Goal: Task Accomplishment & Management: Complete application form

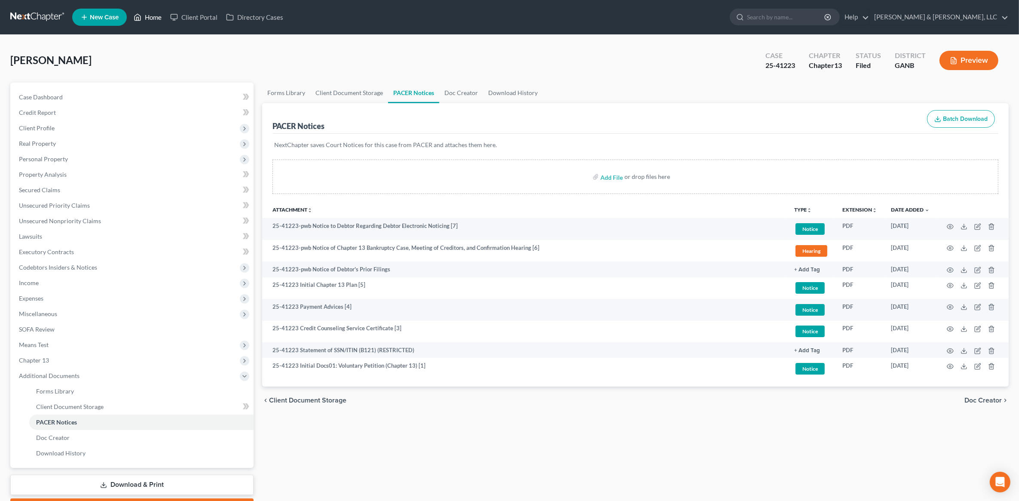
click at [152, 17] on link "Home" at bounding box center [147, 16] width 37 height 15
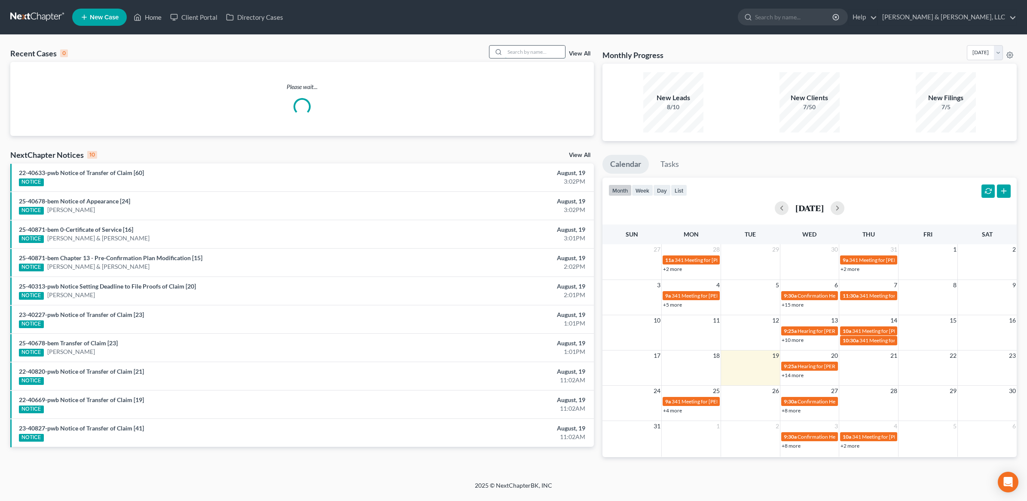
click at [534, 55] on input "search" at bounding box center [535, 52] width 60 height 12
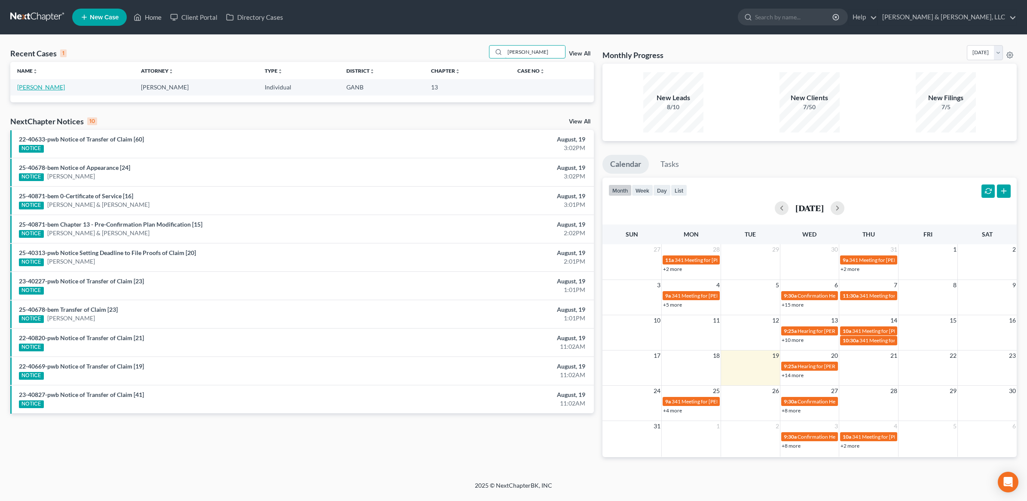
type input "[PERSON_NAME]"
click at [35, 87] on link "[PERSON_NAME]" at bounding box center [41, 86] width 48 height 7
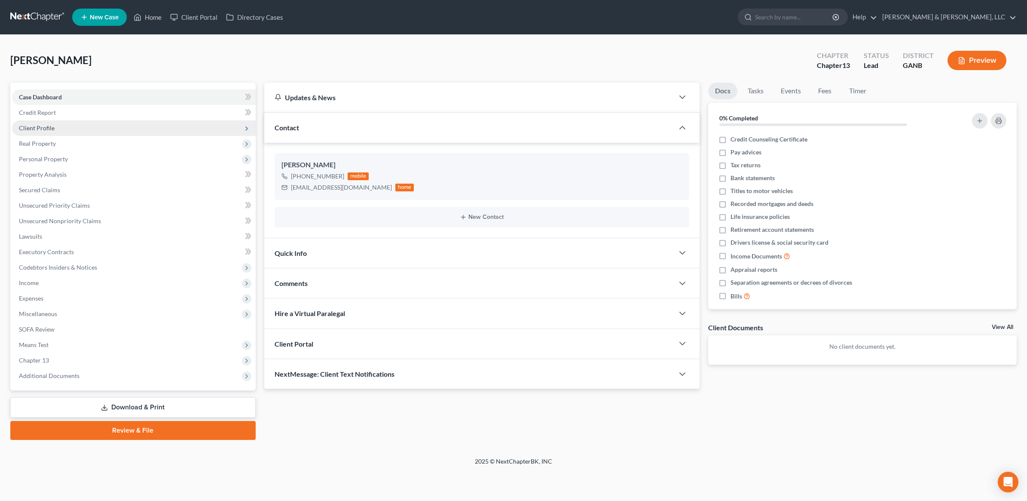
click at [99, 123] on span "Client Profile" at bounding box center [134, 127] width 244 height 15
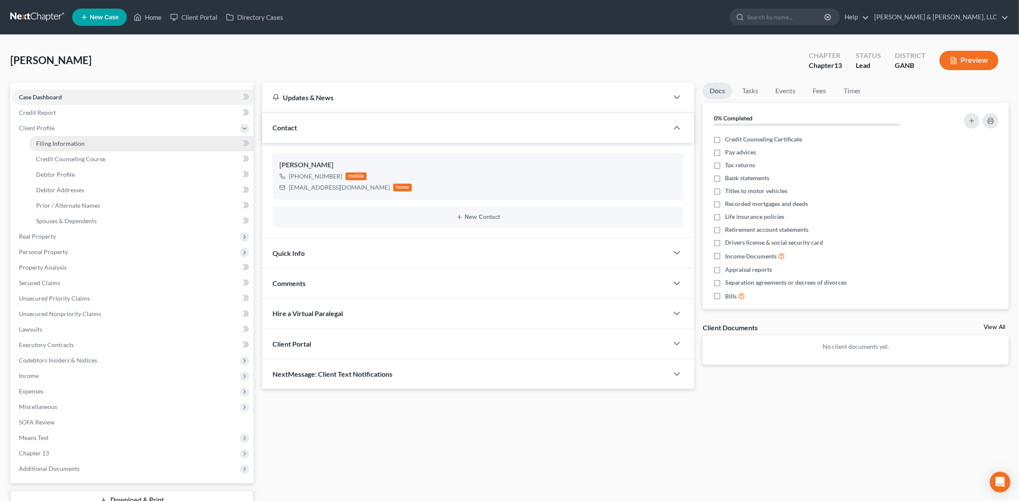
click at [82, 141] on span "Filing Information" at bounding box center [60, 143] width 49 height 7
select select "1"
select select "0"
select select "3"
select select "10"
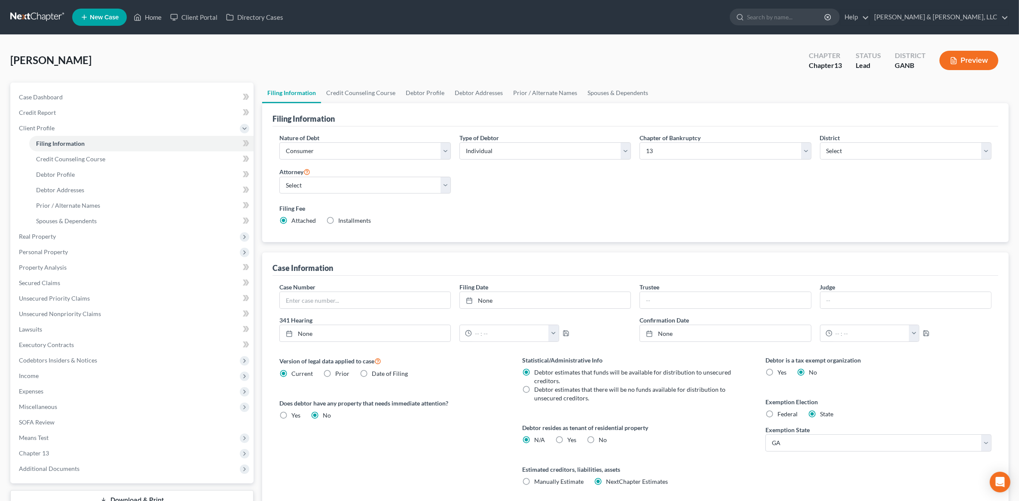
click at [598, 440] on label "No" at bounding box center [602, 439] width 8 height 9
click at [602, 440] on input "No" at bounding box center [605, 438] width 6 height 6
radio input "true"
radio input "false"
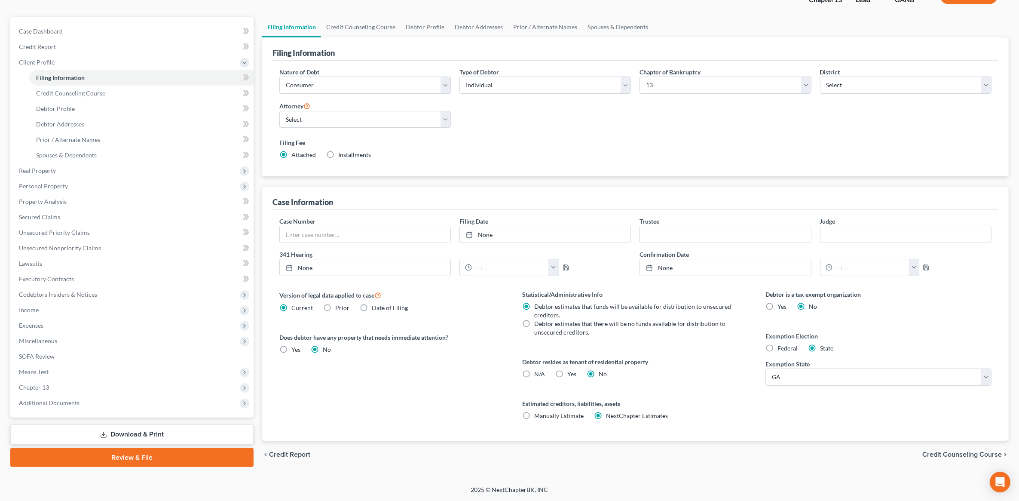
click at [946, 455] on span "Credit Counseling Course" at bounding box center [961, 454] width 79 height 7
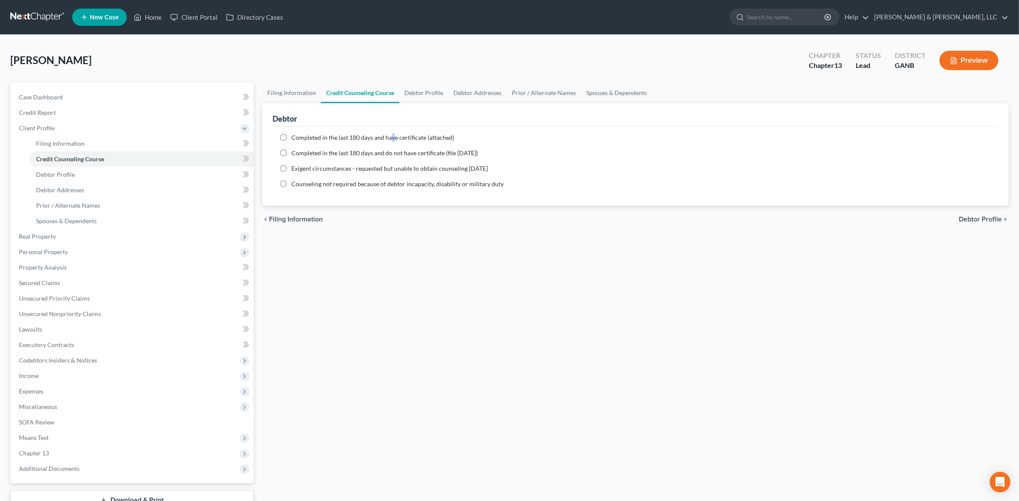
click at [391, 137] on span "Completed in the last 180 days and have certificate (attached)" at bounding box center [372, 137] width 163 height 7
click at [317, 130] on div "Completed in the last 180 days and have certificate (attached) Date Completed N…" at bounding box center [635, 165] width 726 height 79
click at [312, 134] on span "Completed in the last 180 days and have certificate (attached)" at bounding box center [372, 137] width 163 height 7
click at [300, 134] on input "Completed in the last 180 days and have certificate (attached)" at bounding box center [298, 136] width 6 height 6
radio input "true"
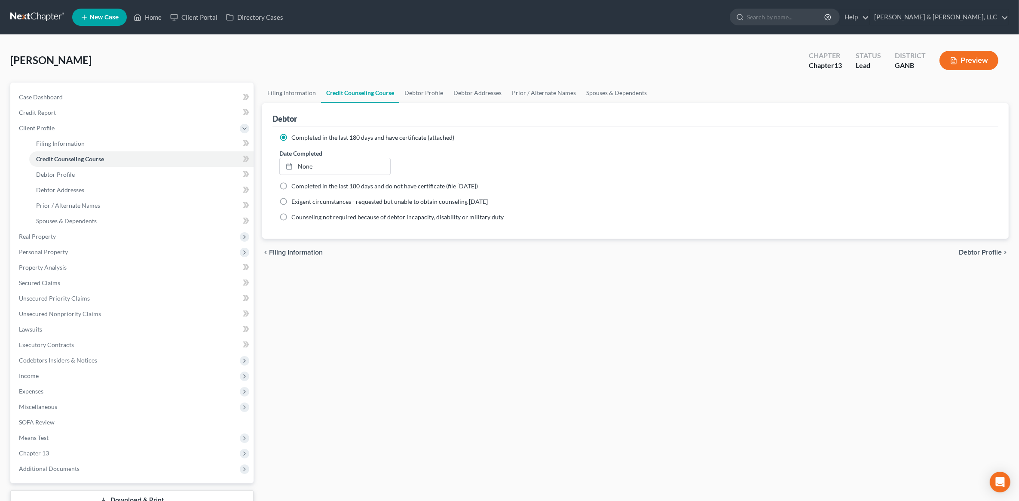
click at [968, 247] on div "chevron_left Filing Information Debtor Profile chevron_right" at bounding box center [635, 251] width 746 height 27
click at [973, 250] on span "Debtor Profile" at bounding box center [979, 252] width 43 height 7
select select "3"
select select "0"
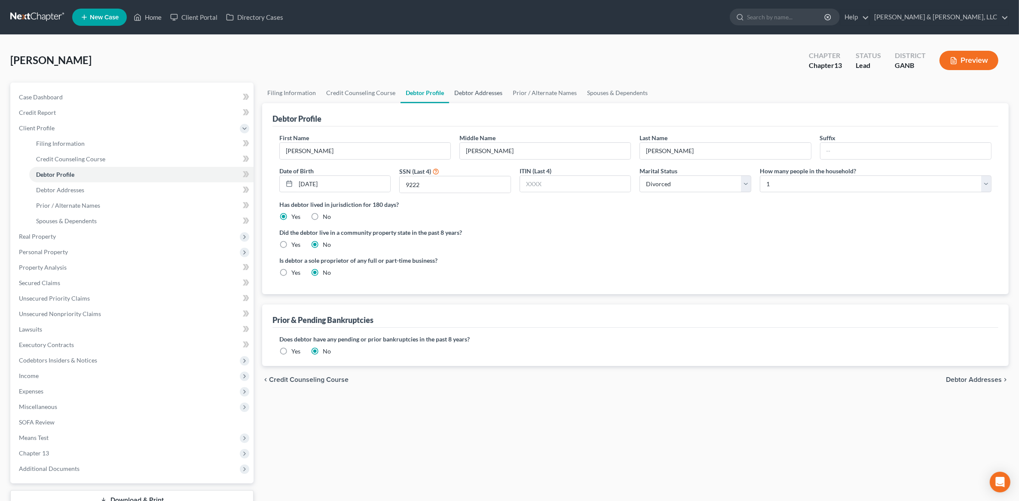
click at [460, 85] on link "Debtor Addresses" at bounding box center [478, 92] width 58 height 21
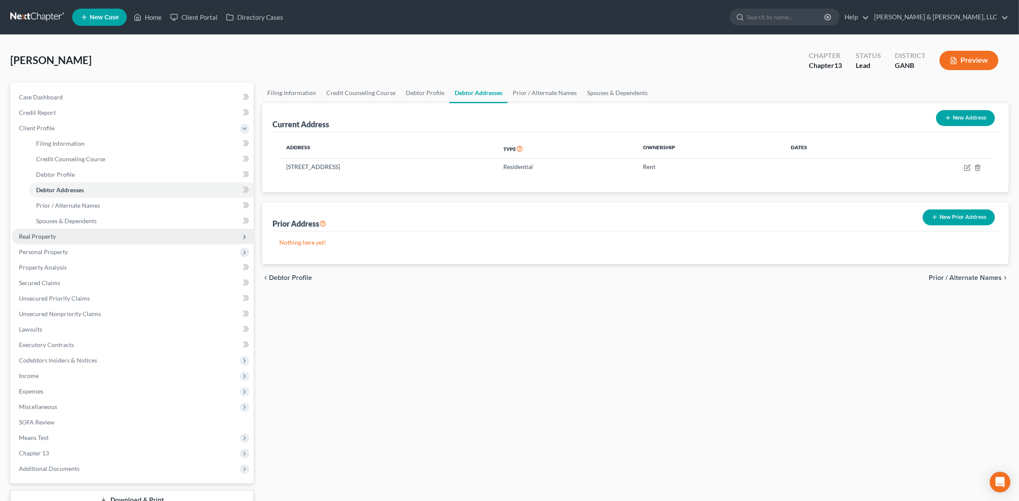
click at [70, 235] on span "Real Property" at bounding box center [132, 236] width 241 height 15
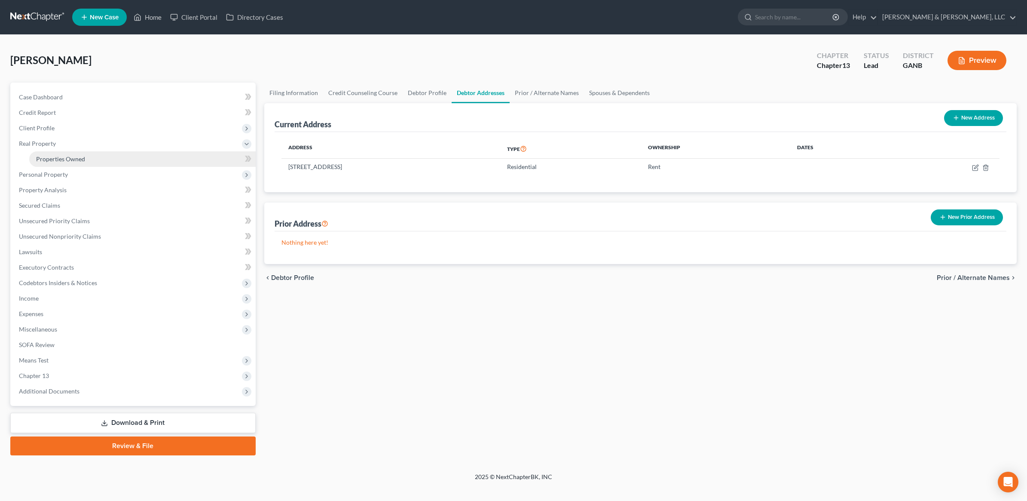
click at [87, 154] on link "Properties Owned" at bounding box center [142, 158] width 226 height 15
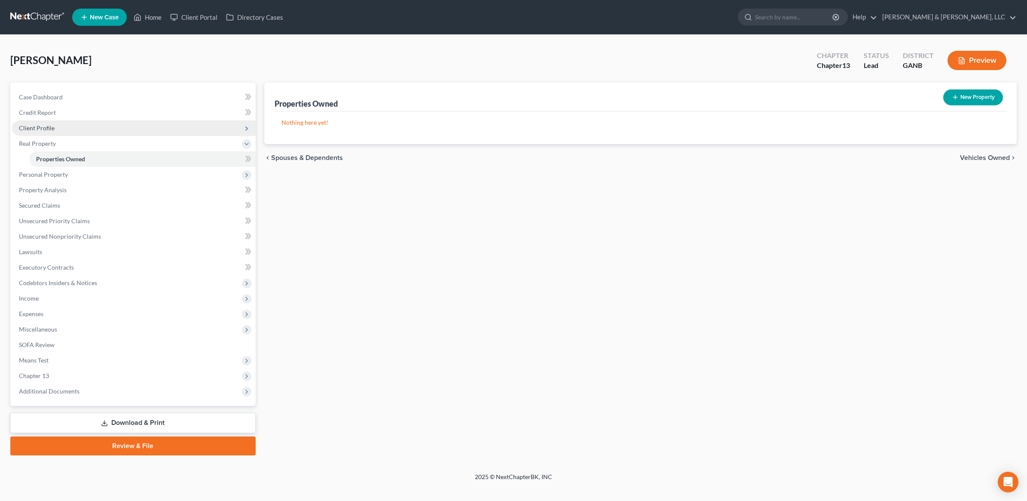
click at [67, 127] on span "Client Profile" at bounding box center [134, 127] width 244 height 15
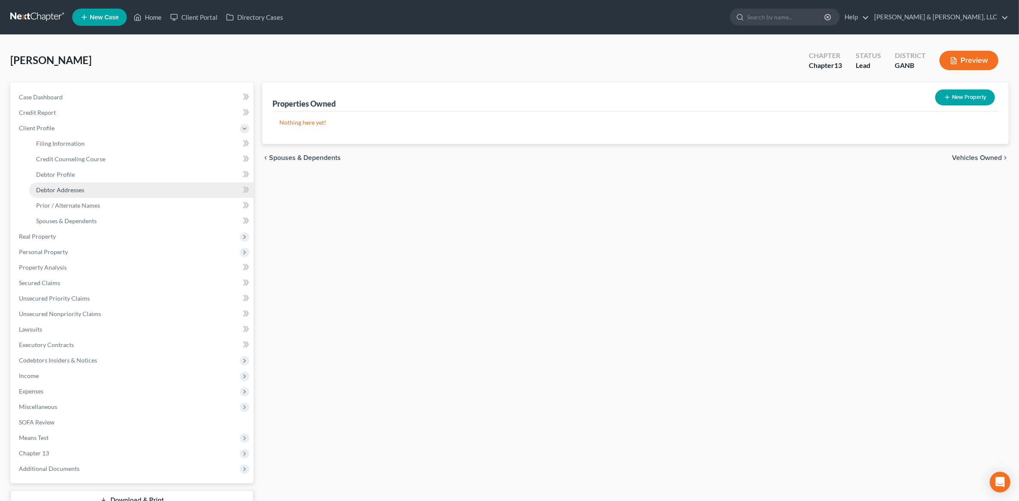
click at [76, 187] on span "Debtor Addresses" at bounding box center [60, 189] width 48 height 7
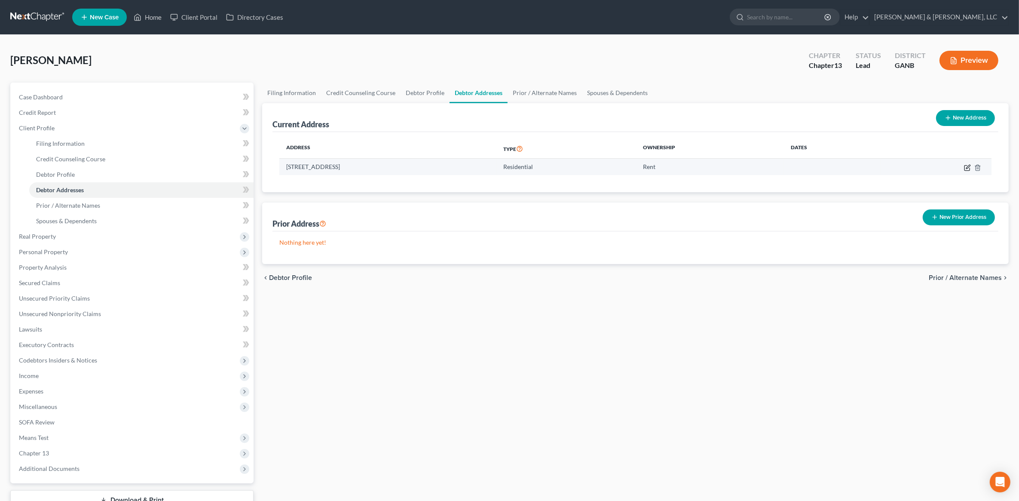
click at [965, 168] on icon "button" at bounding box center [967, 167] width 7 height 7
select select "10"
select select "0"
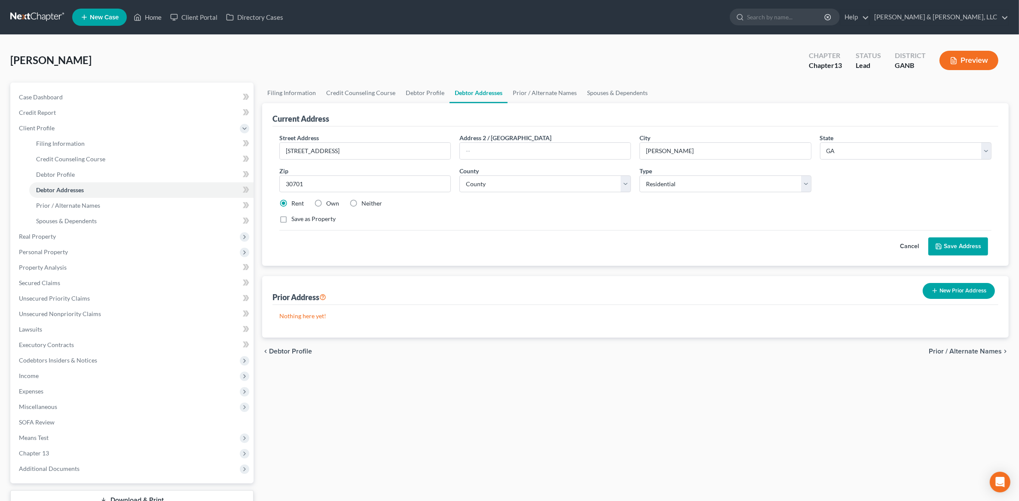
click at [330, 205] on label "Own" at bounding box center [332, 203] width 13 height 9
click at [330, 204] on input "Own" at bounding box center [333, 202] width 6 height 6
radio input "true"
click at [320, 222] on label "Save as Property" at bounding box center [313, 218] width 44 height 9
click at [300, 220] on input "Save as Property" at bounding box center [298, 217] width 6 height 6
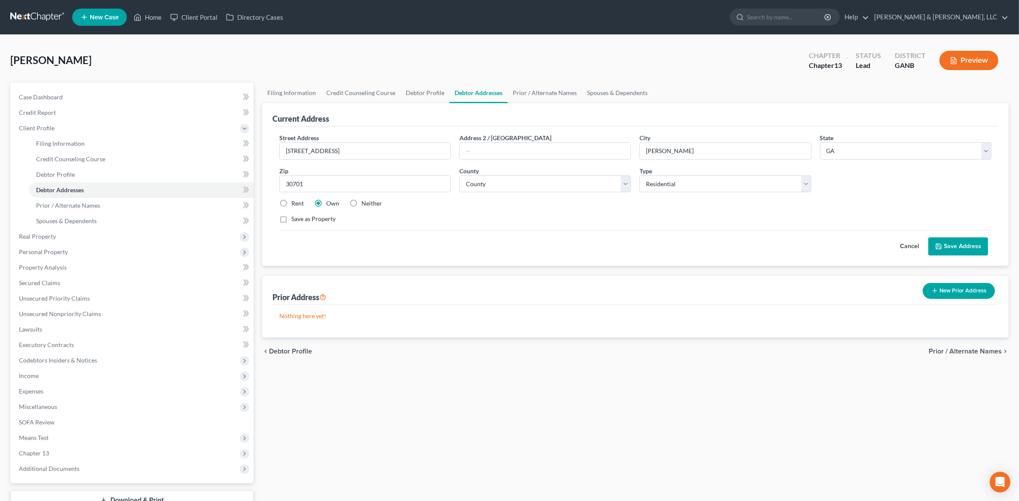
checkbox input "true"
click at [966, 247] on button "Save Address" at bounding box center [958, 246] width 60 height 18
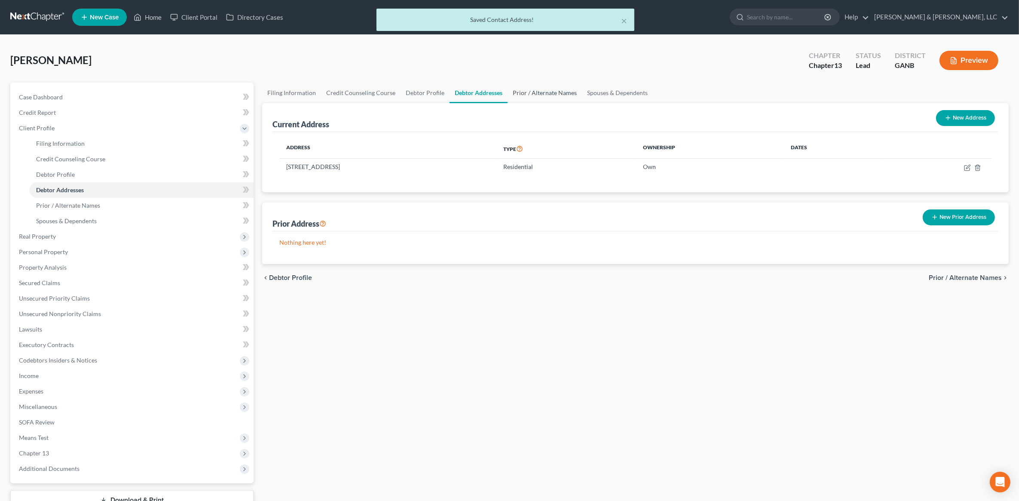
click at [559, 92] on link "Prior / Alternate Names" at bounding box center [544, 92] width 74 height 21
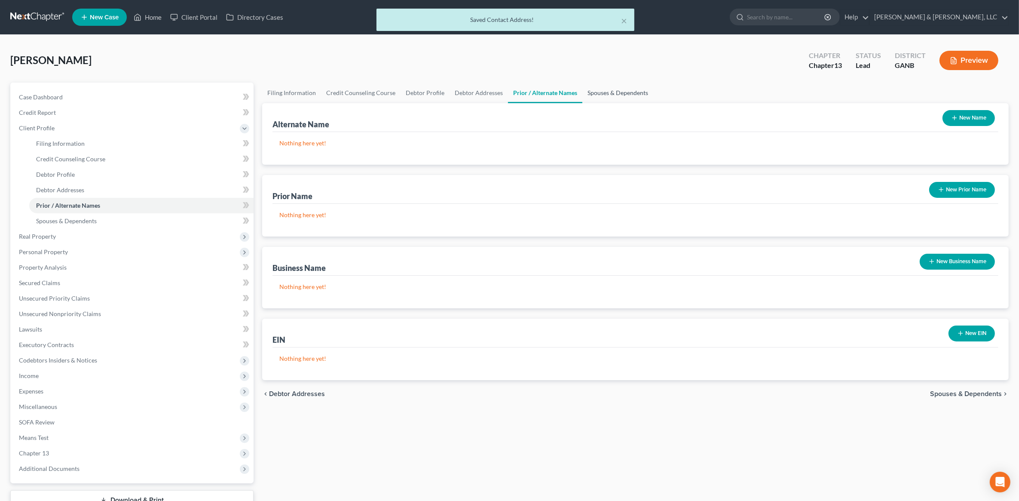
click at [619, 97] on link "Spouses & Dependents" at bounding box center [617, 92] width 71 height 21
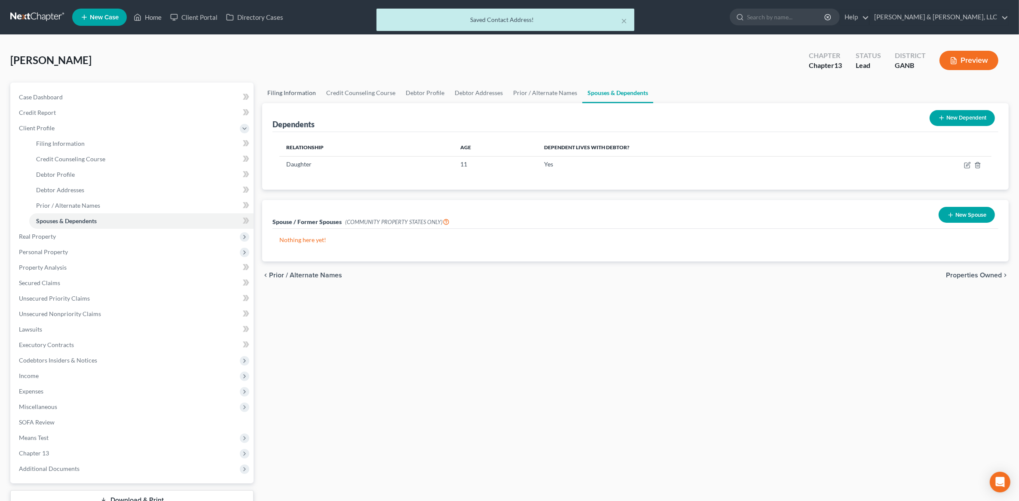
click at [288, 94] on link "Filing Information" at bounding box center [291, 92] width 59 height 21
select select "1"
select select "0"
select select "3"
select select "19"
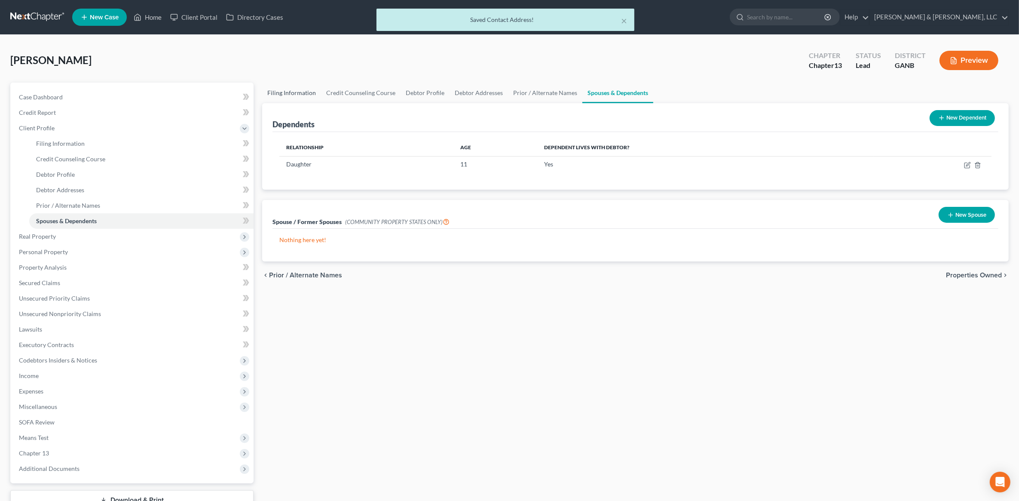
select select "0"
select select "10"
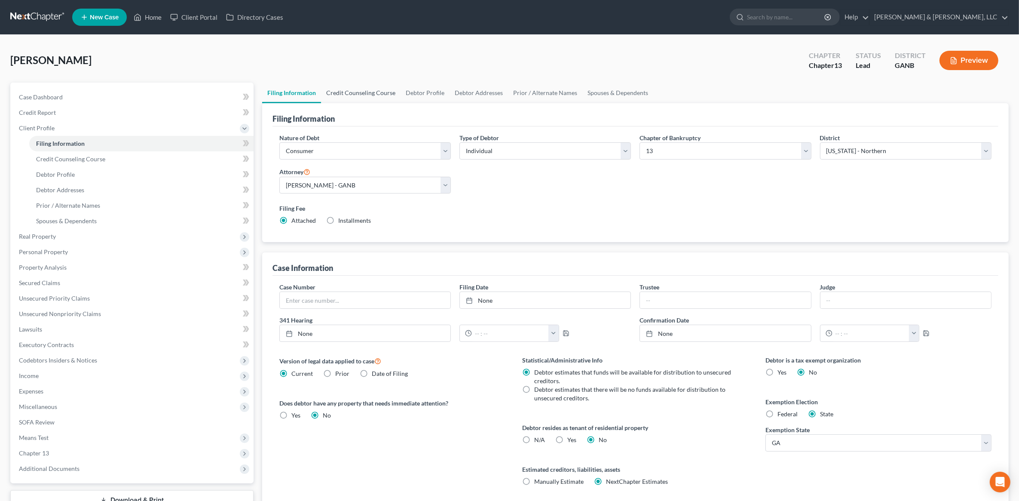
click at [372, 91] on link "Credit Counseling Course" at bounding box center [360, 92] width 79 height 21
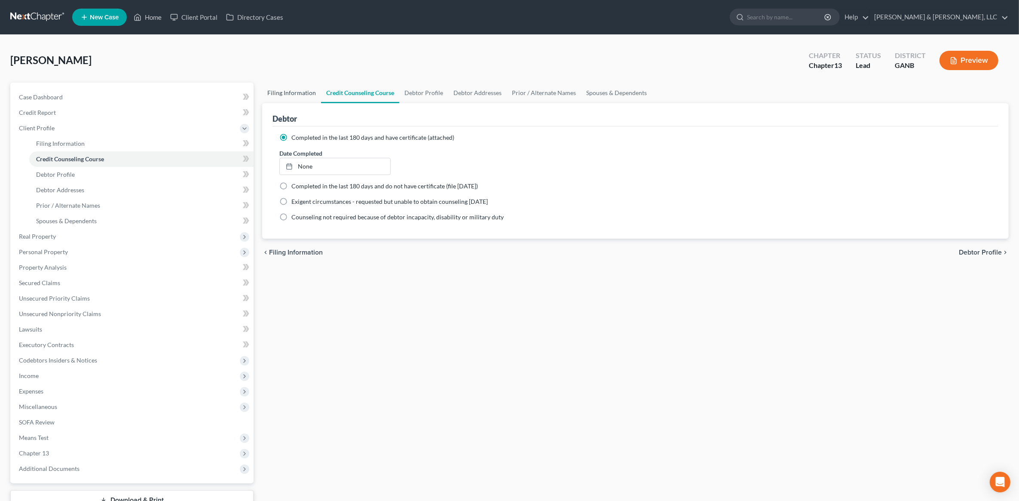
click at [302, 96] on link "Filing Information" at bounding box center [291, 92] width 59 height 21
select select "1"
select select "0"
select select "3"
select select "19"
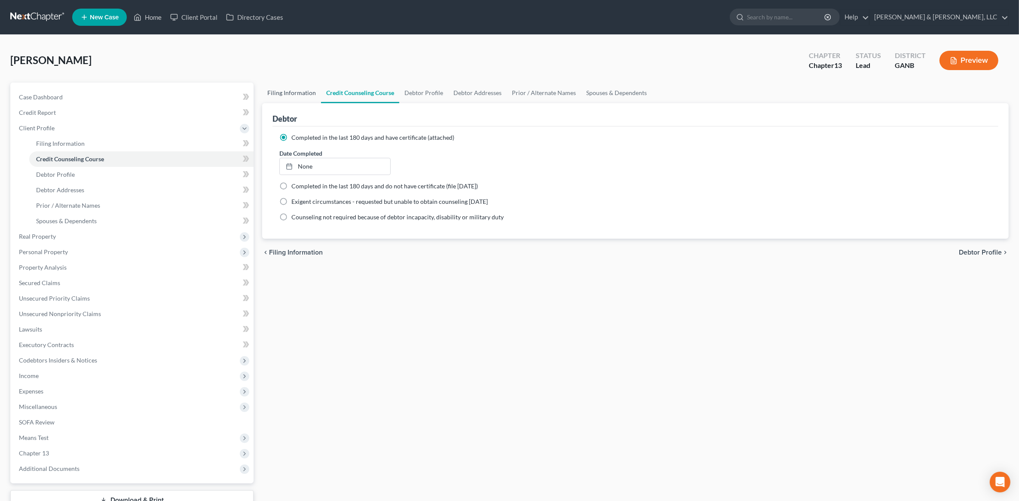
select select "0"
select select "10"
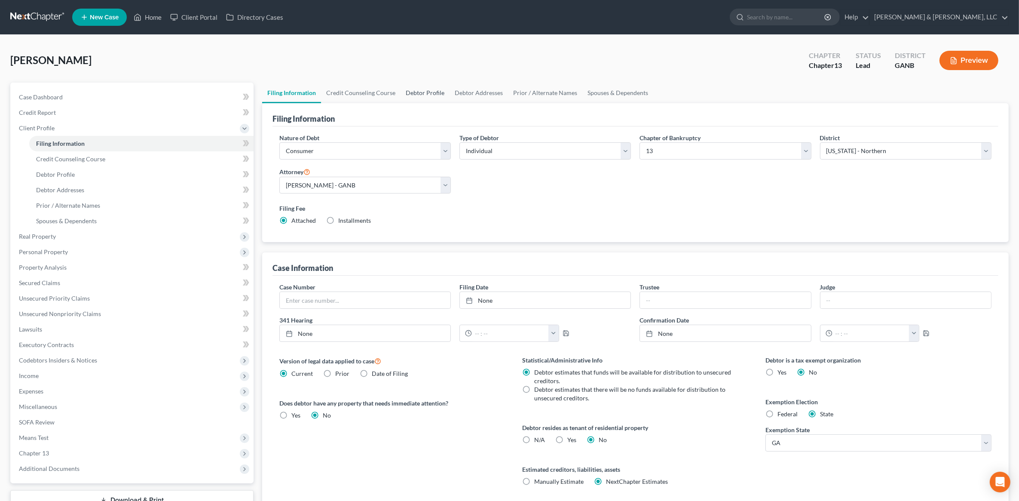
click at [430, 97] on link "Debtor Profile" at bounding box center [424, 92] width 49 height 21
select select "3"
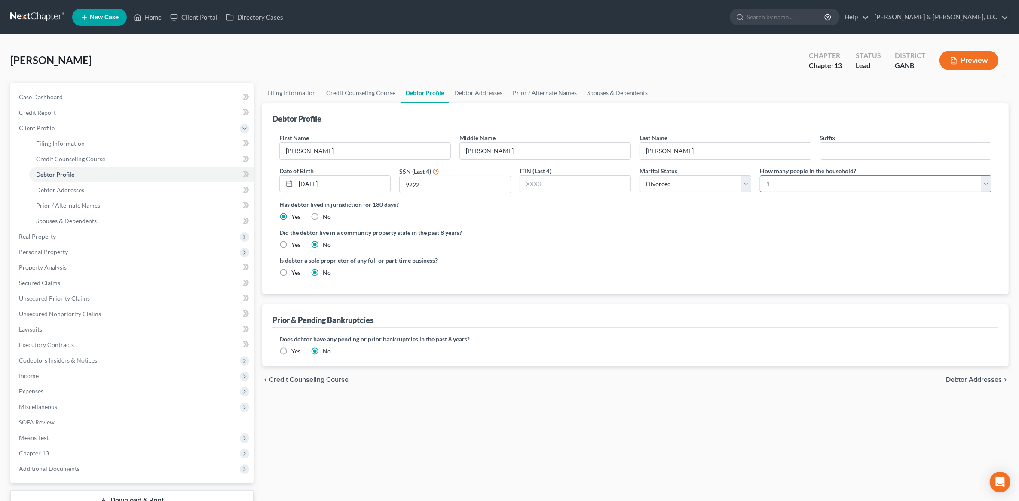
click at [798, 183] on select "Select 1 2 3 4 5 6 7 8 9 10 11 12 13 14 15 16 17 18 19 20" at bounding box center [876, 183] width 232 height 17
select select "1"
click at [760, 175] on select "Select 1 2 3 4 5 6 7 8 9 10 11 12 13 14 15 16 17 18 19 20" at bounding box center [876, 183] width 232 height 17
click at [693, 233] on label "Did the debtor live in a community property state in the past 8 years?" at bounding box center [635, 232] width 712 height 9
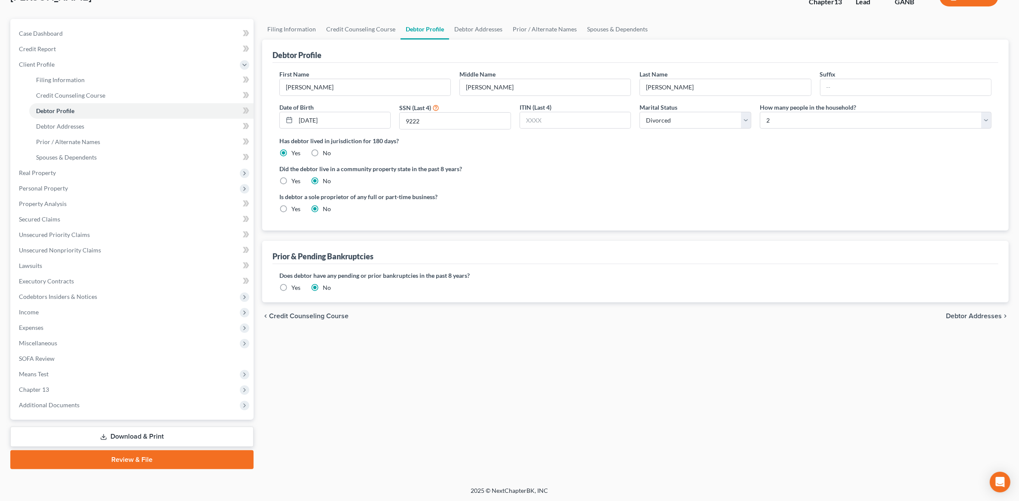
click at [984, 313] on span "Debtor Addresses" at bounding box center [974, 315] width 56 height 7
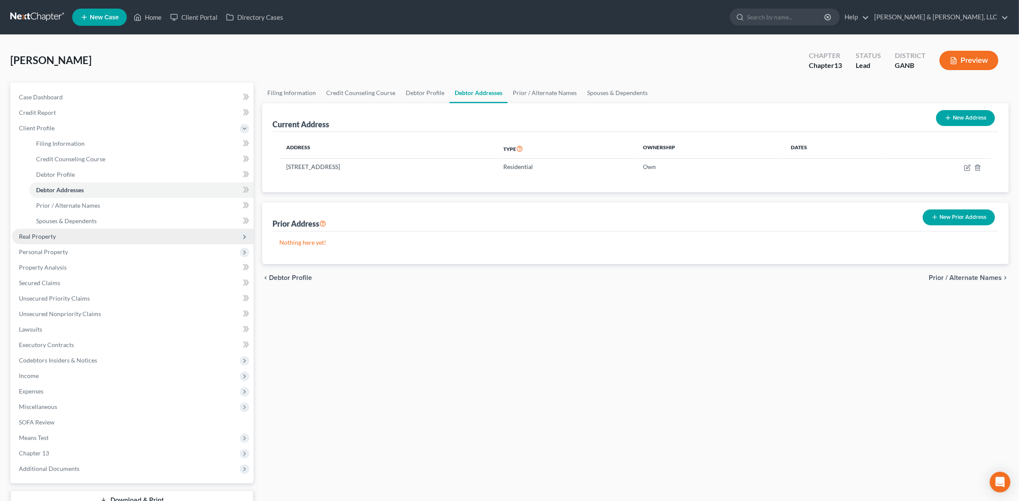
click at [90, 233] on span "Real Property" at bounding box center [132, 236] width 241 height 15
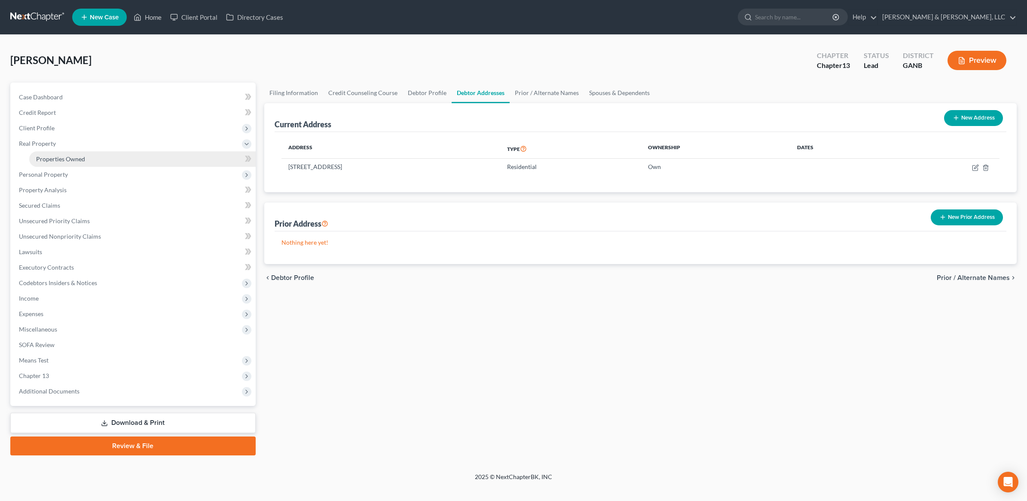
click at [72, 159] on span "Properties Owned" at bounding box center [60, 158] width 49 height 7
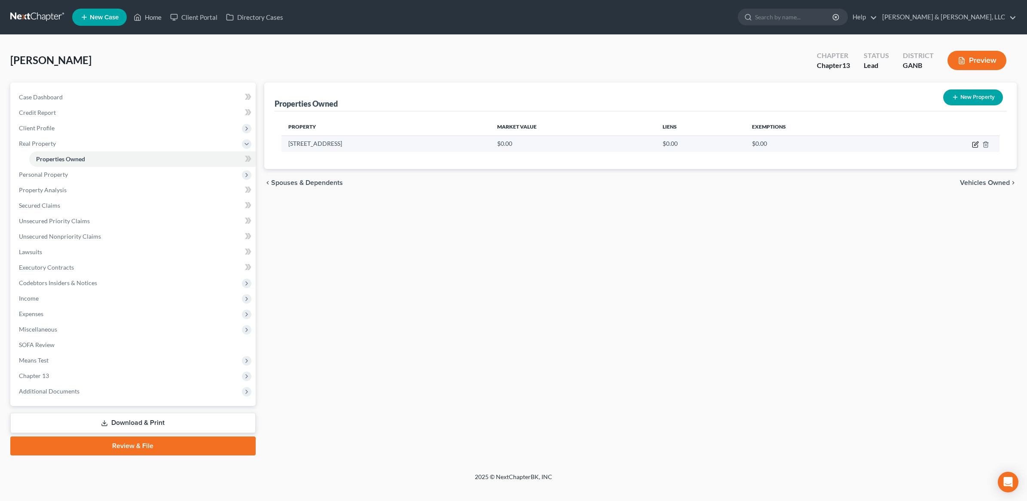
click at [973, 143] on icon "button" at bounding box center [975, 144] width 7 height 7
select select "10"
select select "63"
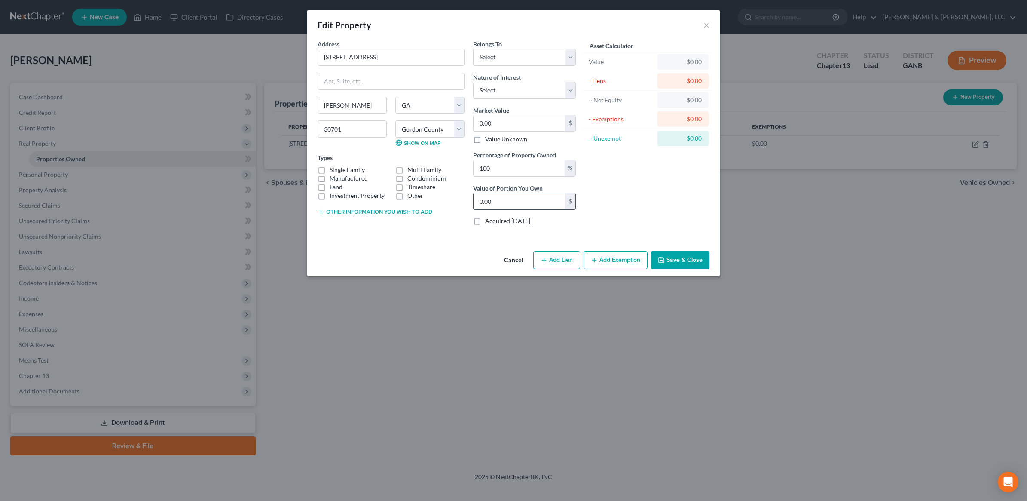
click at [510, 196] on input "0.00" at bounding box center [519, 201] width 92 height 16
type input "152,000"
click at [337, 168] on label "Single Family" at bounding box center [347, 169] width 35 height 9
click at [337, 168] on input "Single Family" at bounding box center [336, 168] width 6 height 6
checkbox input "true"
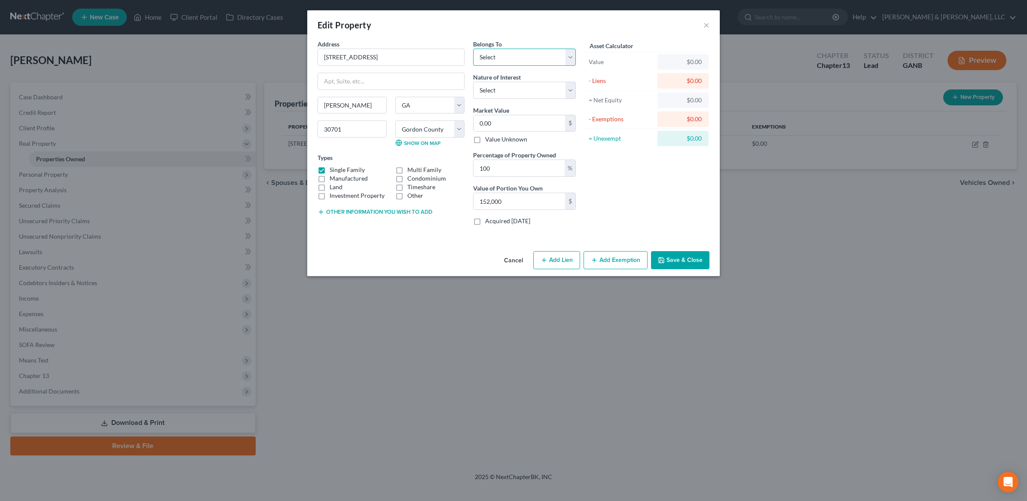
click at [543, 50] on select "Select Debtor 1 Only Debtor 2 Only Debtor 1 And Debtor 2 Only At Least One Of T…" at bounding box center [524, 57] width 103 height 17
select select "0"
click at [473, 49] on select "Select Debtor 1 Only Debtor 2 Only Debtor 1 And Debtor 2 Only At Least One Of T…" at bounding box center [524, 57] width 103 height 17
click at [681, 259] on button "Save & Close" at bounding box center [680, 260] width 58 height 18
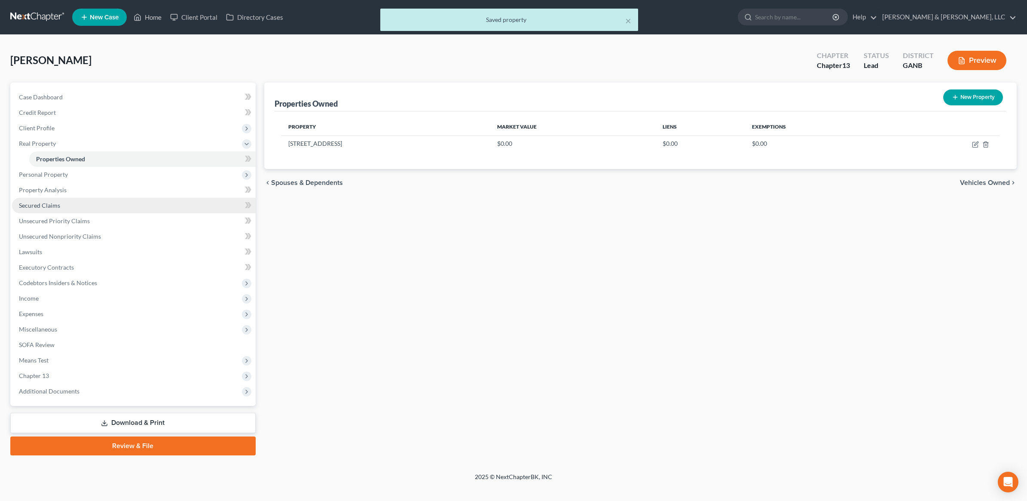
click at [146, 204] on link "Secured Claims" at bounding box center [134, 205] width 244 height 15
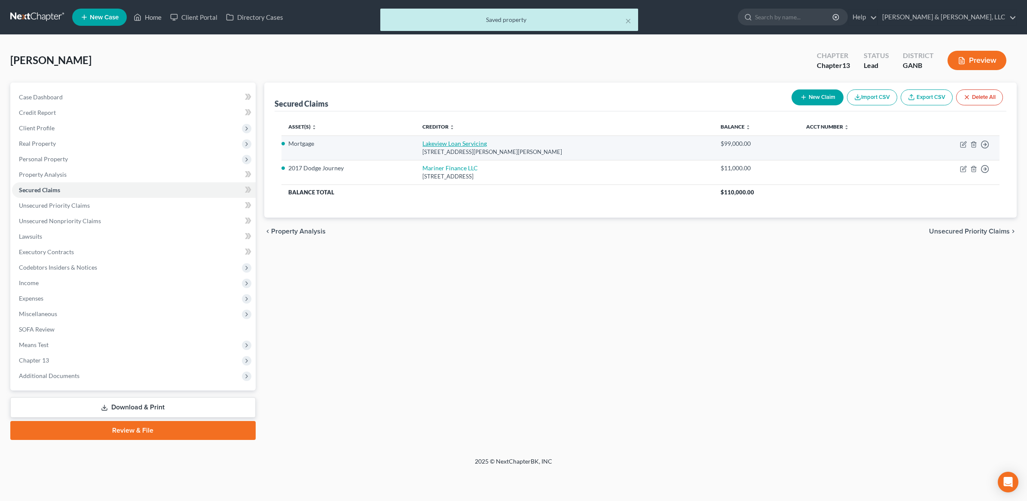
click at [470, 145] on link "Lakeview Loan Servicing" at bounding box center [454, 143] width 64 height 7
select select "9"
select select "0"
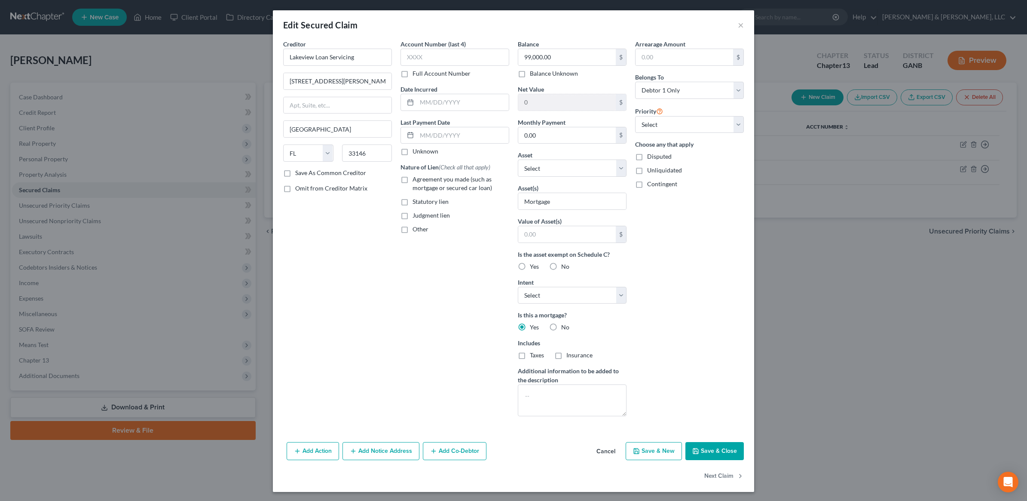
click at [450, 185] on span "Agreement you made (such as mortgage or secured car loan)" at bounding box center [451, 183] width 79 height 16
click at [421, 180] on input "Agreement you made (such as mortgage or secured car loan)" at bounding box center [419, 178] width 6 height 6
checkbox input "true"
click at [604, 171] on select "Select Other Multiple Assets 2017 Dodge Journey - $0.0 Household Goods - Misc. …" at bounding box center [572, 167] width 109 height 17
select select "9"
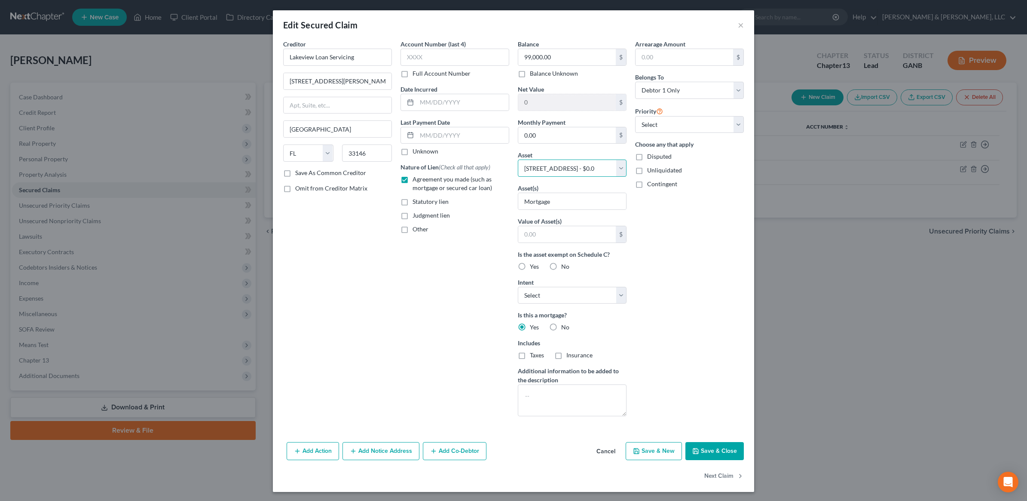
click at [518, 160] on select "Select Other Multiple Assets 2017 Dodge Journey - $0.0 Household Goods - Misc. …" at bounding box center [572, 167] width 109 height 17
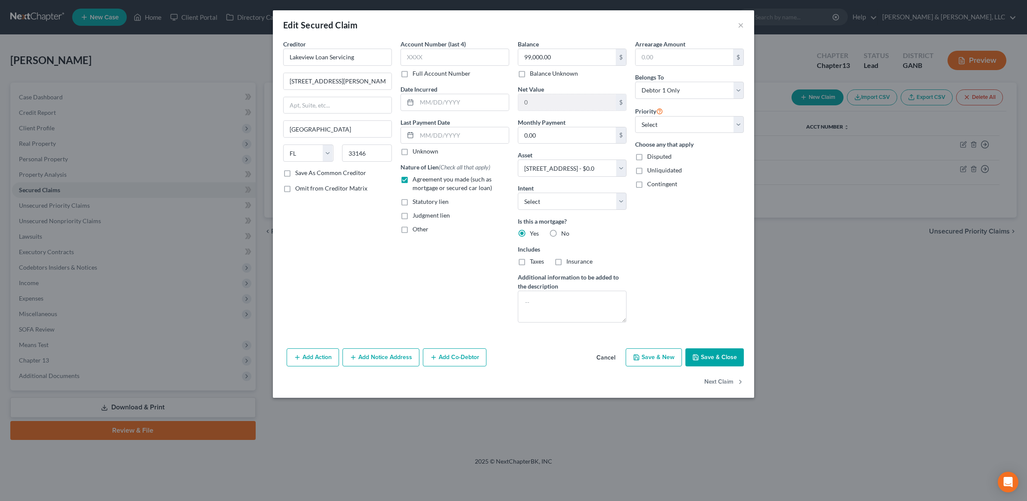
click at [714, 362] on button "Save & Close" at bounding box center [714, 357] width 58 height 18
select select
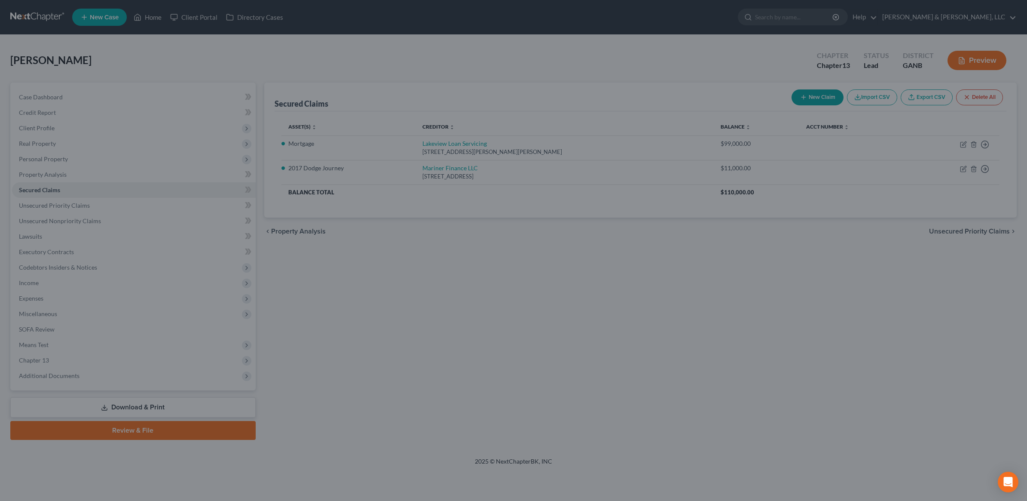
type input "-99,000.00"
select select "9"
type input "0"
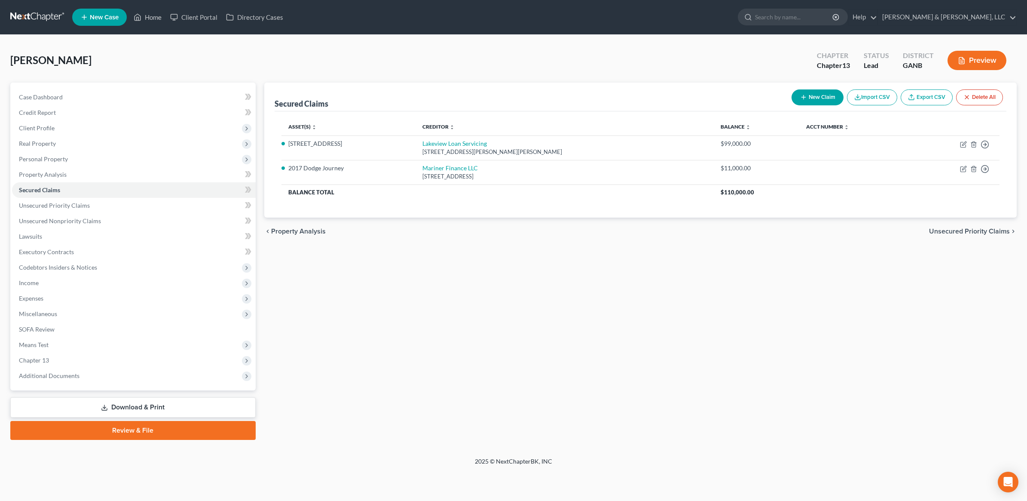
click at [891, 318] on div "Secured Claims New Claim Import CSV Export CSV Delete All Asset(s) expand_more …" at bounding box center [640, 260] width 761 height 357
click at [57, 144] on span "Real Property" at bounding box center [134, 143] width 244 height 15
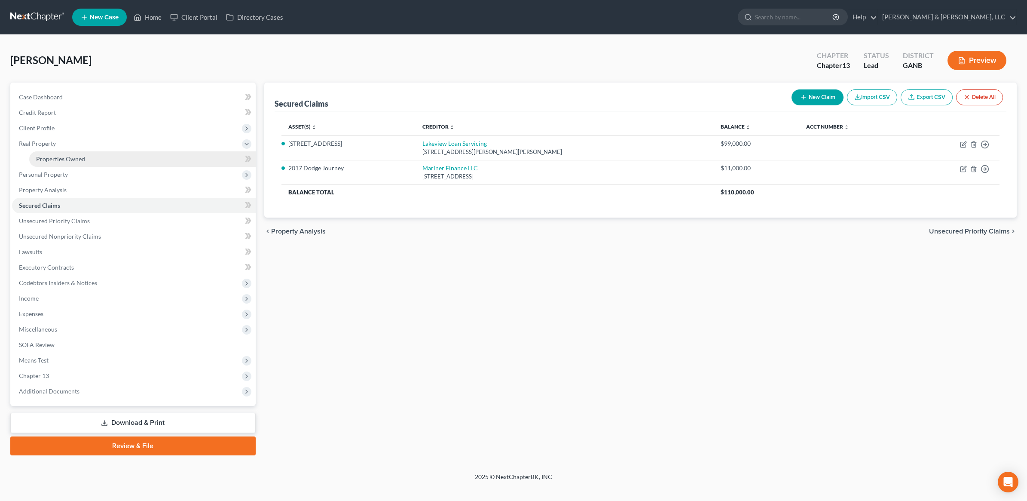
click at [67, 153] on link "Properties Owned" at bounding box center [142, 158] width 226 height 15
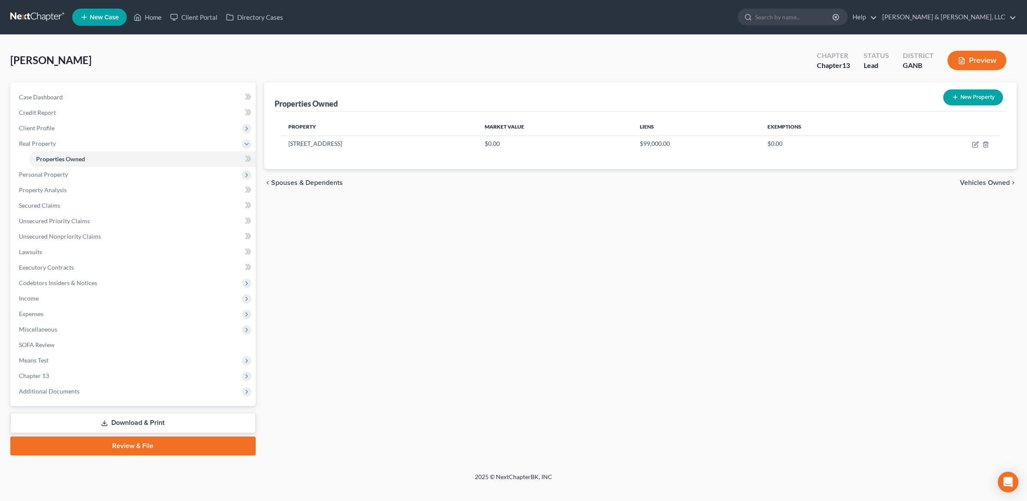
click at [435, 48] on div "[PERSON_NAME] Upgraded Chapter Chapter 13 Status Lead District GANB Preview" at bounding box center [513, 63] width 1006 height 37
click at [974, 143] on icon "button" at bounding box center [975, 144] width 7 height 7
select select "10"
select select "63"
select select "0"
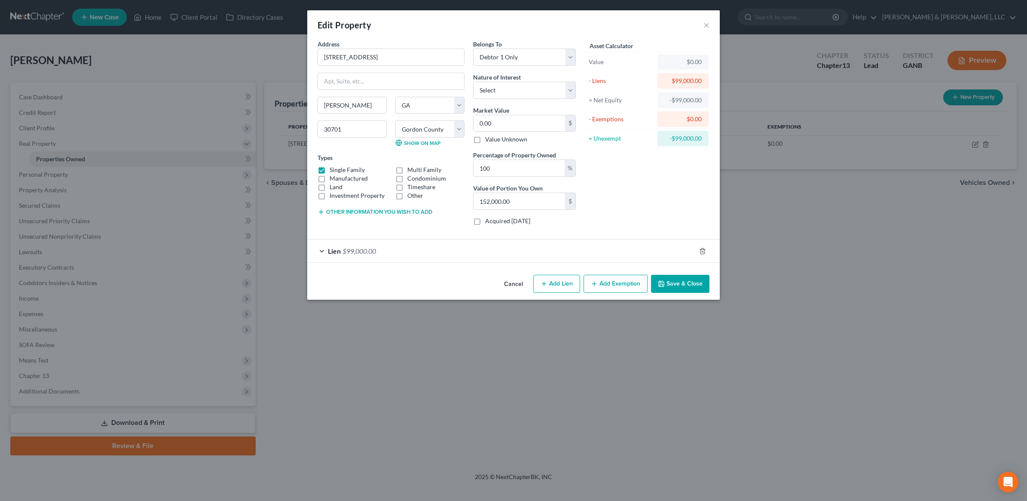
click at [617, 280] on button "Add Exemption" at bounding box center [615, 284] width 64 height 18
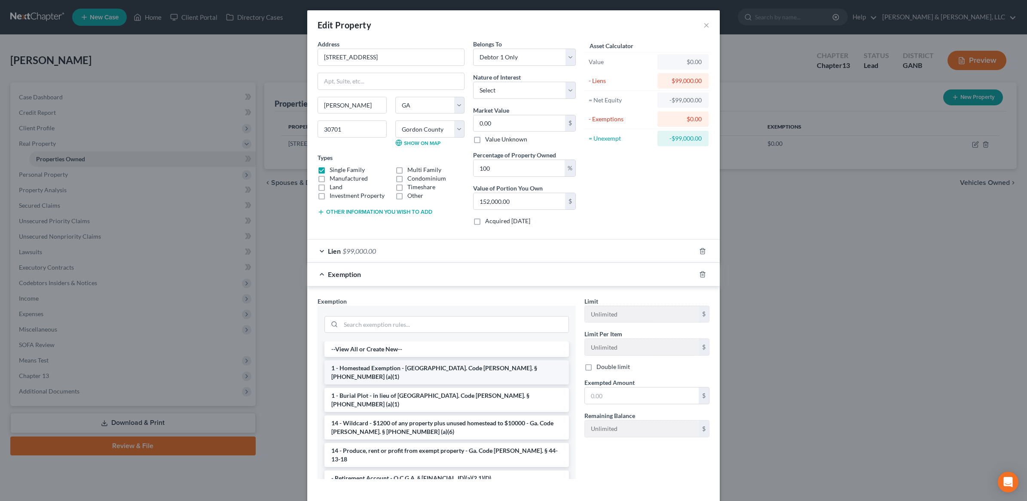
click at [458, 365] on li "1 - Homestead Exemption - [GEOGRAPHIC_DATA]. Code [PERSON_NAME]. § [PHONE_NUMBE…" at bounding box center [446, 372] width 244 height 24
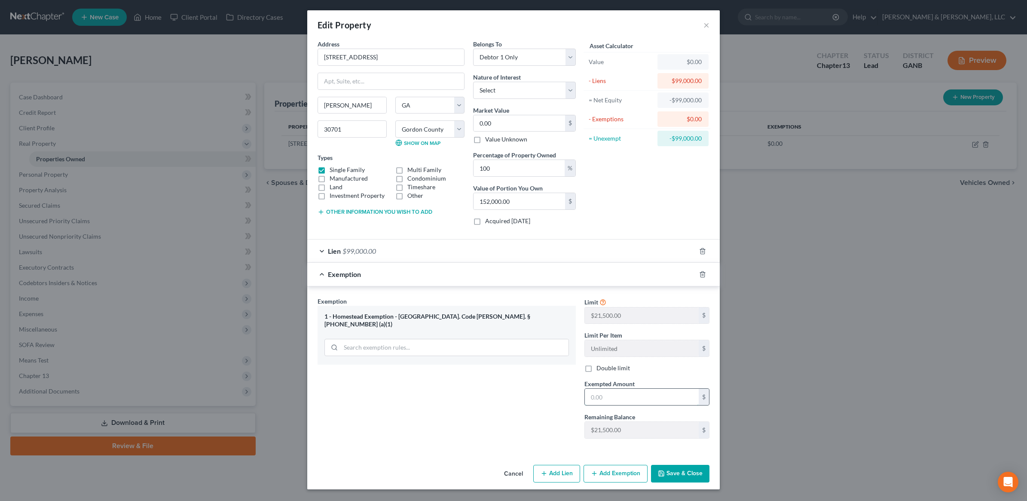
click at [606, 397] on input "text" at bounding box center [642, 396] width 114 height 16
type input "21,500"
click at [680, 471] on button "Save & Close" at bounding box center [680, 473] width 58 height 18
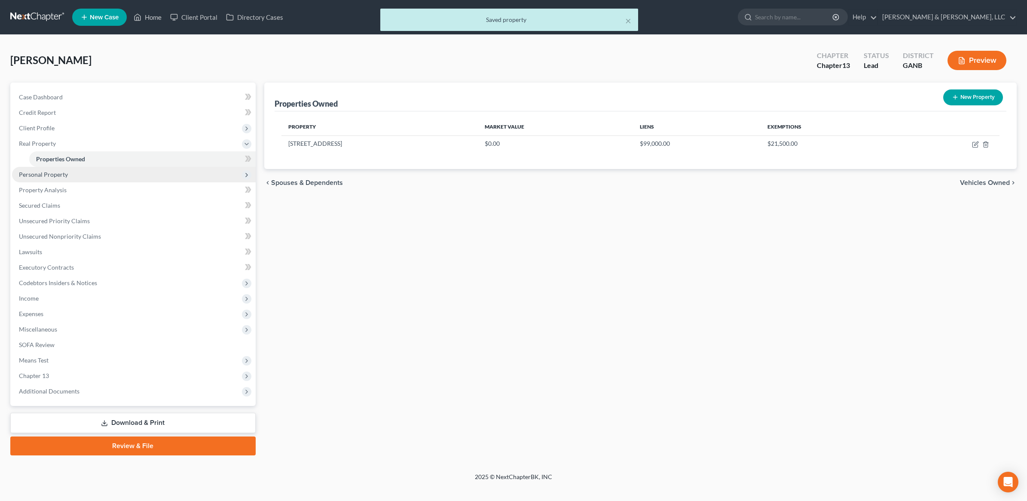
click at [101, 171] on span "Personal Property" at bounding box center [134, 174] width 244 height 15
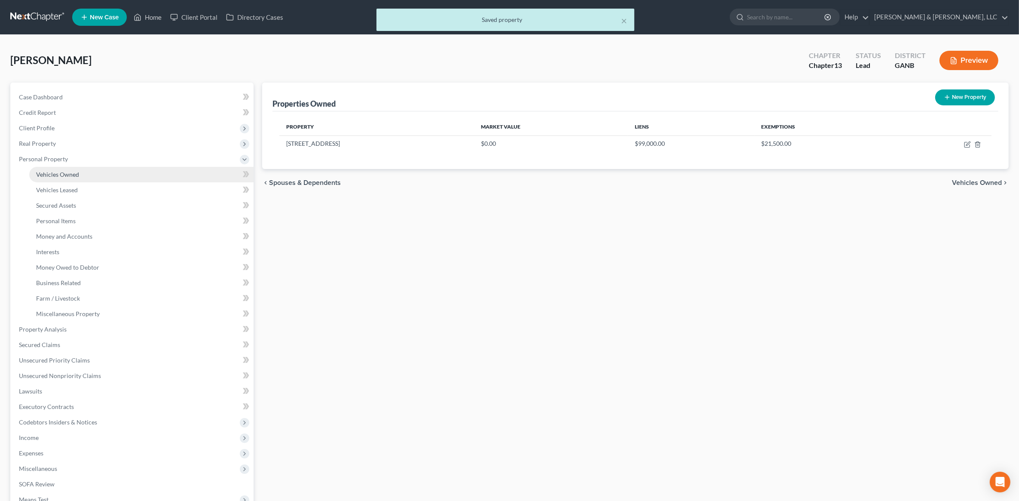
click at [100, 177] on link "Vehicles Owned" at bounding box center [141, 174] width 224 height 15
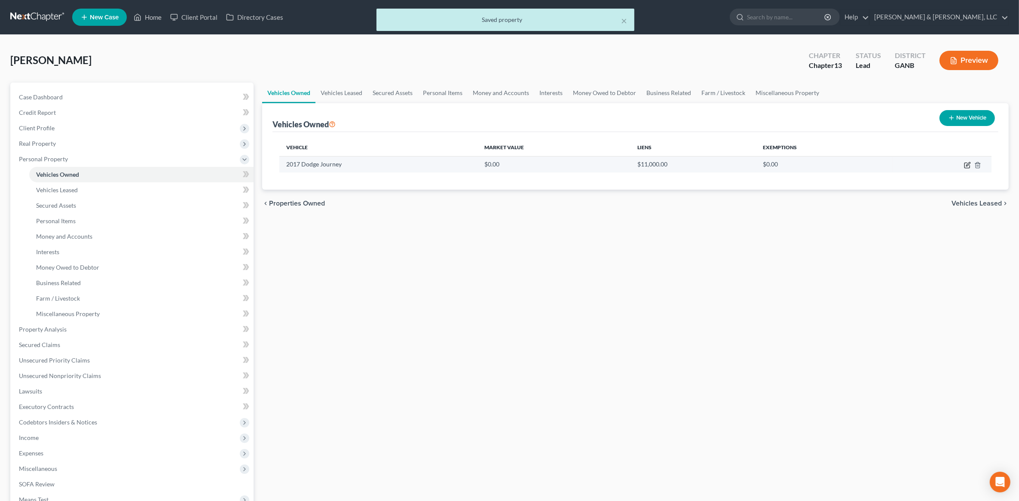
click at [965, 166] on icon "button" at bounding box center [967, 165] width 7 height 7
select select "0"
select select "9"
select select "0"
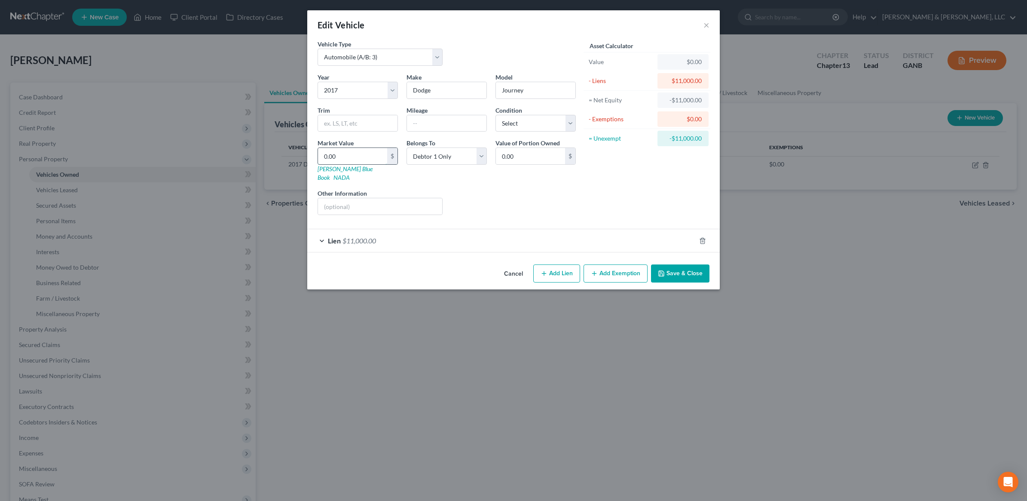
click at [348, 156] on input "0.00" at bounding box center [352, 156] width 69 height 16
type input "6"
type input "6.00"
type input "65"
type input "65.00"
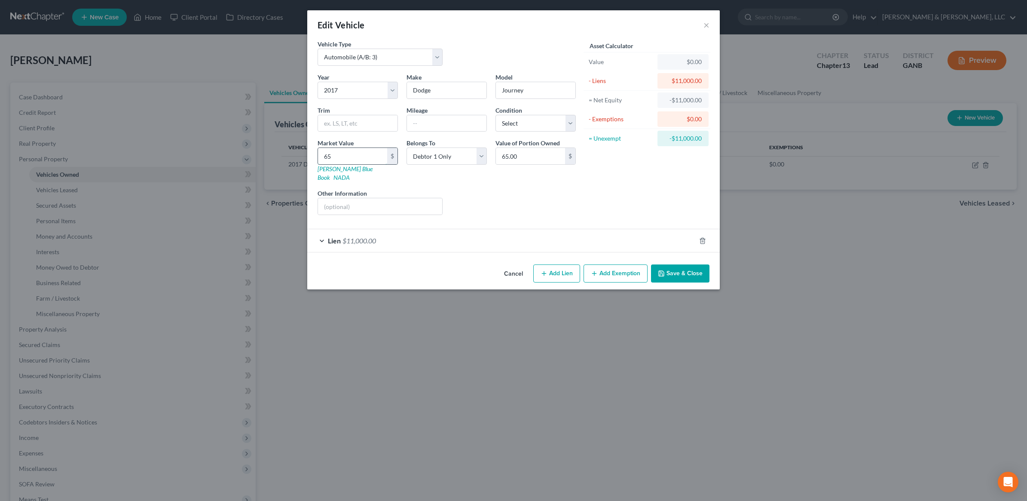
type input "650"
type input "650.00"
type input "6500"
type input "6,500.00"
type input "6,500"
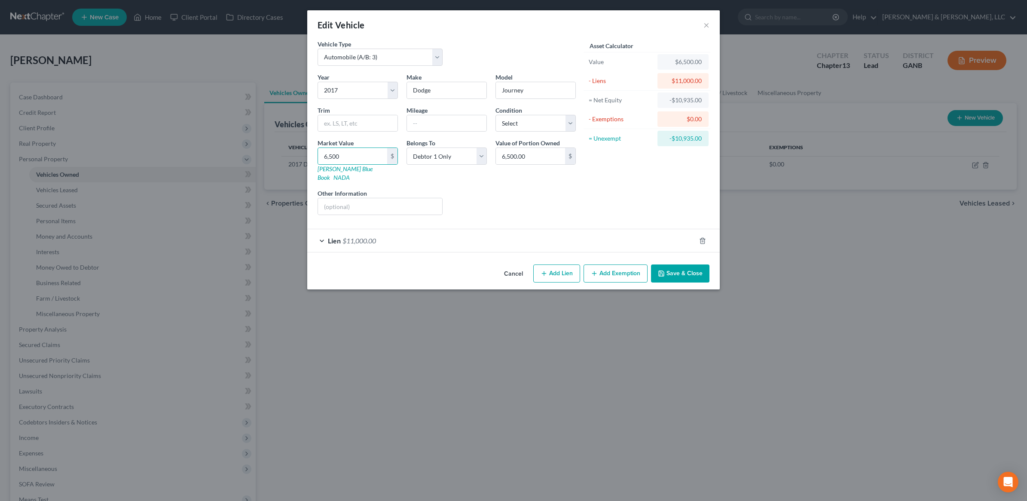
click at [684, 266] on button "Save & Close" at bounding box center [680, 273] width 58 height 18
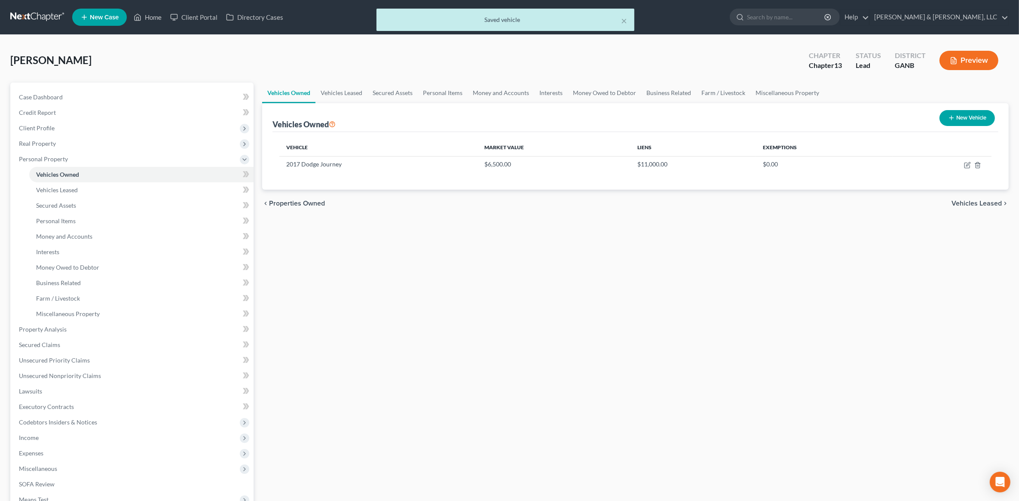
click at [353, 103] on div "Vehicles Owned New Vehicle" at bounding box center [635, 117] width 726 height 29
click at [351, 98] on link "Vehicles Leased" at bounding box center [341, 92] width 52 height 21
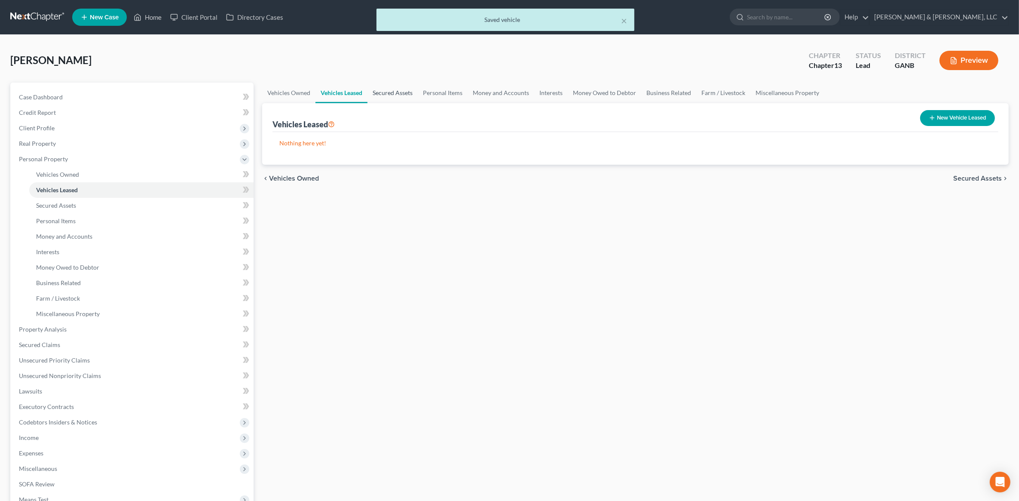
click at [387, 98] on link "Secured Assets" at bounding box center [392, 92] width 50 height 21
click at [452, 90] on link "Personal Items" at bounding box center [443, 92] width 50 height 21
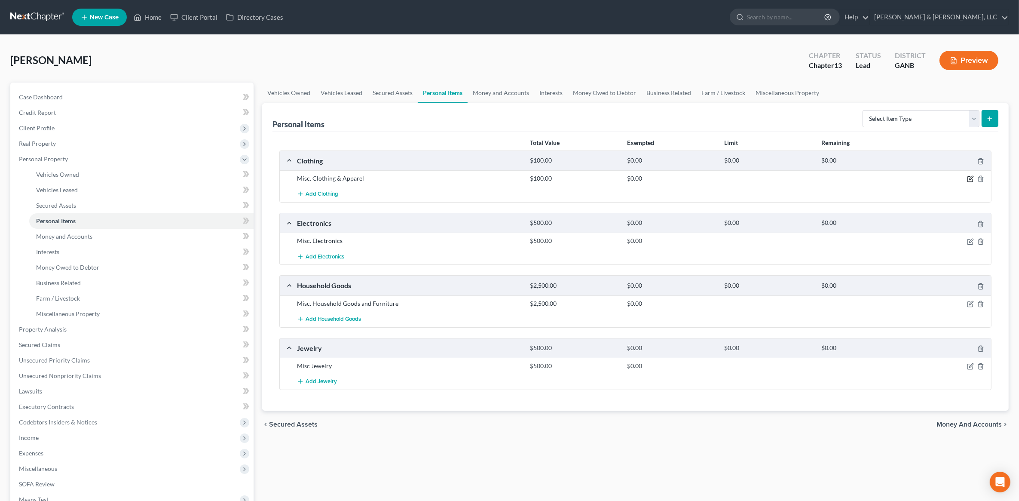
click at [972, 178] on icon "button" at bounding box center [970, 178] width 7 height 7
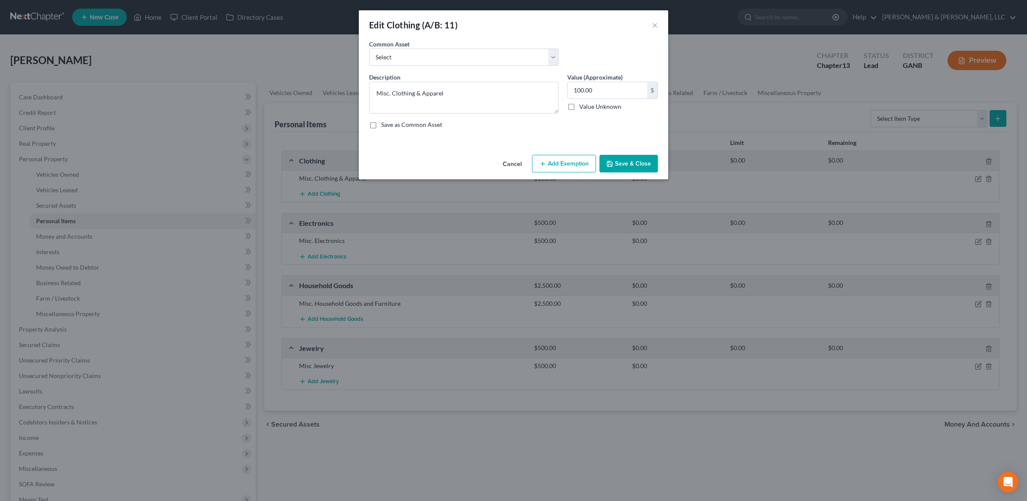
click at [561, 171] on button "Add Exemption" at bounding box center [564, 164] width 64 height 18
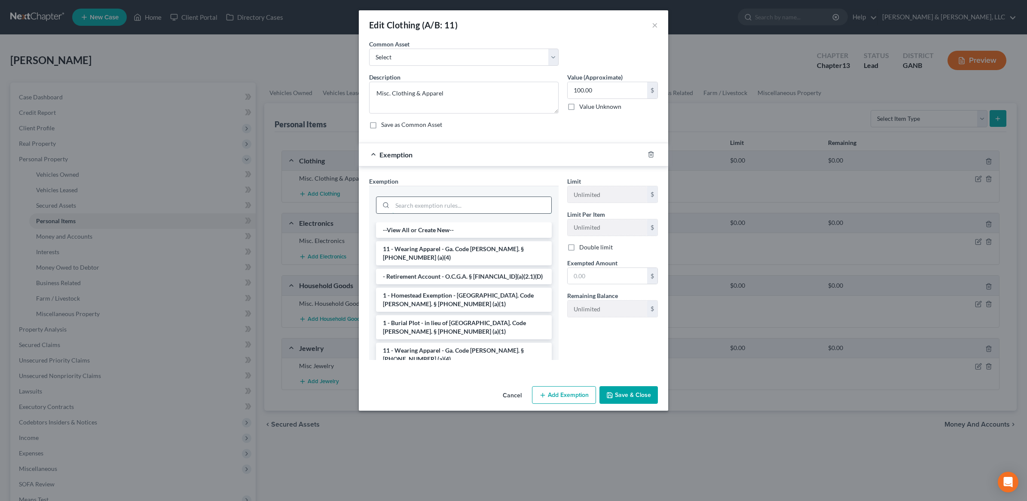
click at [444, 209] on input "search" at bounding box center [471, 205] width 159 height 16
click at [424, 247] on li "11 - Wearing Apparel - Ga. Code [PERSON_NAME]. § [PHONE_NUMBER] (a)(4)" at bounding box center [464, 253] width 176 height 24
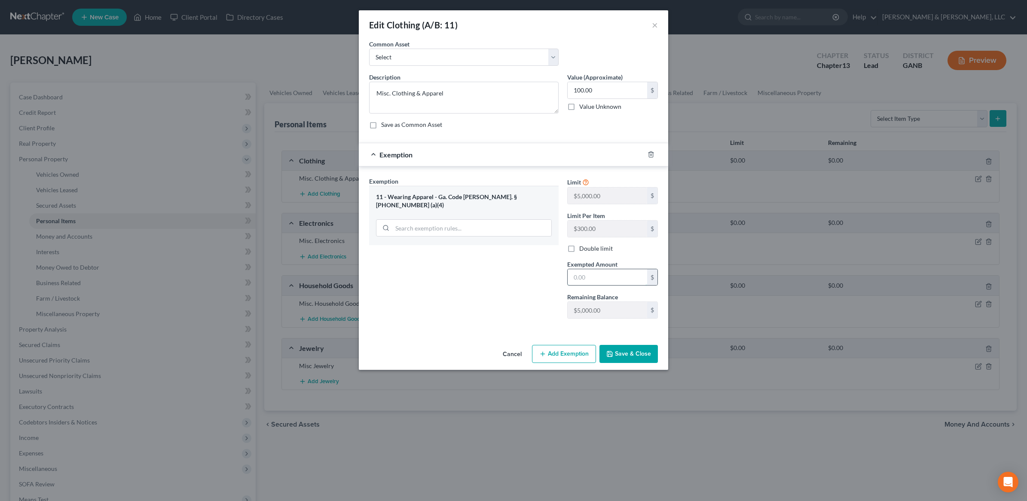
click at [613, 280] on input "text" at bounding box center [607, 277] width 79 height 16
type input "100"
click at [629, 359] on button "Save & Close" at bounding box center [628, 354] width 58 height 18
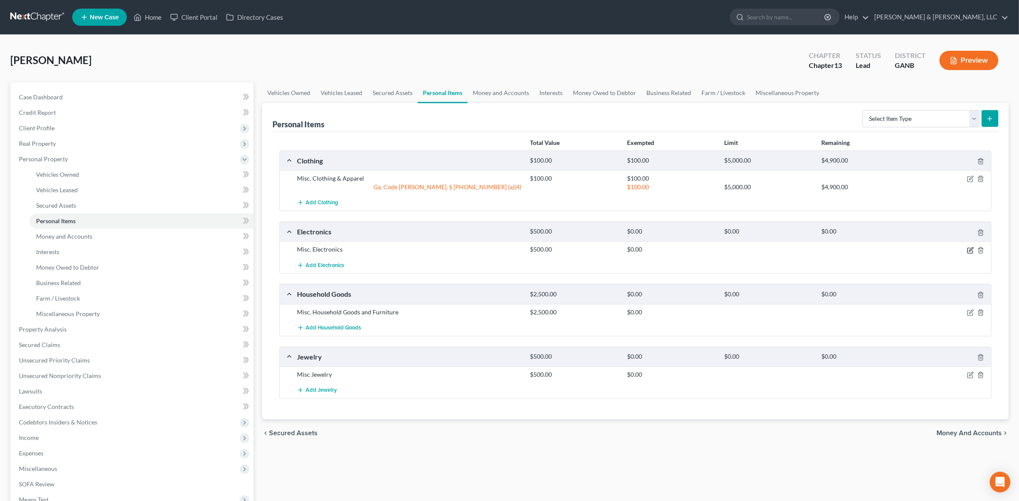
click at [967, 248] on icon "button" at bounding box center [970, 250] width 7 height 7
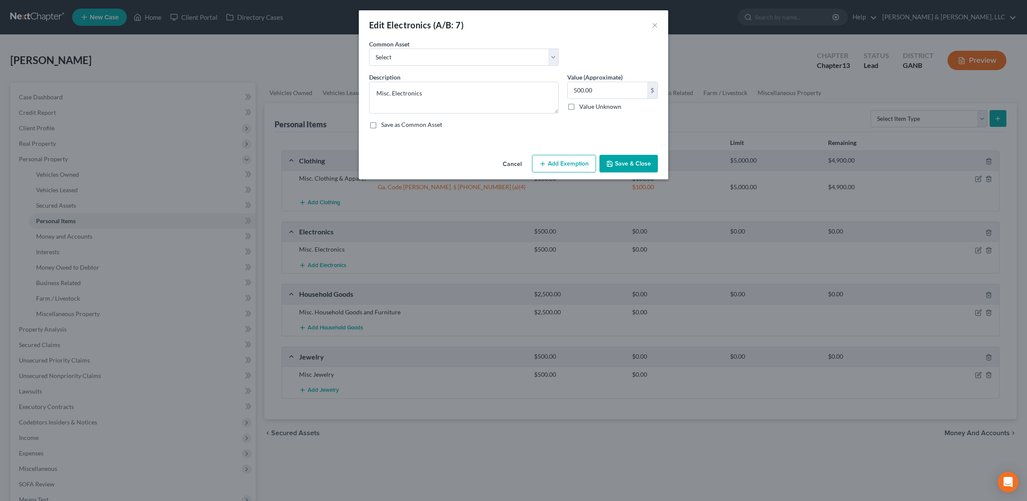
click at [559, 158] on button "Add Exemption" at bounding box center [564, 164] width 64 height 18
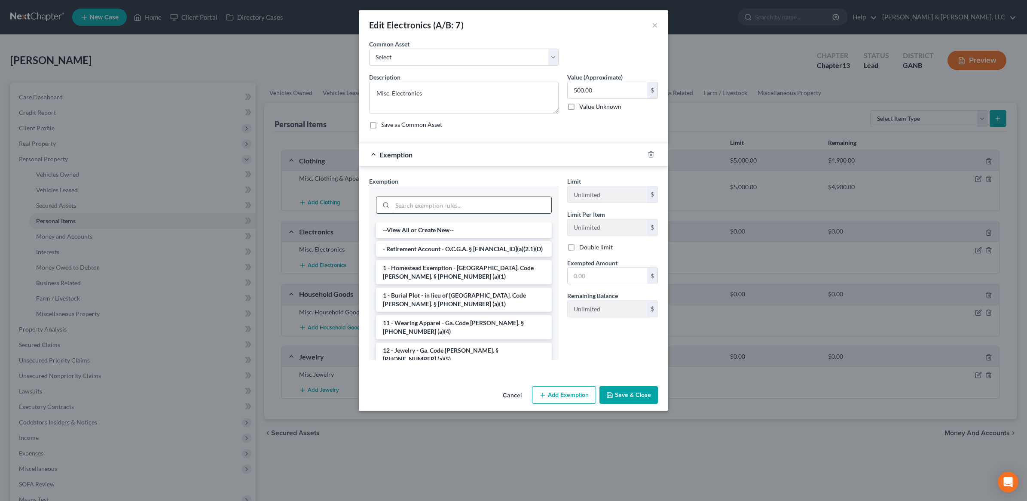
click at [451, 198] on input "search" at bounding box center [471, 205] width 159 height 16
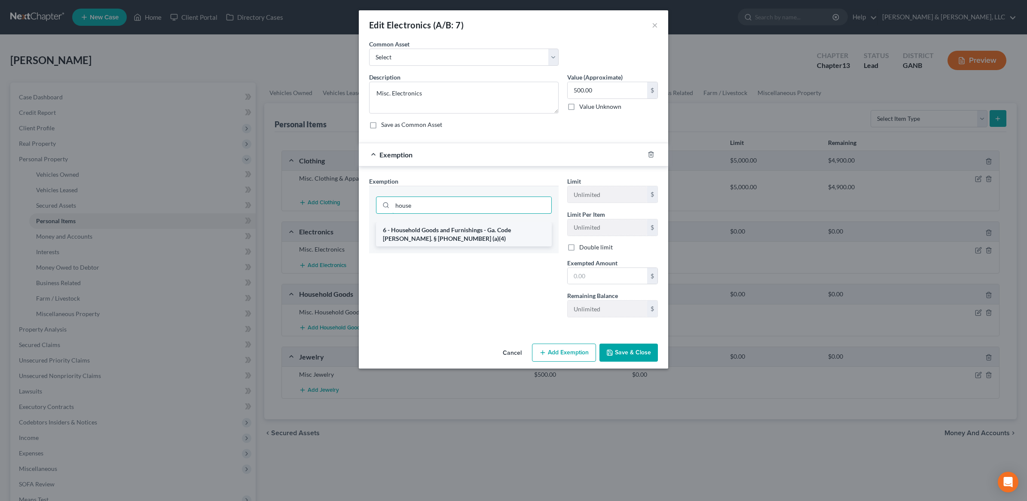
type input "house"
click at [455, 229] on li "6 - Household Goods and Furnishings - Ga. Code [PERSON_NAME]. § [PHONE_NUMBER] …" at bounding box center [464, 234] width 176 height 24
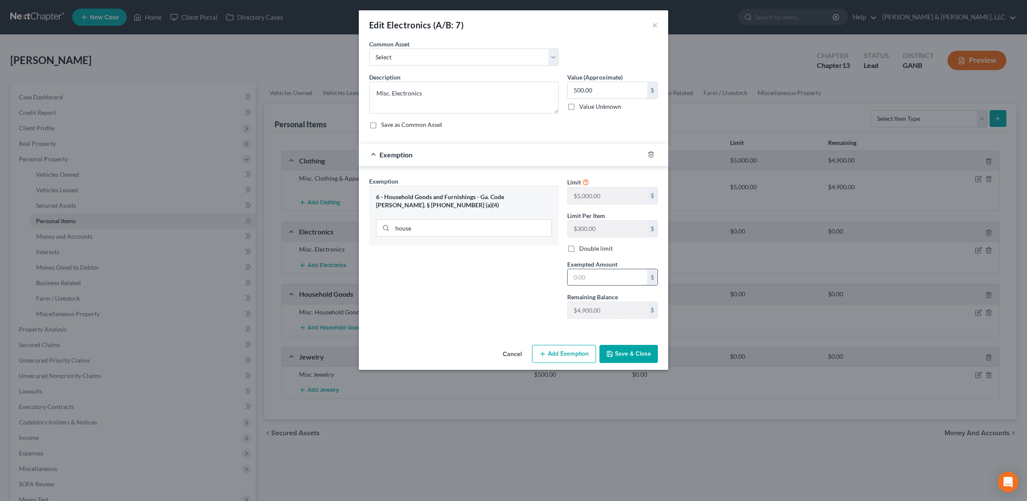
click at [600, 274] on input "text" at bounding box center [607, 277] width 79 height 16
type input "500"
click at [620, 362] on button "Save & Close" at bounding box center [628, 354] width 58 height 18
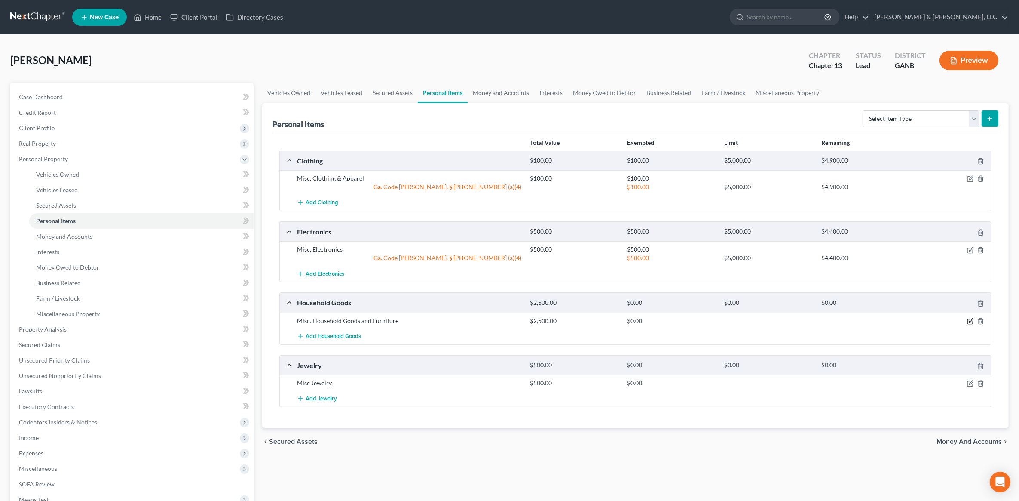
click at [971, 321] on icon "button" at bounding box center [971, 320] width 4 height 4
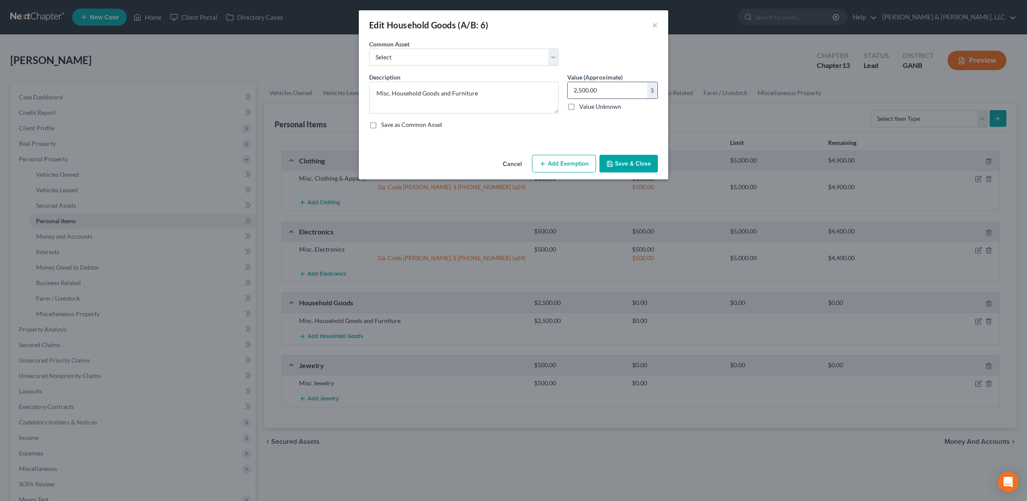
click at [612, 95] on input "2,500.00" at bounding box center [607, 90] width 79 height 16
type input "2,000"
click at [581, 159] on button "Add Exemption" at bounding box center [564, 164] width 64 height 18
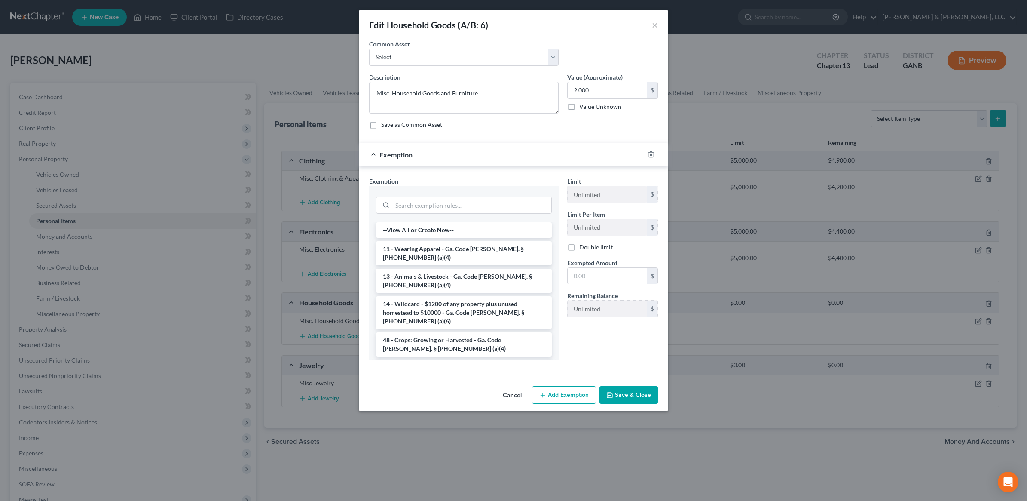
click at [424, 360] on li "6 - Household Goods and Furnishings - Ga. Code [PERSON_NAME]. § [PHONE_NUMBER] …" at bounding box center [464, 372] width 176 height 24
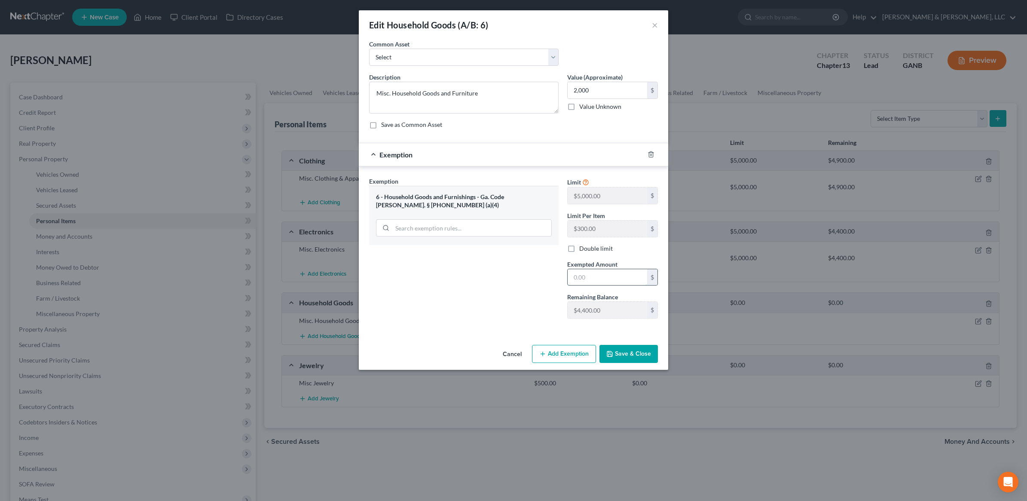
click at [620, 275] on input "text" at bounding box center [607, 277] width 79 height 16
type input "2,000"
click at [635, 348] on button "Save & Close" at bounding box center [628, 354] width 58 height 18
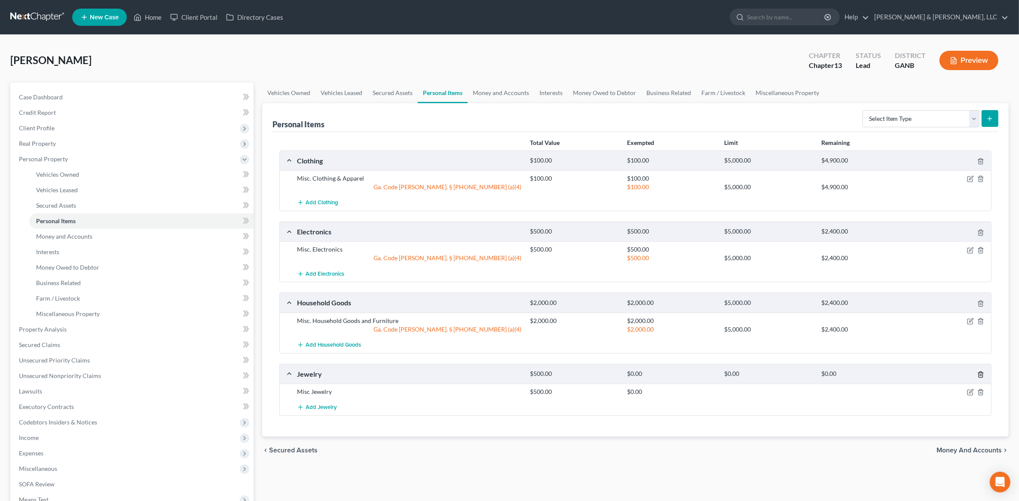
click at [977, 376] on icon "button" at bounding box center [980, 374] width 7 height 7
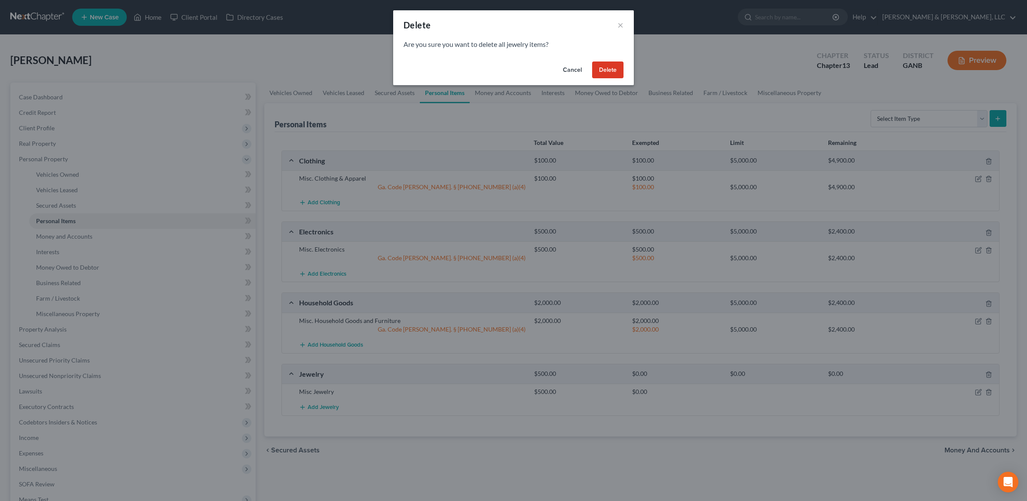
click at [606, 71] on button "Delete" at bounding box center [607, 69] width 31 height 17
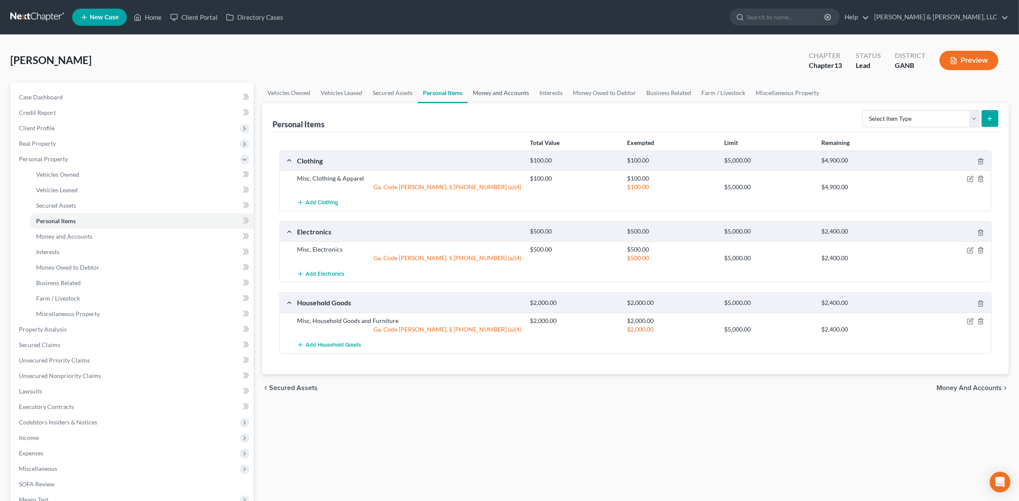
click at [520, 101] on link "Money and Accounts" at bounding box center [500, 92] width 67 height 21
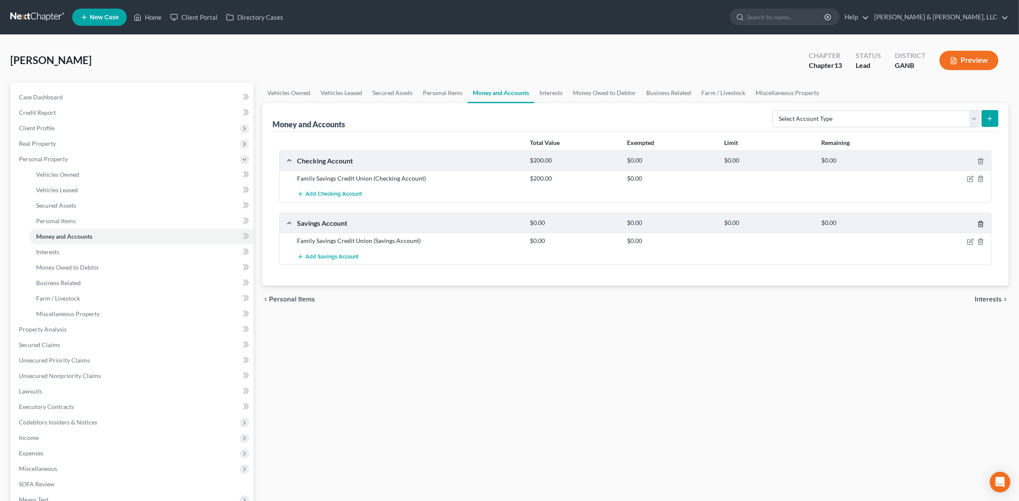
click at [980, 226] on icon "button" at bounding box center [980, 223] width 7 height 7
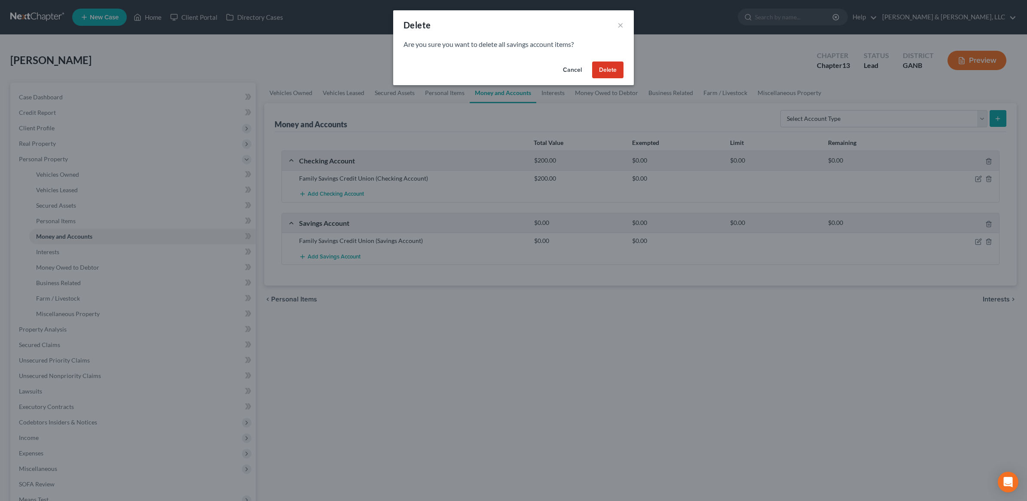
click at [599, 66] on button "Delete" at bounding box center [607, 69] width 31 height 17
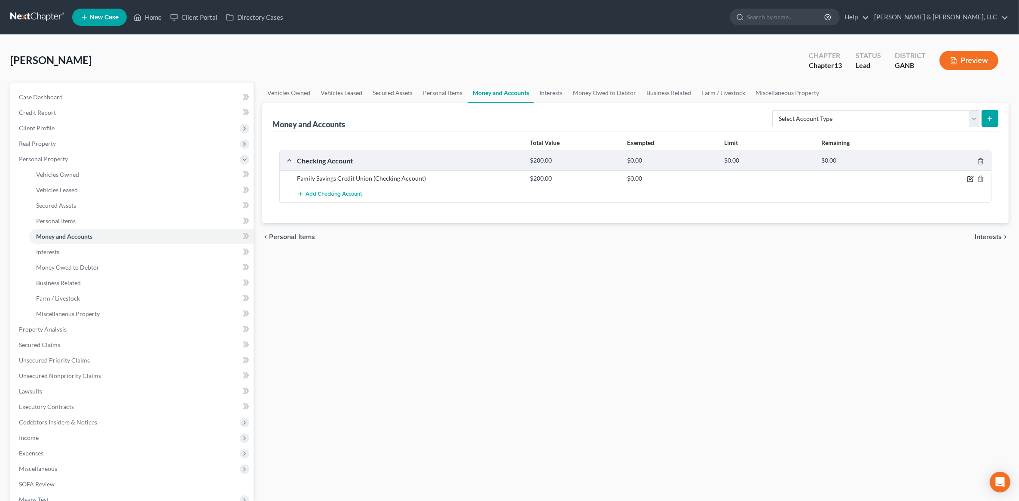
click at [968, 182] on icon "button" at bounding box center [969, 179] width 5 height 5
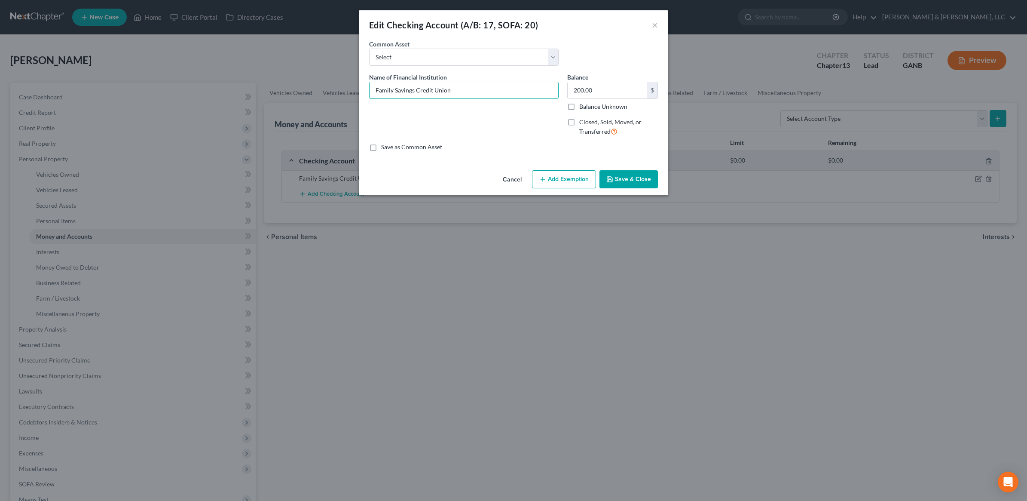
drag, startPoint x: 466, startPoint y: 94, endPoint x: 303, endPoint y: 79, distance: 163.9
click at [303, 79] on div "Edit Checking Account (A/B: 17, SOFA: 20) × An exemption set must first be sele…" at bounding box center [513, 250] width 1027 height 501
type input "Truist"
click at [574, 180] on button "Add Exemption" at bounding box center [564, 179] width 64 height 18
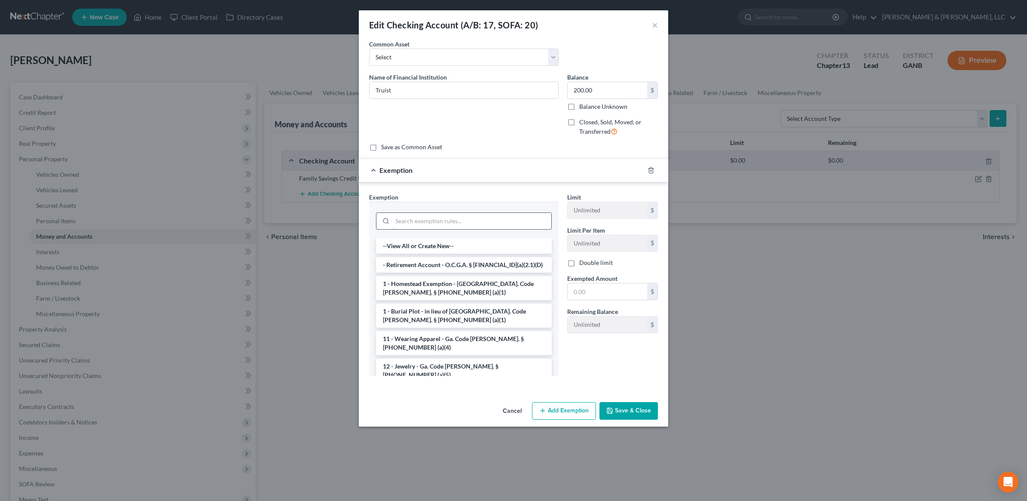
click at [436, 224] on input "search" at bounding box center [471, 221] width 159 height 16
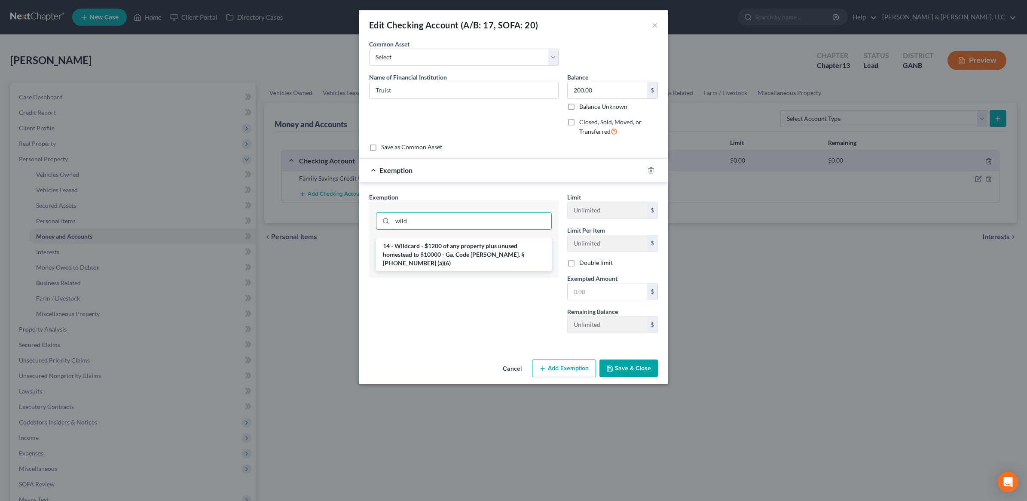
type input "wild"
click at [478, 246] on li "14 - Wildcard - $1200 of any property plus unused homestead to $10000 - Ga. Cod…" at bounding box center [464, 254] width 176 height 33
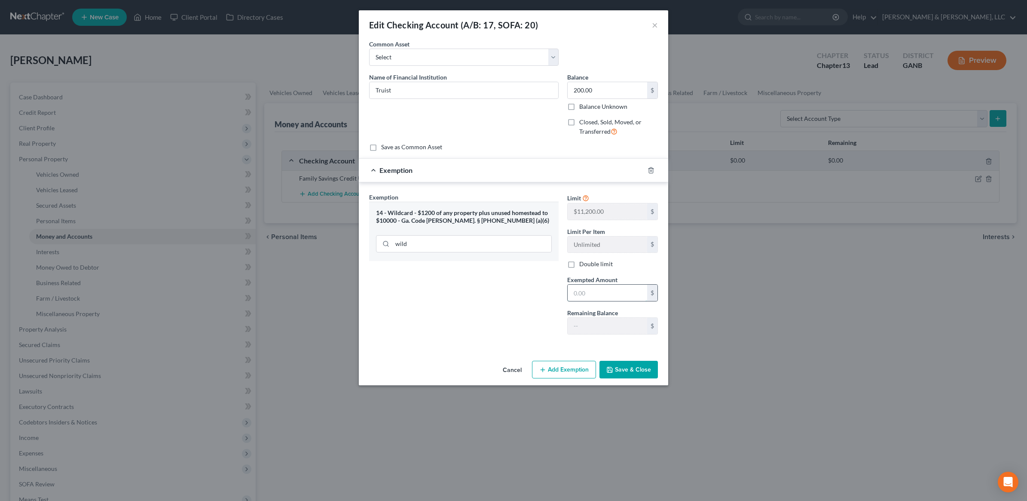
click at [598, 296] on input "text" at bounding box center [607, 292] width 79 height 16
type input "200"
click at [627, 364] on button "Save & Close" at bounding box center [628, 369] width 58 height 18
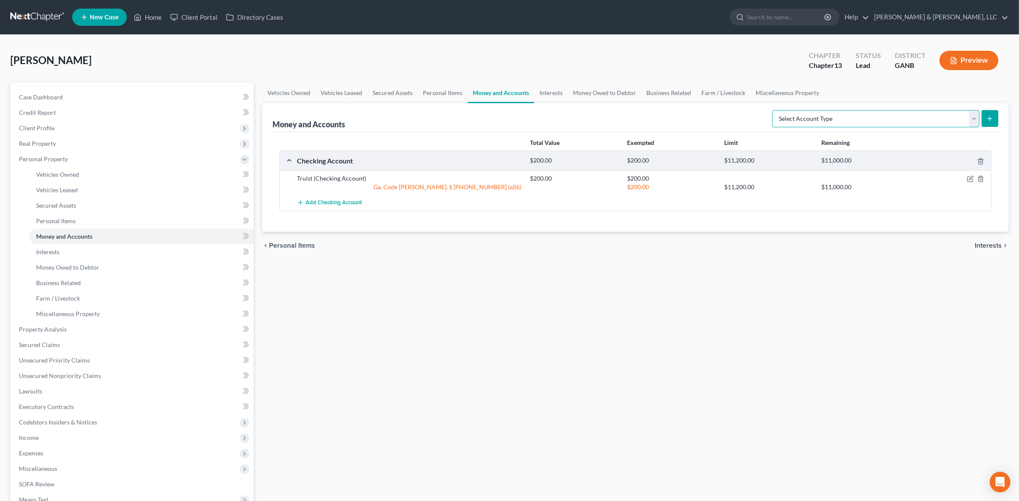
click at [970, 122] on select "Select Account Type Brokerage (A/B: 18, SOFA: 20) Cash on Hand (A/B: 16) Certif…" at bounding box center [875, 118] width 207 height 17
select select "savings"
click at [775, 110] on select "Select Account Type Brokerage (A/B: 18, SOFA: 20) Cash on Hand (A/B: 16) Certif…" at bounding box center [875, 118] width 207 height 17
click at [995, 114] on button "submit" at bounding box center [989, 118] width 17 height 17
click at [909, 122] on select "Select Account Type Brokerage (A/B: 18, SOFA: 20) Cash on Hand (A/B: 16) Certif…" at bounding box center [875, 118] width 207 height 17
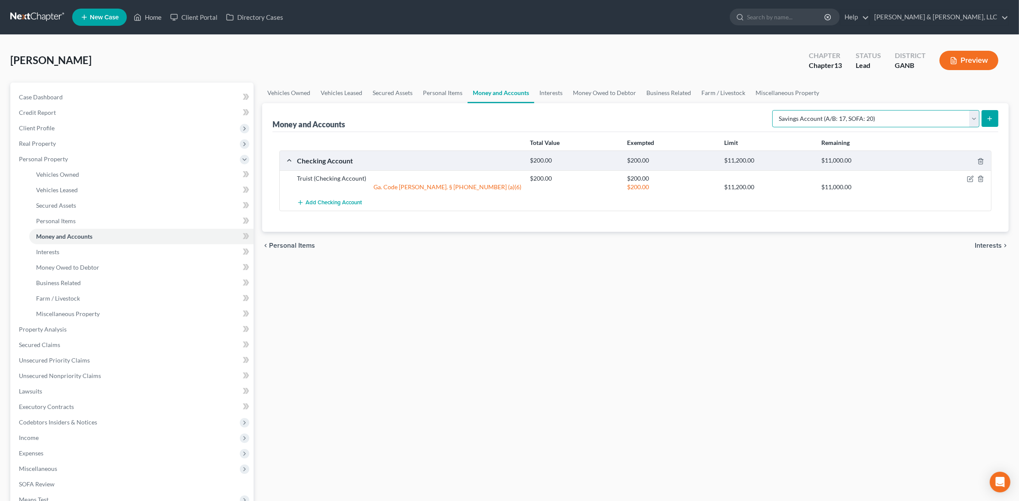
click at [909, 122] on select "Select Account Type Brokerage (A/B: 18, SOFA: 20) Cash on Hand (A/B: 16) Certif…" at bounding box center [875, 118] width 207 height 17
click at [926, 123] on select "Select Account Type Brokerage (A/B: 18, SOFA: 20) Cash on Hand (A/B: 16) Certif…" at bounding box center [875, 118] width 207 height 17
select select "savings"
click at [775, 110] on select "Select Account Type Brokerage (A/B: 18, SOFA: 20) Cash on Hand (A/B: 16) Certif…" at bounding box center [875, 118] width 207 height 17
click at [992, 111] on button "submit" at bounding box center [989, 118] width 17 height 17
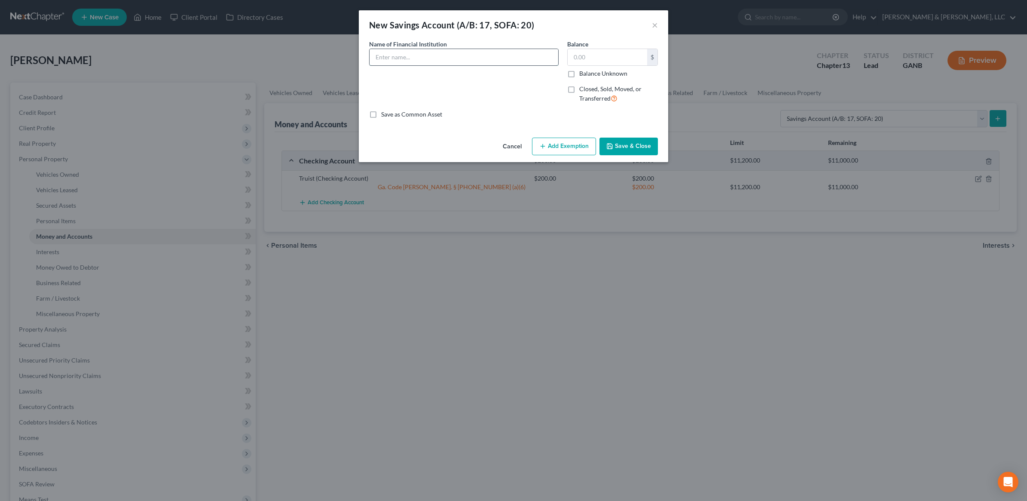
click at [407, 56] on input "text" at bounding box center [463, 57] width 189 height 16
type input "Family Savings CU"
type input "5"
click at [578, 151] on button "Add Exemption" at bounding box center [564, 146] width 64 height 18
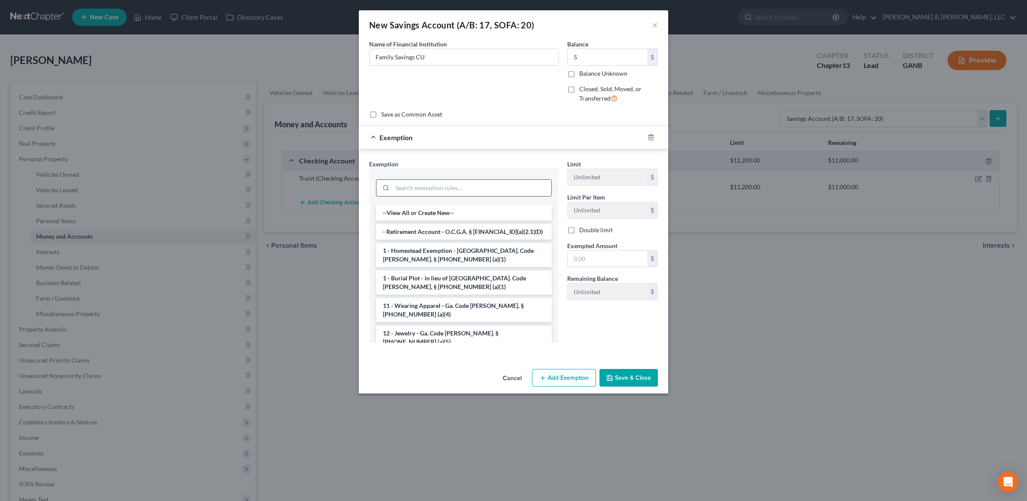
click at [440, 179] on div at bounding box center [464, 187] width 176 height 17
click at [442, 183] on input "search" at bounding box center [471, 188] width 159 height 16
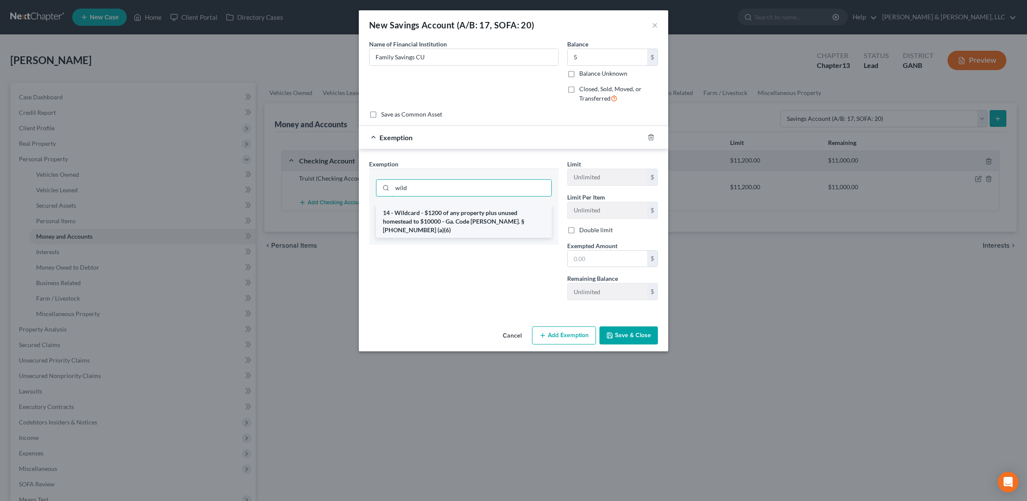
type input "wild"
click at [446, 226] on li "14 - Wildcard - $1200 of any property plus unused homestead to $10000 - Ga. Cod…" at bounding box center [464, 221] width 176 height 33
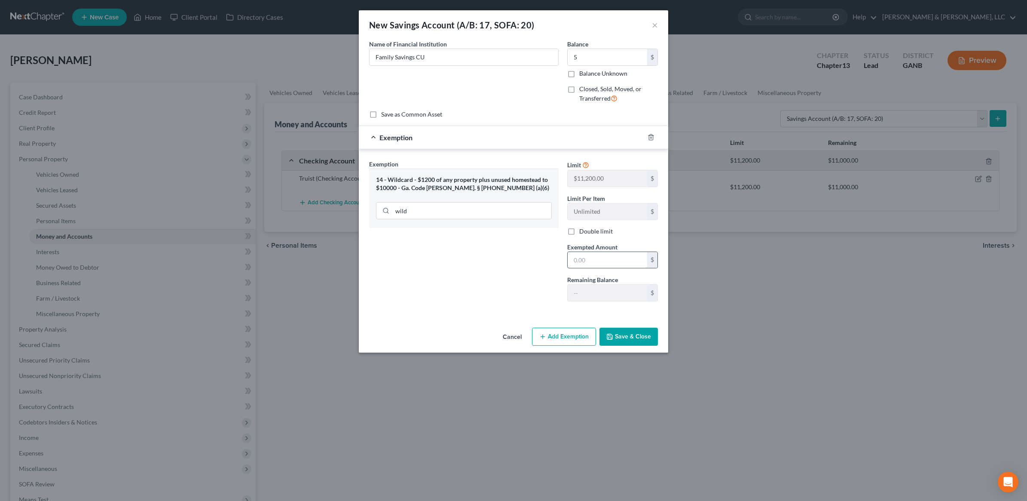
click at [580, 254] on input "text" at bounding box center [607, 260] width 79 height 16
type input "5"
click at [647, 332] on button "Save & Close" at bounding box center [628, 336] width 58 height 18
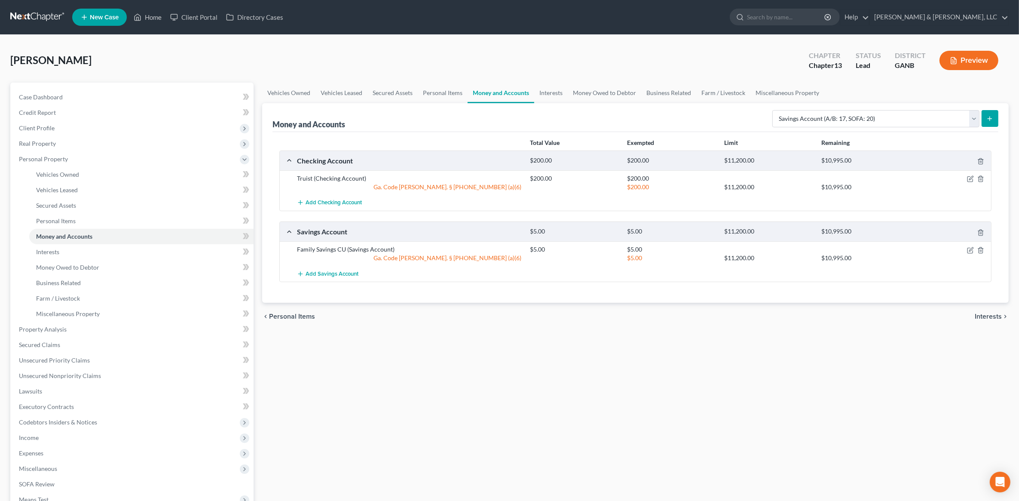
click at [989, 319] on span "Interests" at bounding box center [987, 316] width 27 height 7
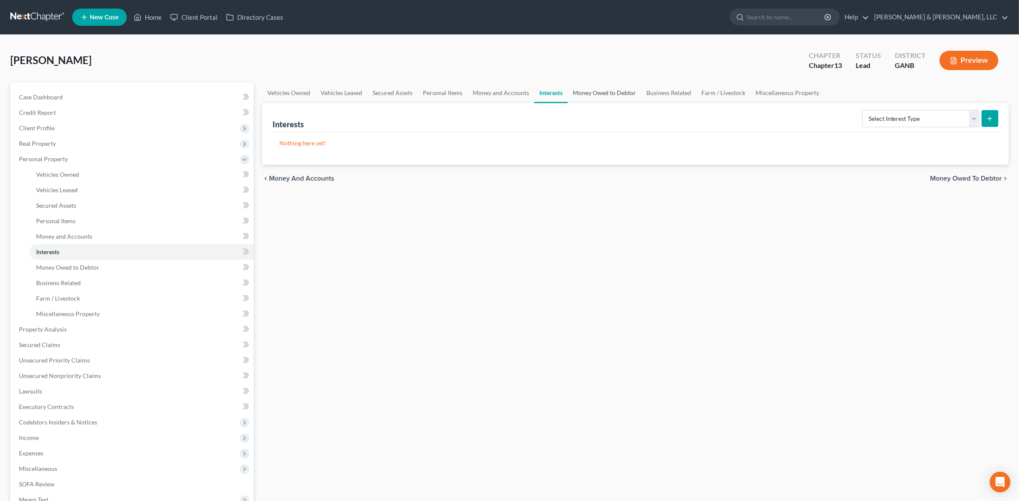
click at [584, 97] on link "Money Owed to Debtor" at bounding box center [604, 92] width 73 height 21
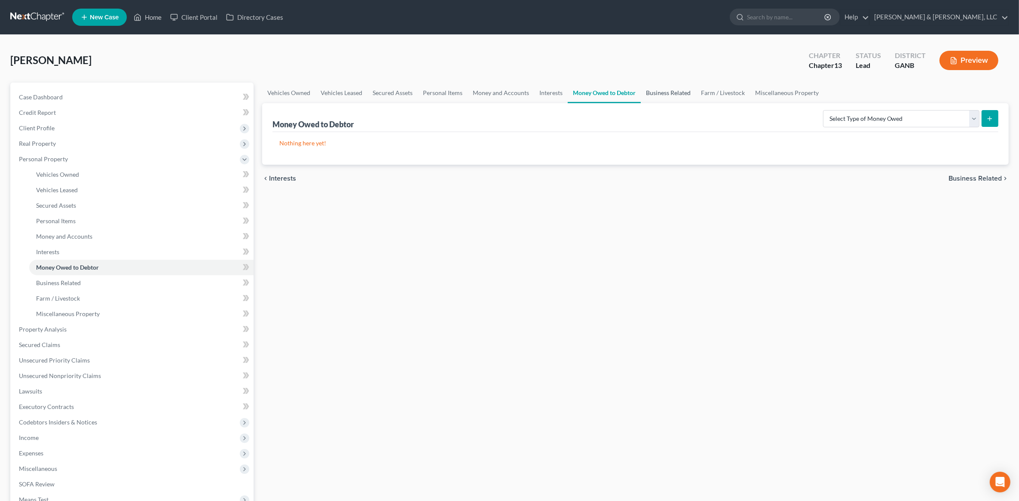
click at [665, 92] on link "Business Related" at bounding box center [668, 92] width 55 height 21
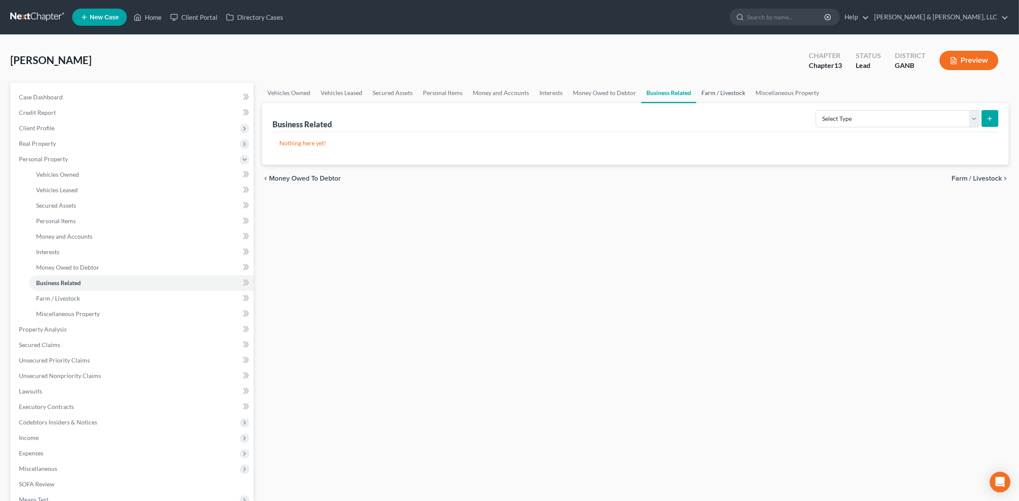
click at [728, 91] on link "Farm / Livestock" at bounding box center [723, 92] width 54 height 21
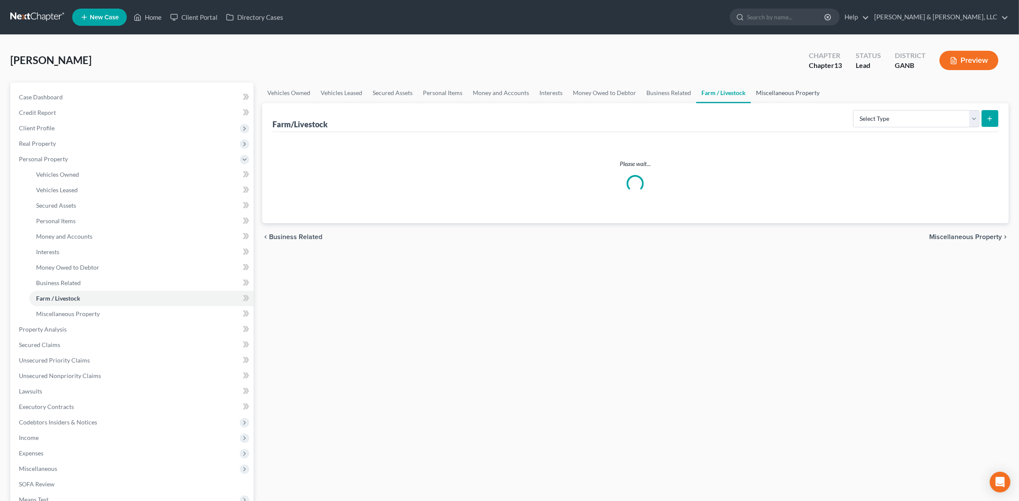
click at [765, 91] on link "Miscellaneous Property" at bounding box center [788, 92] width 74 height 21
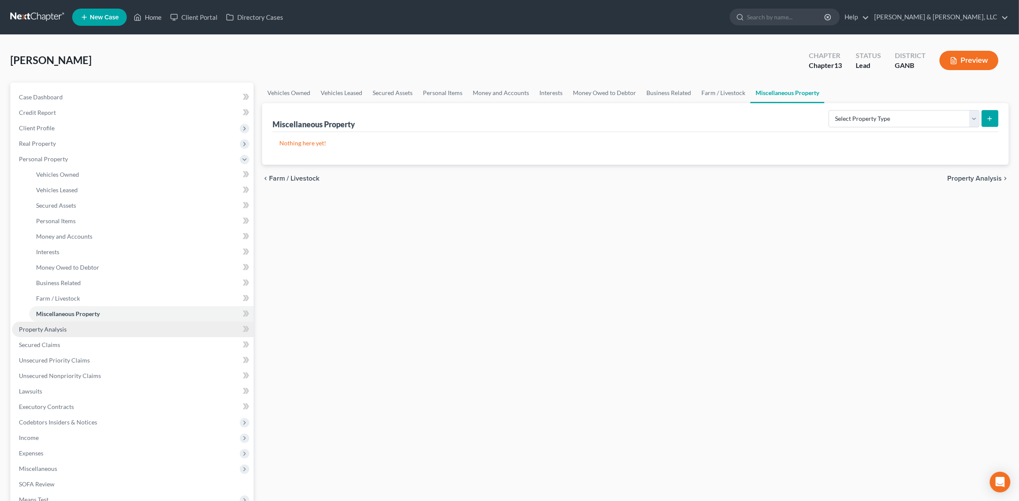
click at [71, 332] on link "Property Analysis" at bounding box center [132, 328] width 241 height 15
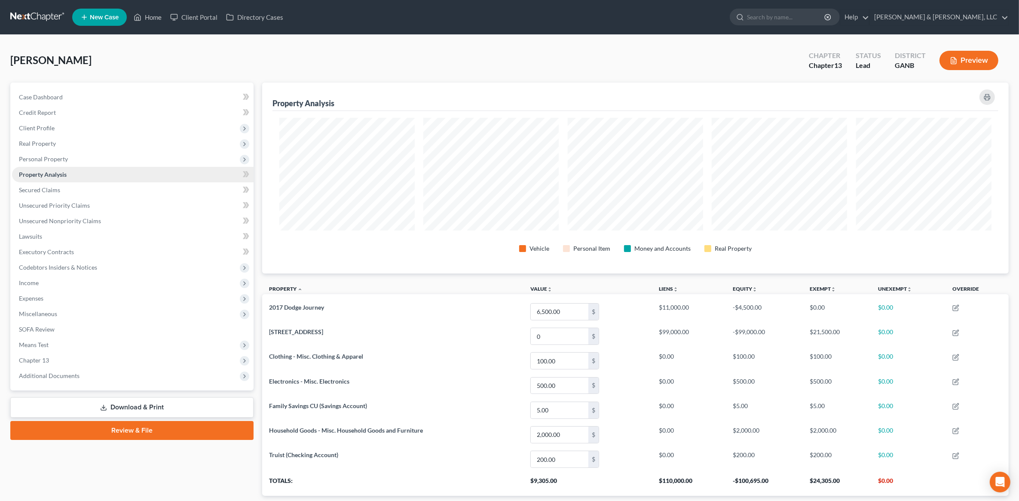
scroll to position [191, 746]
click at [64, 187] on link "Secured Claims" at bounding box center [132, 189] width 241 height 15
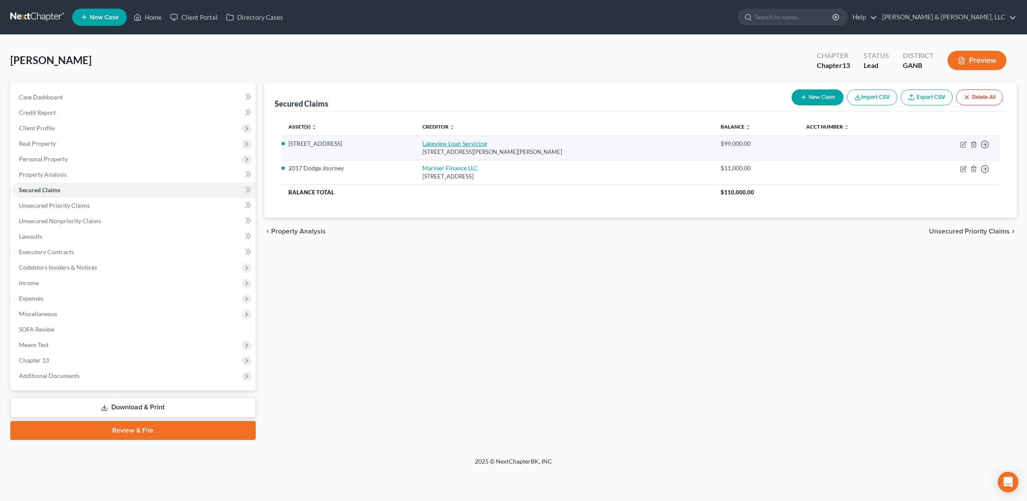
click at [477, 140] on link "Lakeview Loan Servicing" at bounding box center [454, 143] width 64 height 7
select select "9"
select select "0"
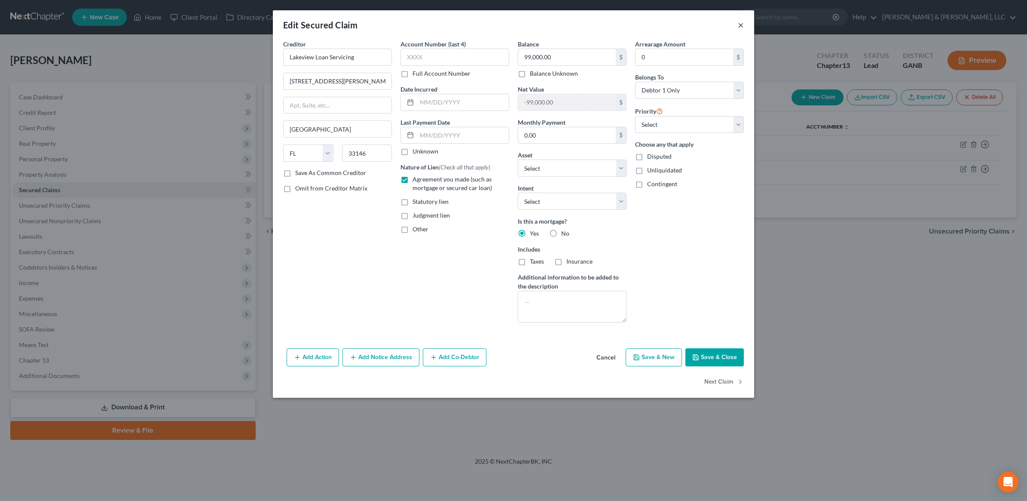
click at [738, 26] on button "×" at bounding box center [741, 25] width 6 height 10
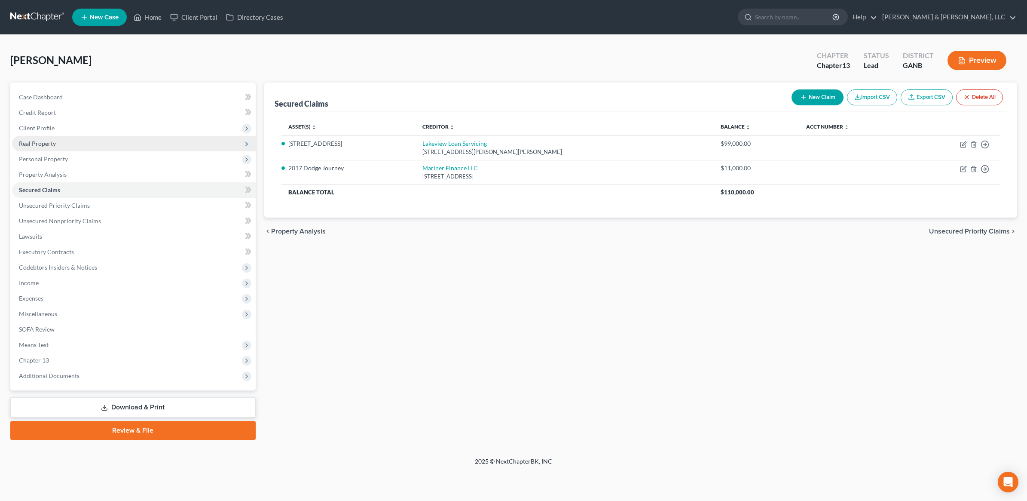
click at [138, 144] on span "Real Property" at bounding box center [134, 143] width 244 height 15
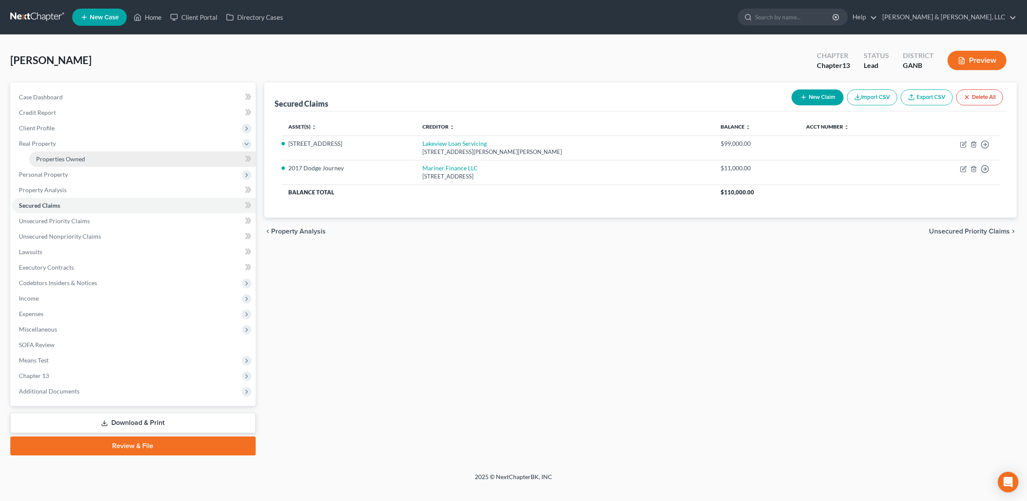
click at [132, 153] on link "Properties Owned" at bounding box center [142, 158] width 226 height 15
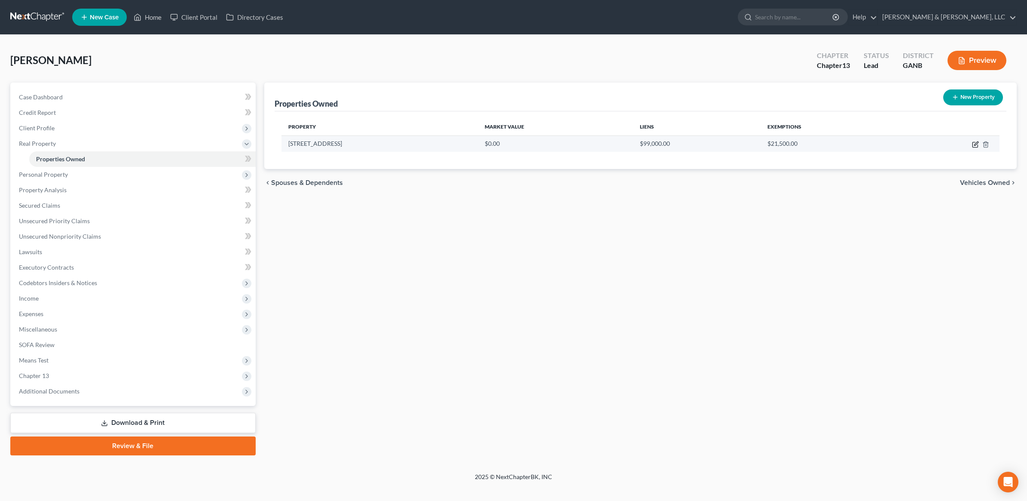
click at [973, 144] on icon "button" at bounding box center [975, 144] width 7 height 7
select select "10"
select select "63"
select select "0"
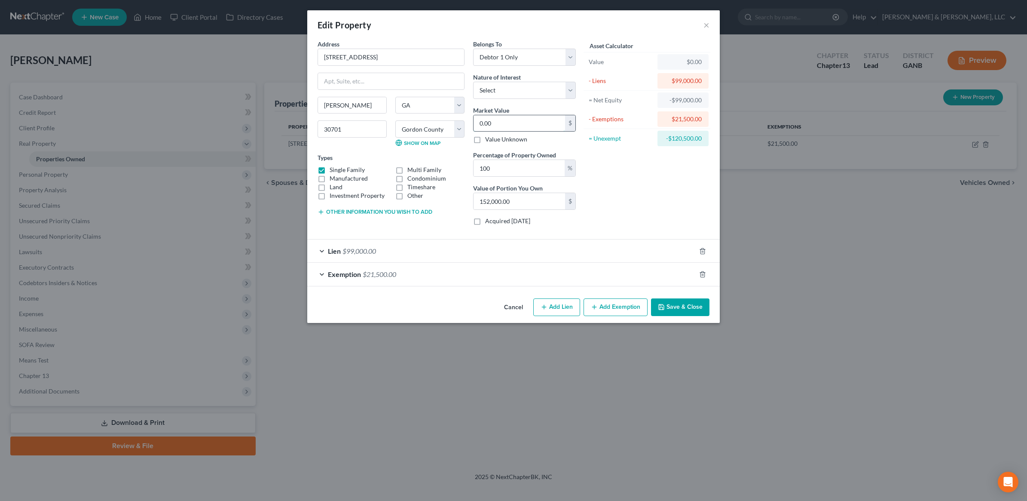
click at [509, 124] on input "0.00" at bounding box center [519, 123] width 92 height 16
type input "1"
type input "1.00"
type input "15"
type input "15.00"
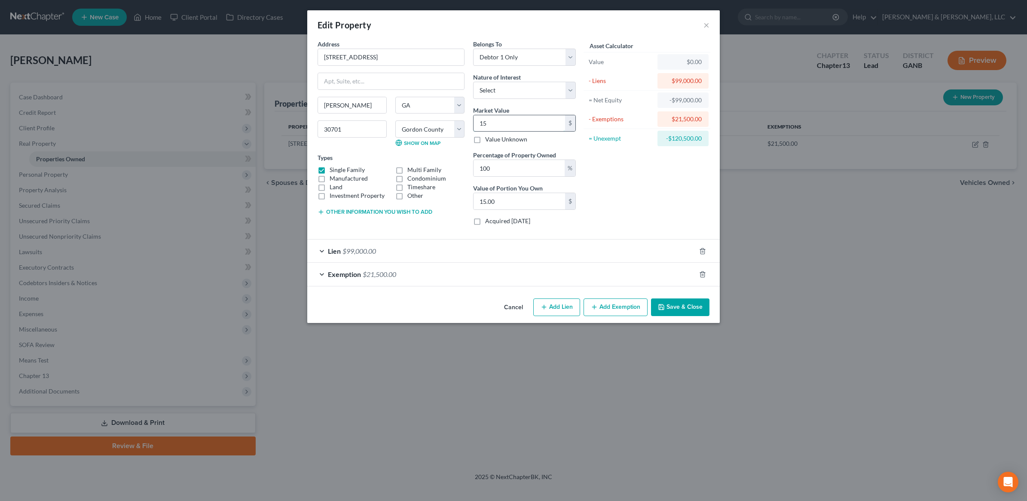
type input "152"
type input "152.00"
type input "1520"
type input "1,520.00"
type input "1,5200"
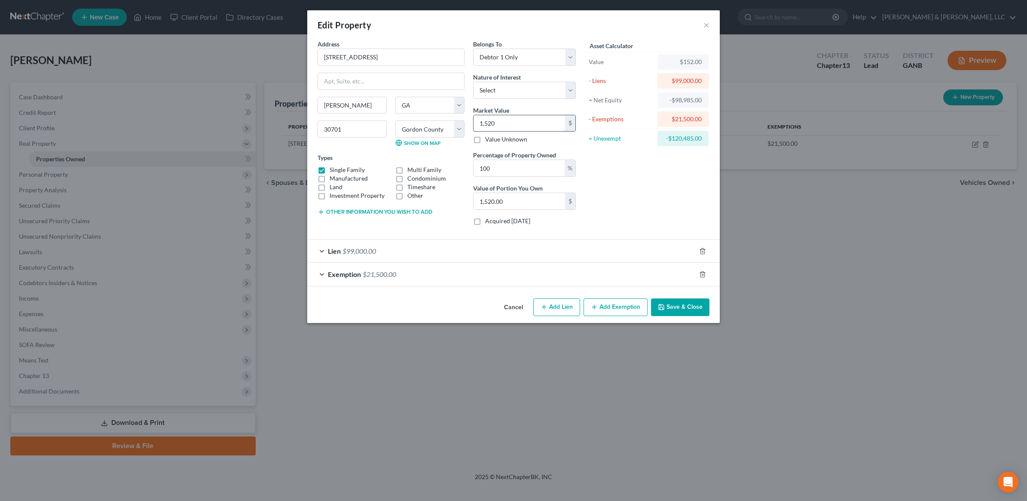
type input "15,200.00"
type input "15,2000"
type input "152,000.00"
type input "152,000"
click at [677, 316] on button "Save & Close" at bounding box center [680, 307] width 58 height 18
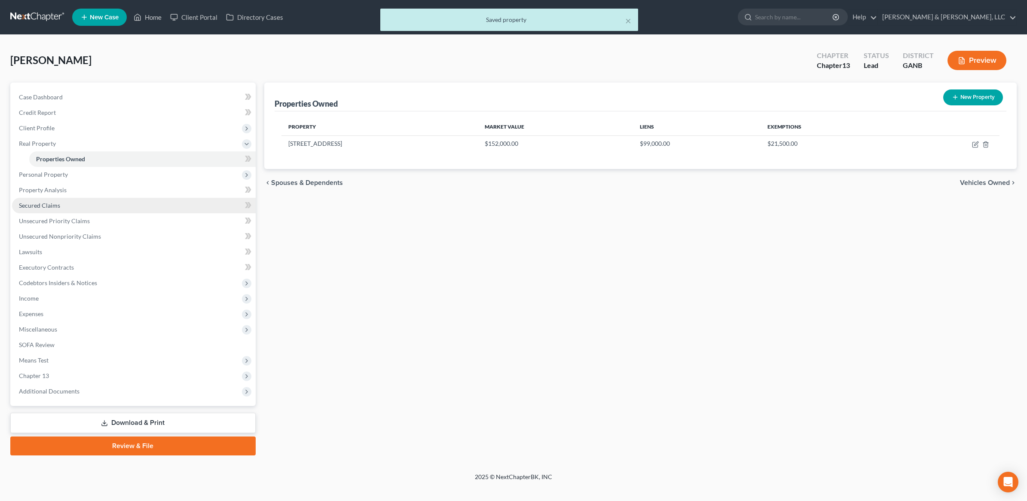
click at [67, 202] on link "Secured Claims" at bounding box center [134, 205] width 244 height 15
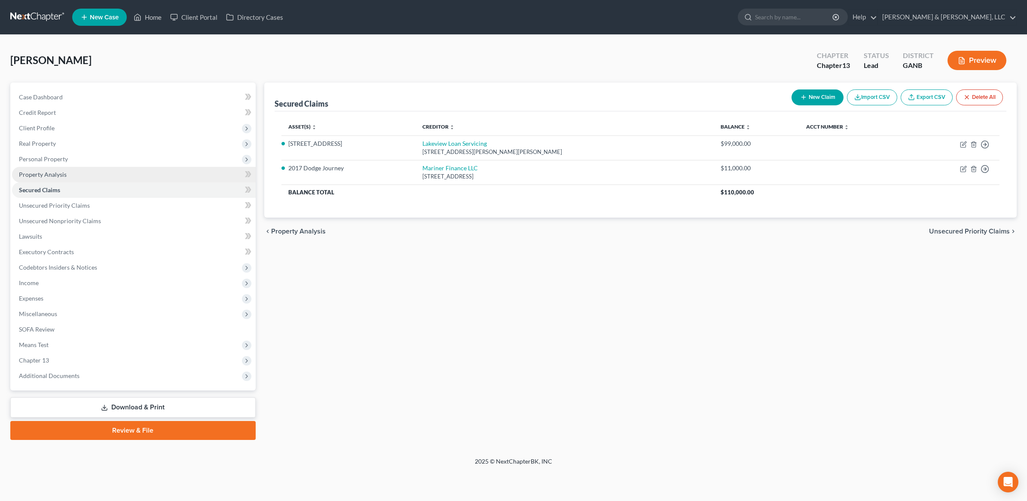
click at [59, 174] on span "Property Analysis" at bounding box center [43, 174] width 48 height 7
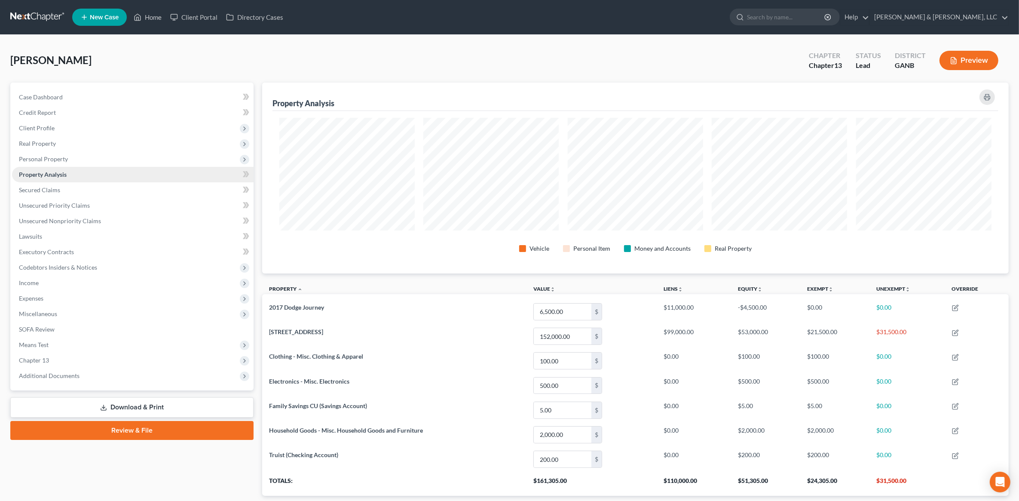
scroll to position [191, 746]
click at [74, 192] on link "Secured Claims" at bounding box center [132, 189] width 241 height 15
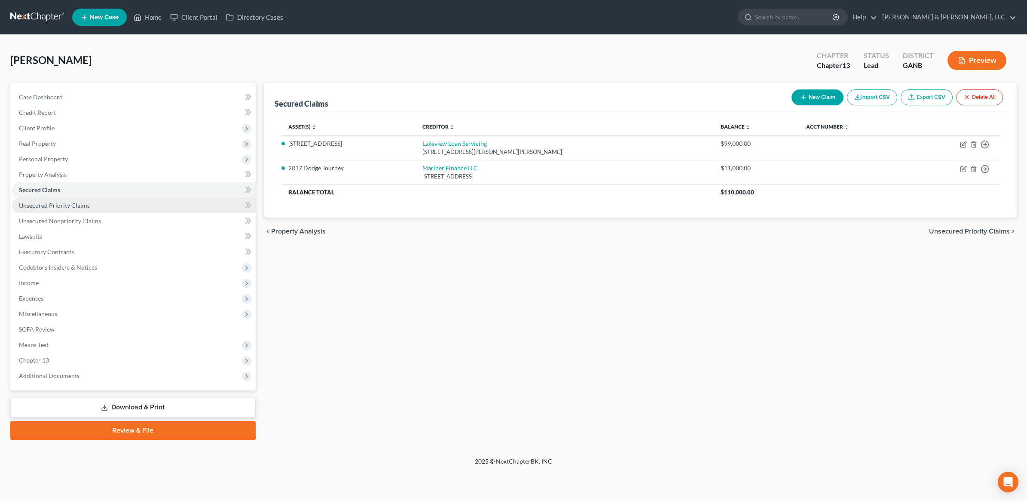
click at [76, 205] on span "Unsecured Priority Claims" at bounding box center [54, 204] width 71 height 7
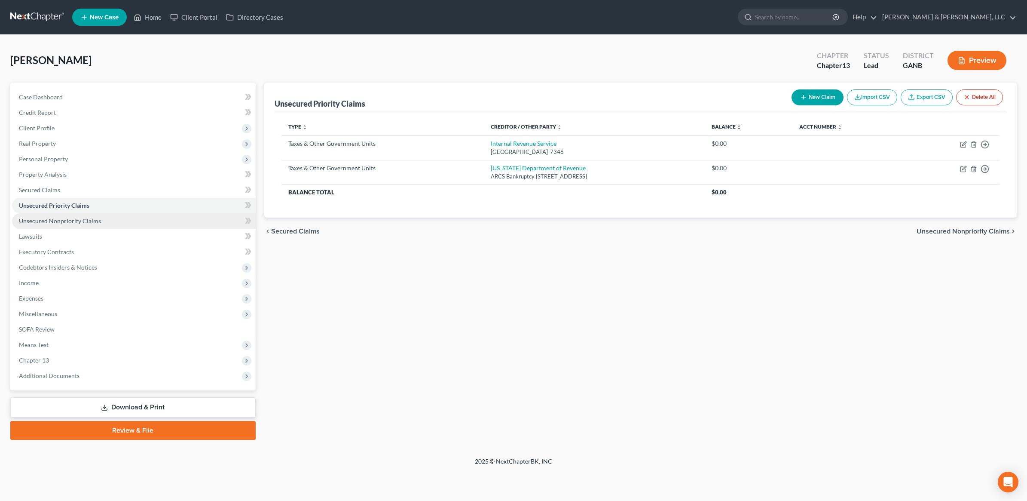
click at [82, 220] on span "Unsecured Nonpriority Claims" at bounding box center [60, 220] width 82 height 7
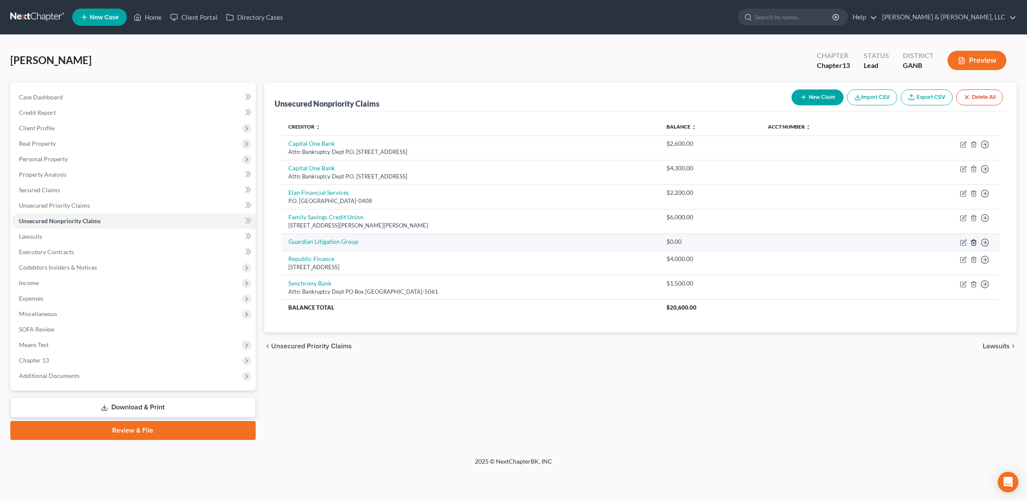
click at [974, 242] on icon "button" at bounding box center [973, 242] width 7 height 7
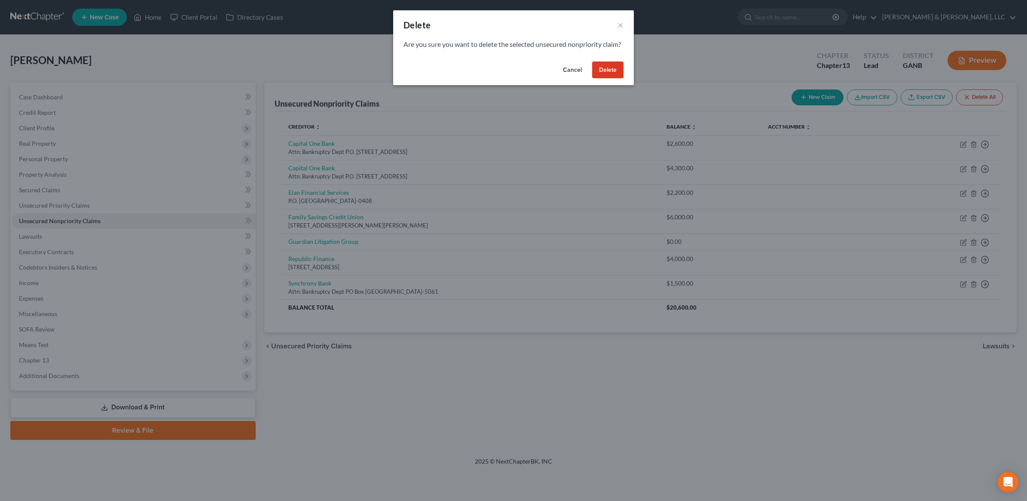
click at [608, 79] on button "Delete" at bounding box center [607, 69] width 31 height 17
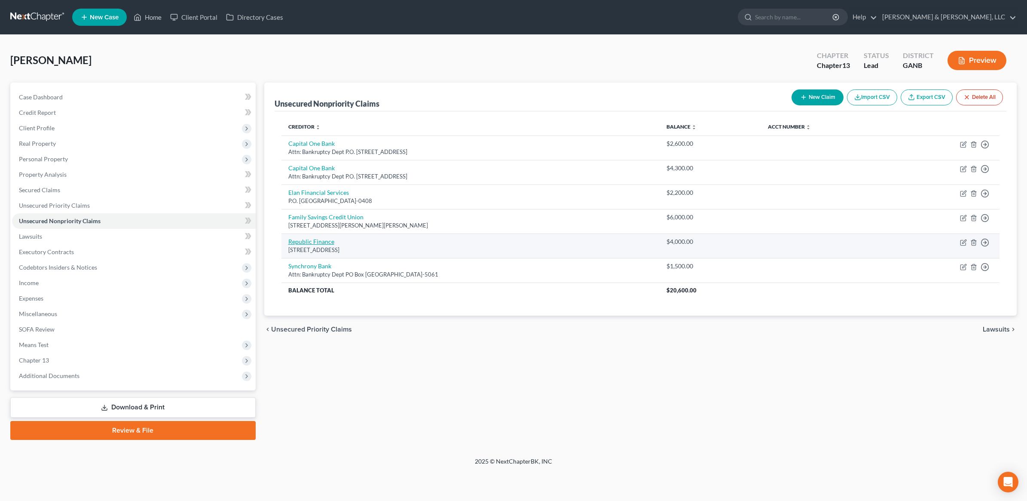
click at [311, 242] on link "Republic Finance" at bounding box center [311, 241] width 46 height 7
select select "10"
select select "0"
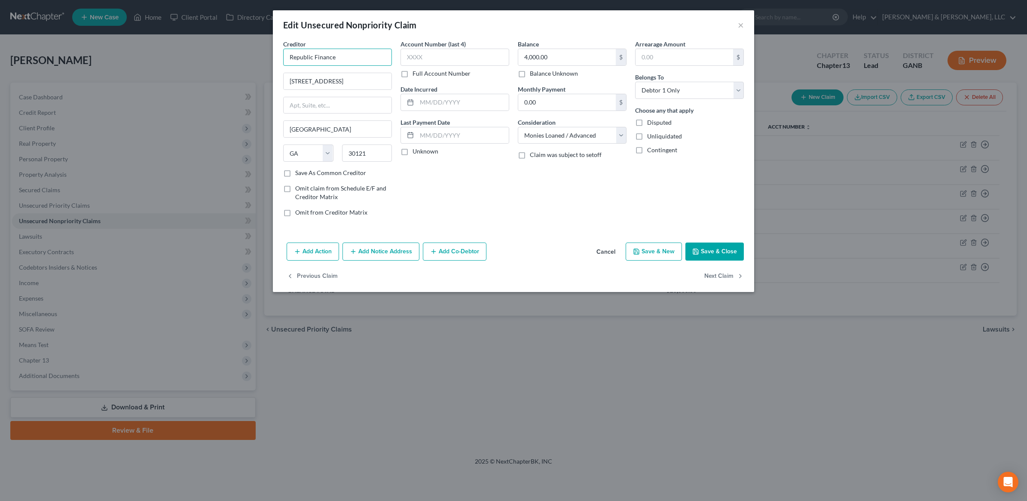
drag, startPoint x: 351, startPoint y: 54, endPoint x: 222, endPoint y: 62, distance: 130.0
click at [222, 62] on div "Edit Unsecured Nonpriority Claim × Creditor * Republic Finance 471 East Main St…" at bounding box center [513, 250] width 1027 height 501
click at [331, 144] on div "282 Tower Road, Ponchatoula, LA 70454" at bounding box center [334, 140] width 89 height 7
type input "Republic Finance, LLC"
type input "282 Tower Road"
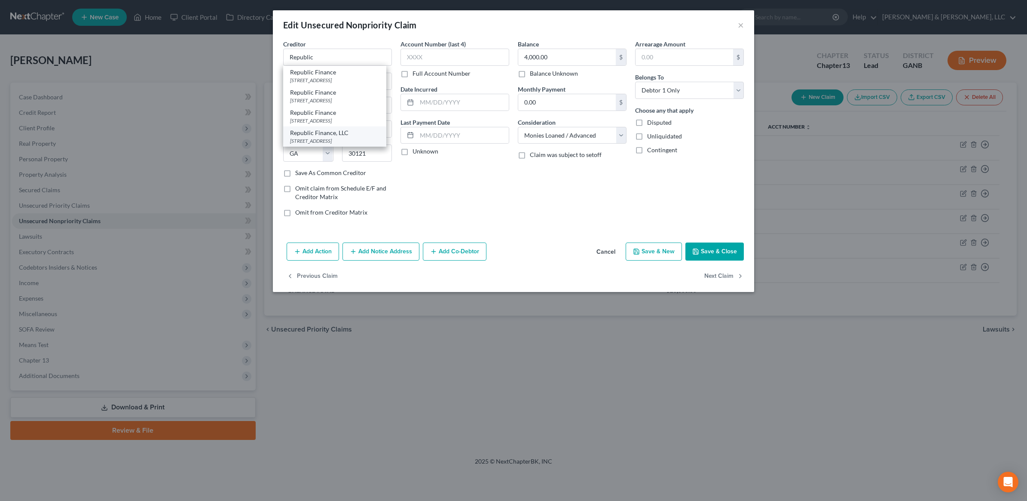
type input "Ponchatoula"
select select "19"
type input "70454"
click at [725, 253] on button "Save & Close" at bounding box center [714, 251] width 58 height 18
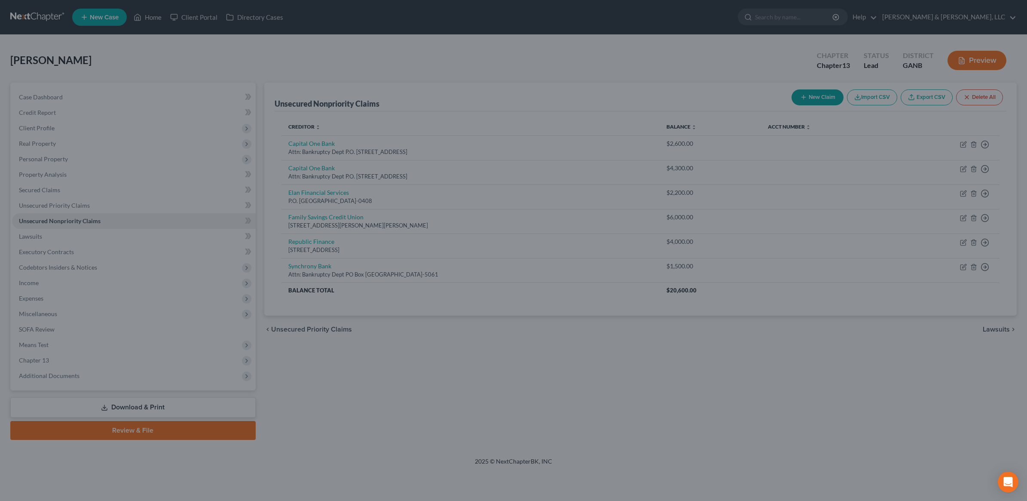
type input "0"
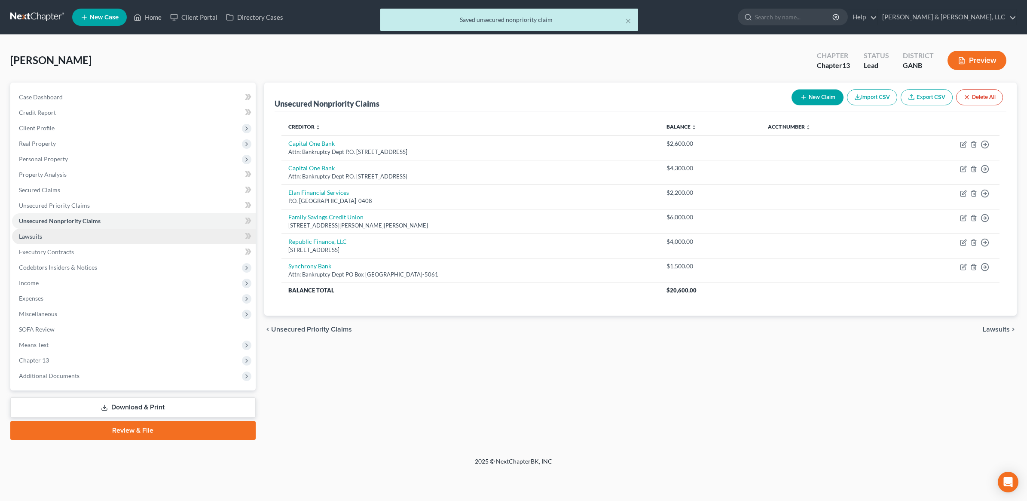
click at [68, 239] on link "Lawsuits" at bounding box center [134, 236] width 244 height 15
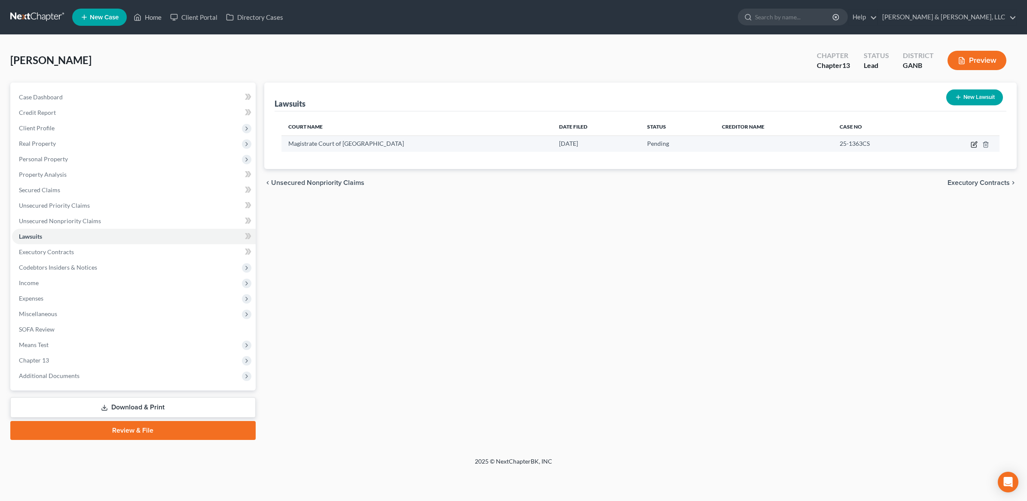
click at [973, 147] on icon "button" at bounding box center [974, 144] width 7 height 7
select select "10"
select select "0"
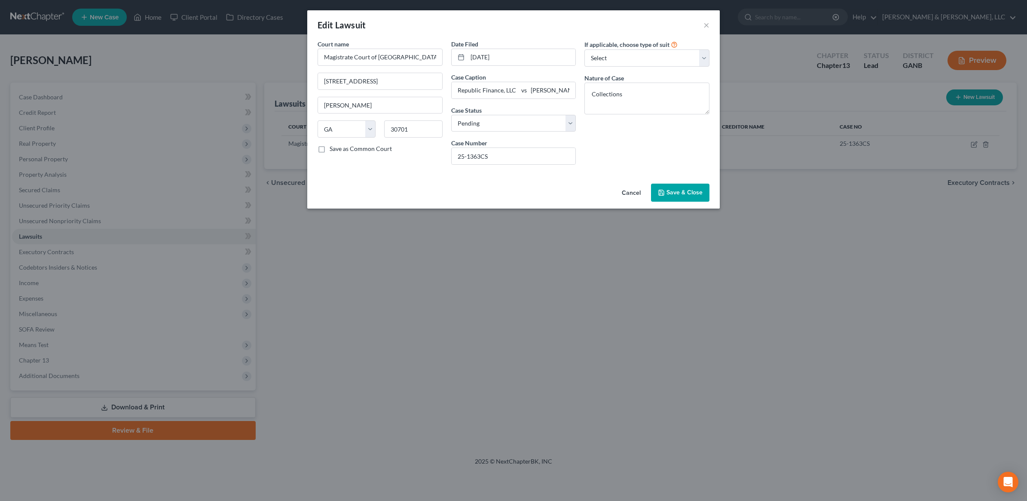
click at [690, 191] on span "Save & Close" at bounding box center [684, 192] width 36 height 7
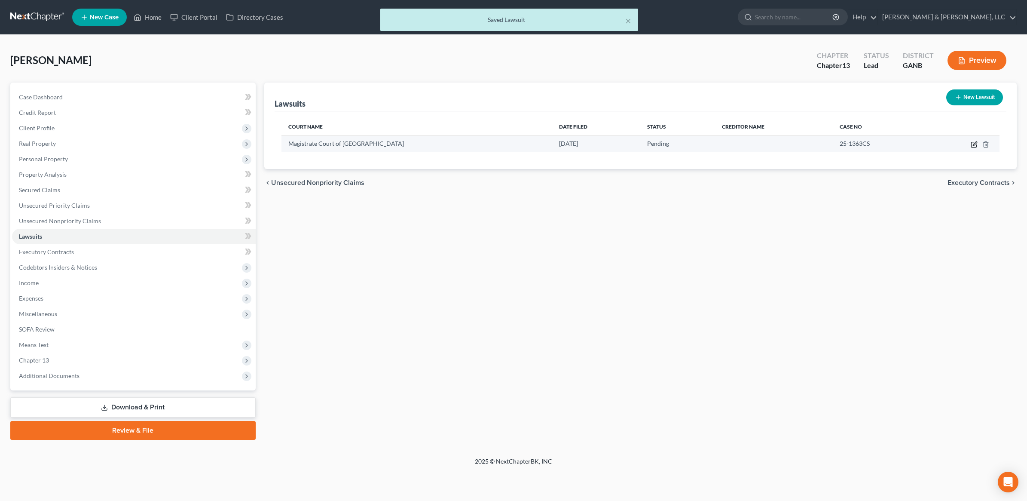
click at [974, 142] on icon "button" at bounding box center [974, 144] width 7 height 7
select select "10"
select select "0"
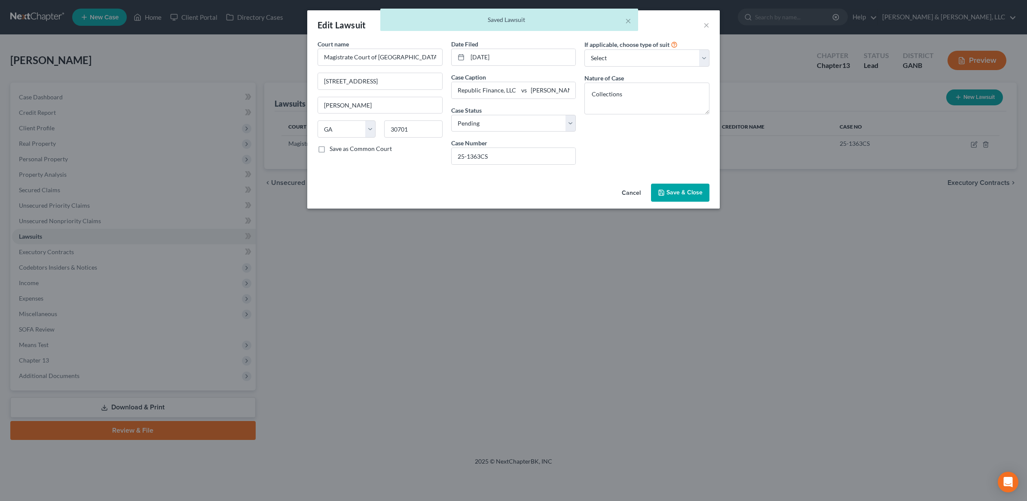
click at [697, 184] on button "Save & Close" at bounding box center [680, 192] width 58 height 18
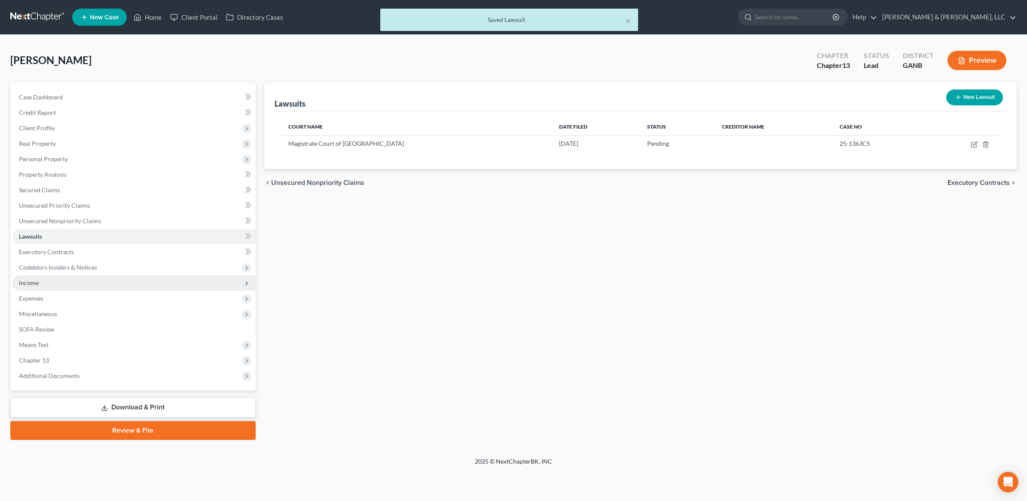
click at [69, 280] on span "Income" at bounding box center [134, 282] width 244 height 15
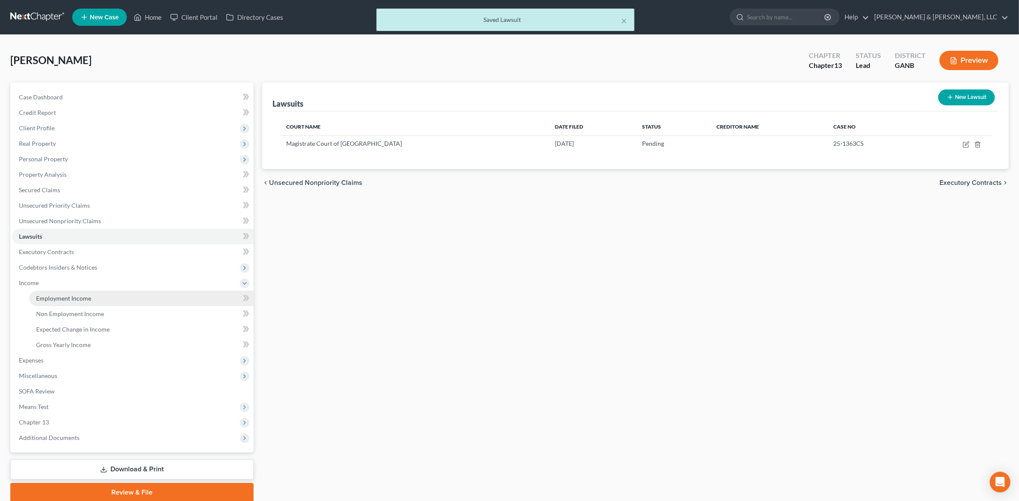
click at [78, 297] on span "Employment Income" at bounding box center [63, 297] width 55 height 7
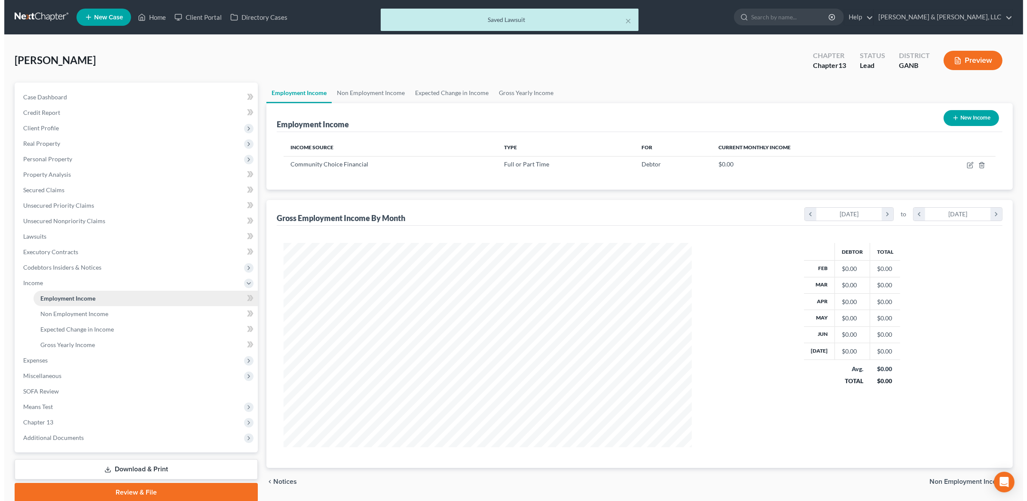
scroll to position [204, 425]
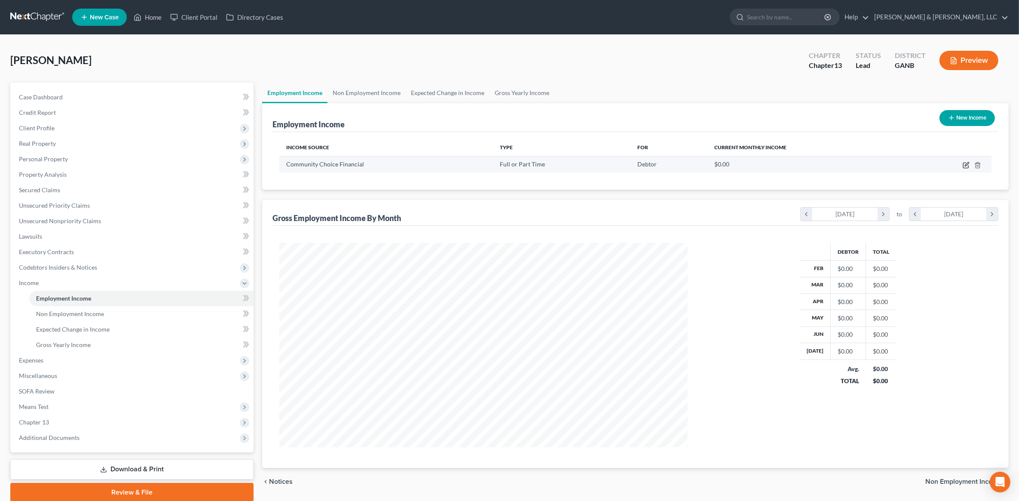
click at [967, 166] on icon "button" at bounding box center [965, 165] width 7 height 7
select select "0"
select select "36"
select select "3"
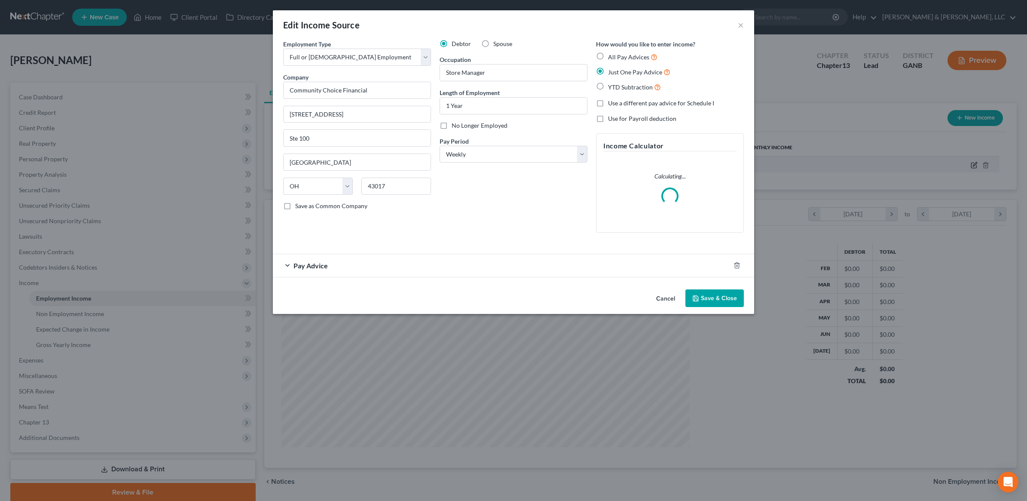
scroll to position [205, 428]
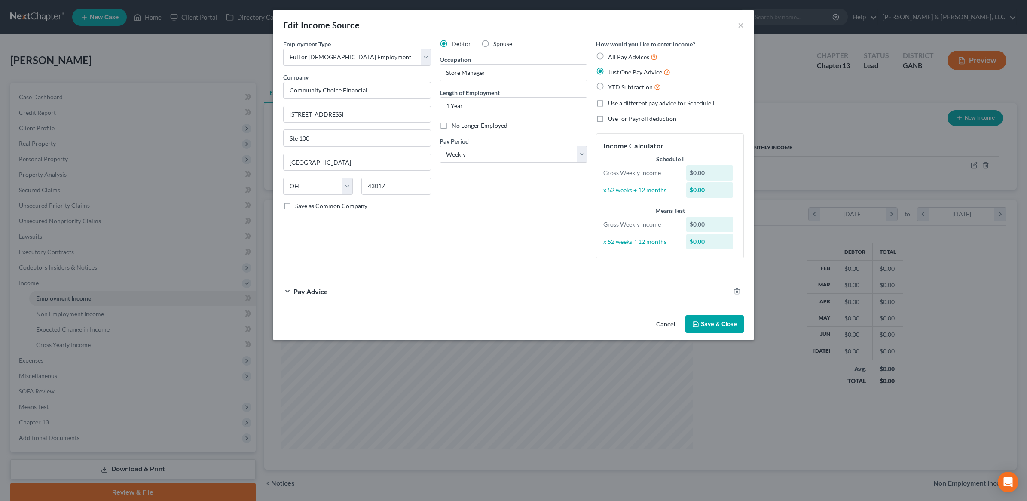
click at [357, 293] on div "Pay Advice" at bounding box center [501, 291] width 457 height 23
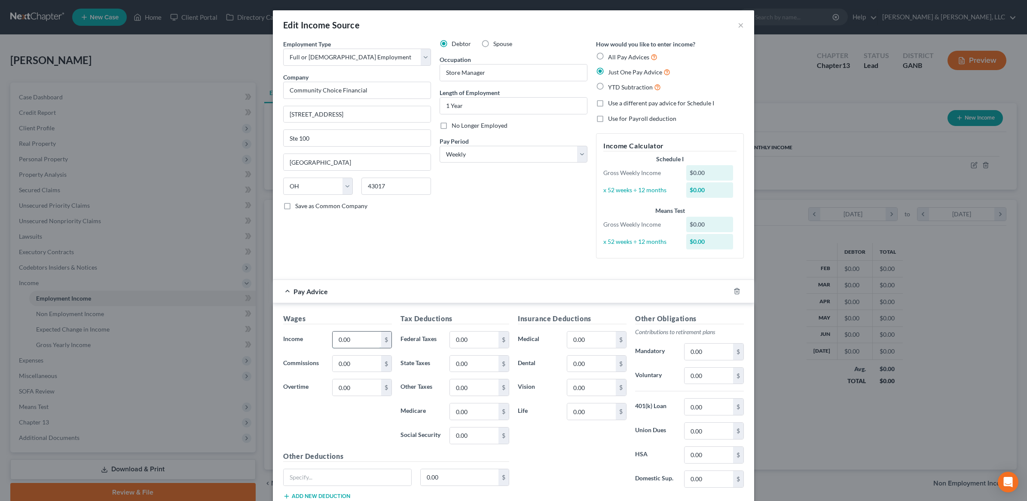
click at [349, 345] on input "0.00" at bounding box center [357, 339] width 49 height 16
type input "1,050"
type input "96"
click at [587, 342] on input "0.00" at bounding box center [591, 339] width 49 height 16
drag, startPoint x: 587, startPoint y: 342, endPoint x: 564, endPoint y: 339, distance: 23.9
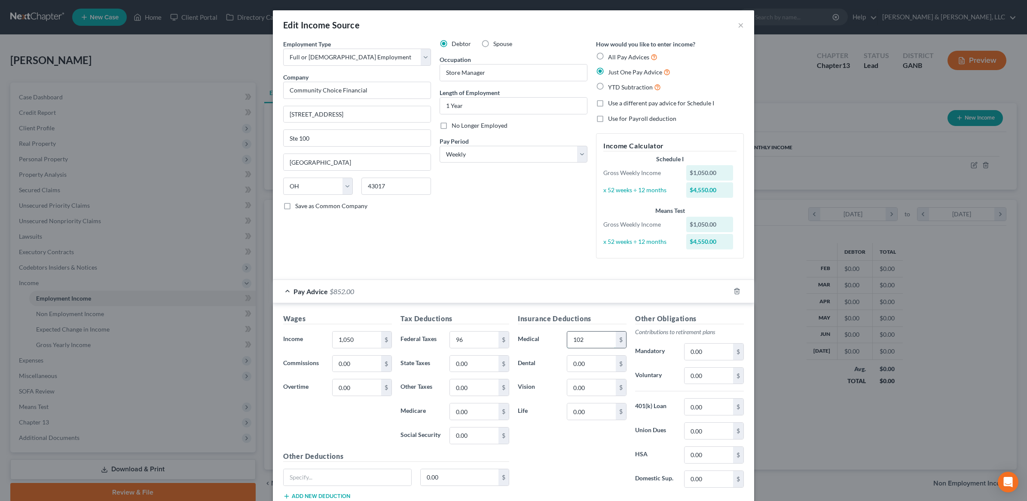
click at [567, 339] on input "102" at bounding box center [591, 339] width 49 height 16
type input "126"
click at [467, 250] on div "Debtor Spouse Occupation Store Manager Length of Employment 1 Year No Longer Em…" at bounding box center [513, 153] width 156 height 226
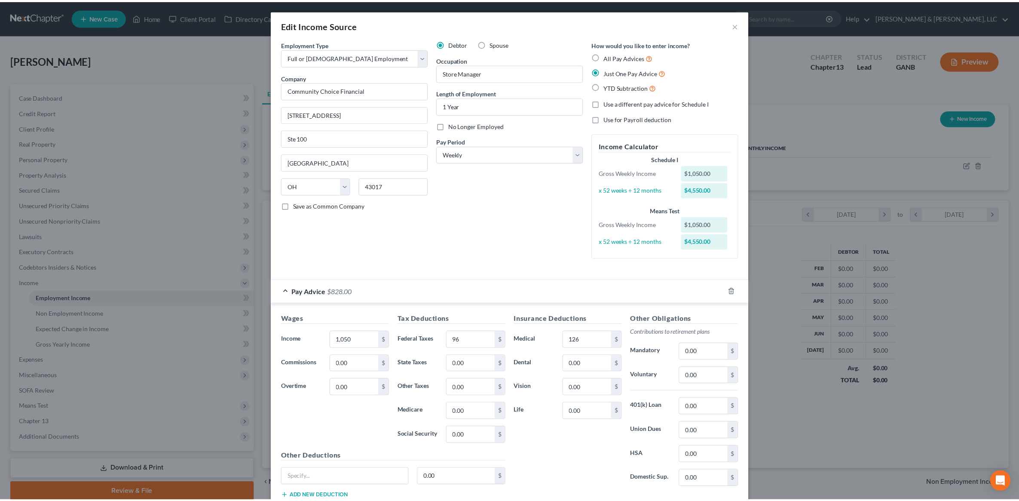
scroll to position [61, 0]
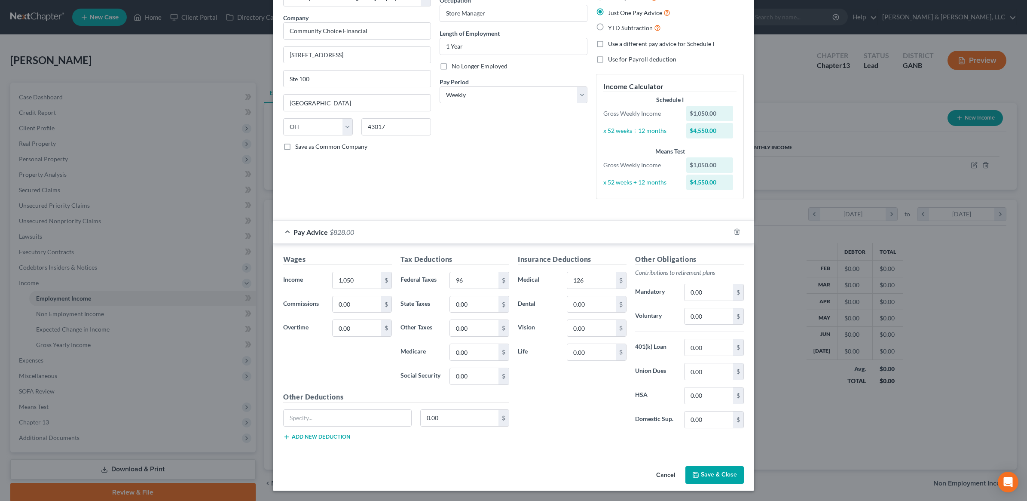
click at [703, 474] on button "Save & Close" at bounding box center [714, 475] width 58 height 18
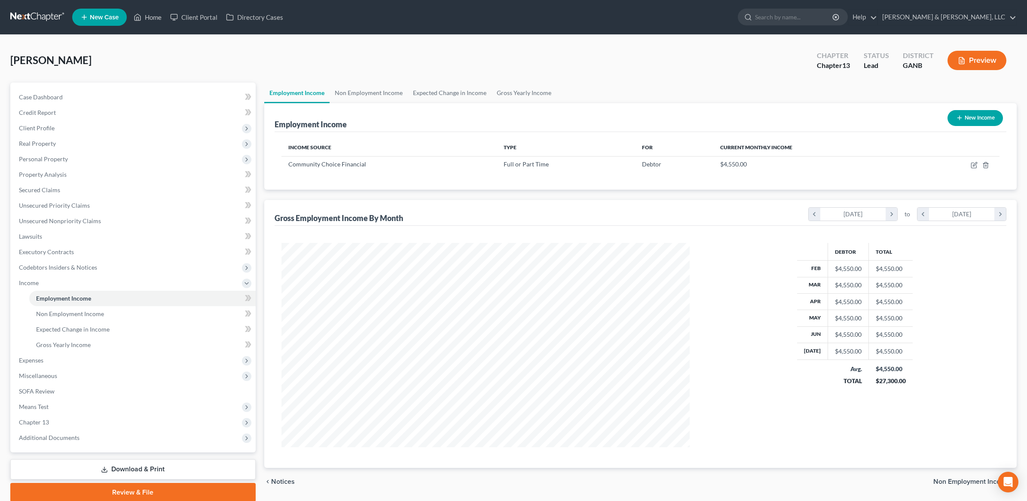
scroll to position [429415, 429194]
click at [374, 93] on link "Non Employment Income" at bounding box center [366, 92] width 78 height 21
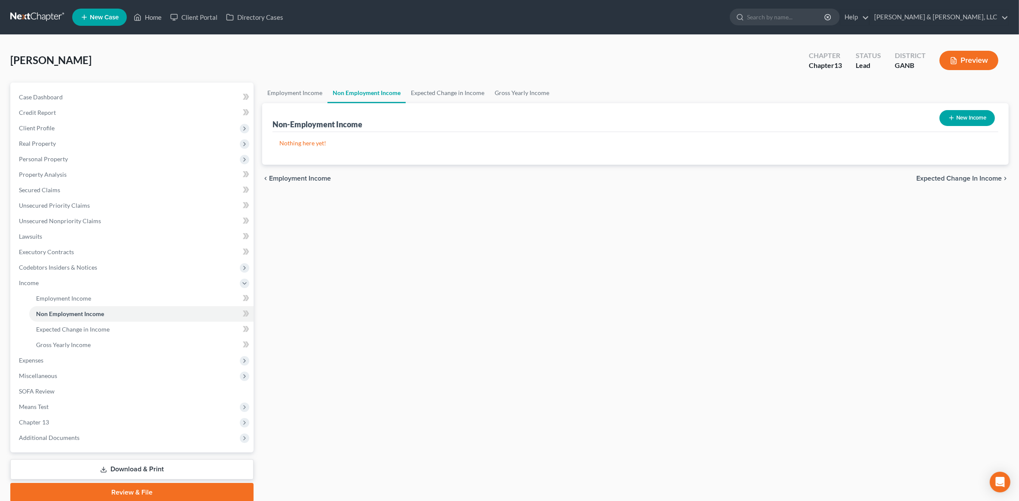
click at [951, 118] on line "button" at bounding box center [951, 118] width 4 height 0
select select "0"
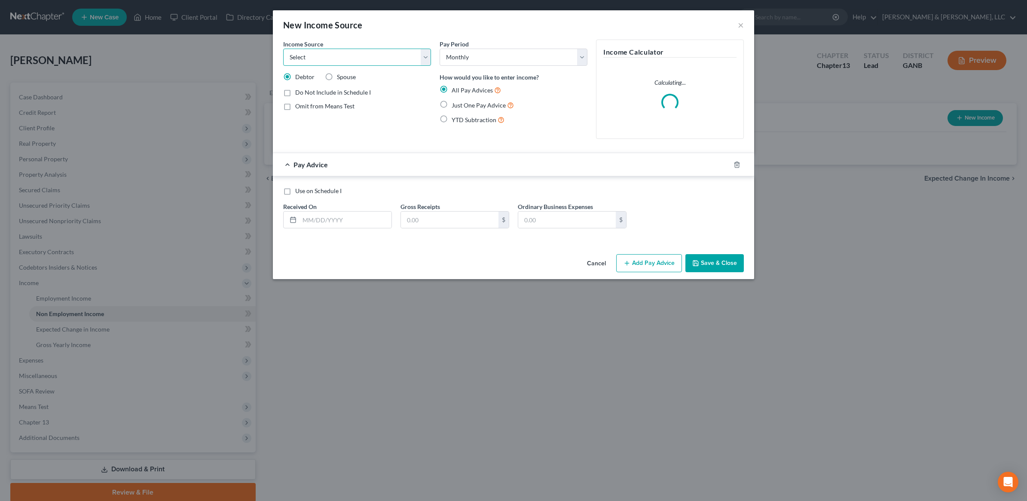
click at [358, 56] on select "Select Unemployment Disability (from employer) Pension Retirement Social Securi…" at bounding box center [357, 57] width 148 height 17
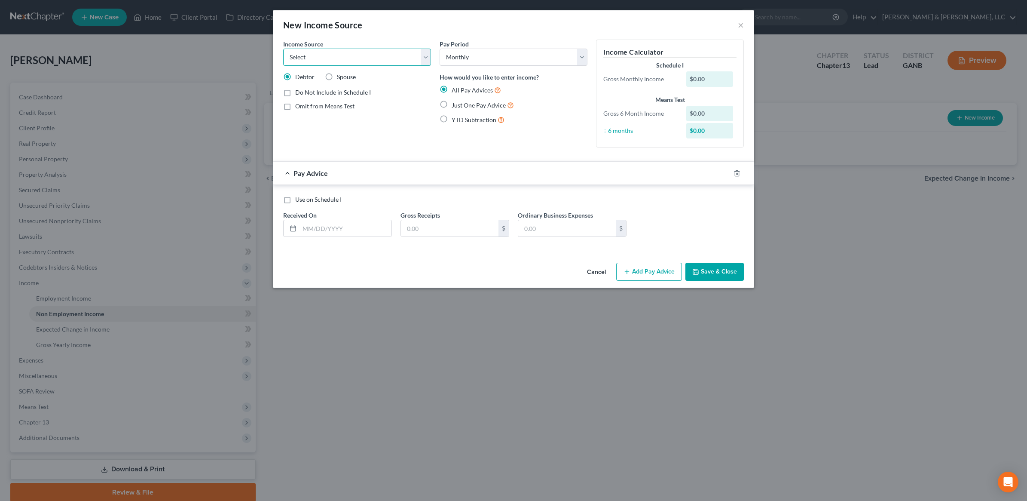
select select "8"
click at [283, 49] on select "Select Unemployment Disability (from employer) Pension Retirement Social Securi…" at bounding box center [357, 57] width 148 height 17
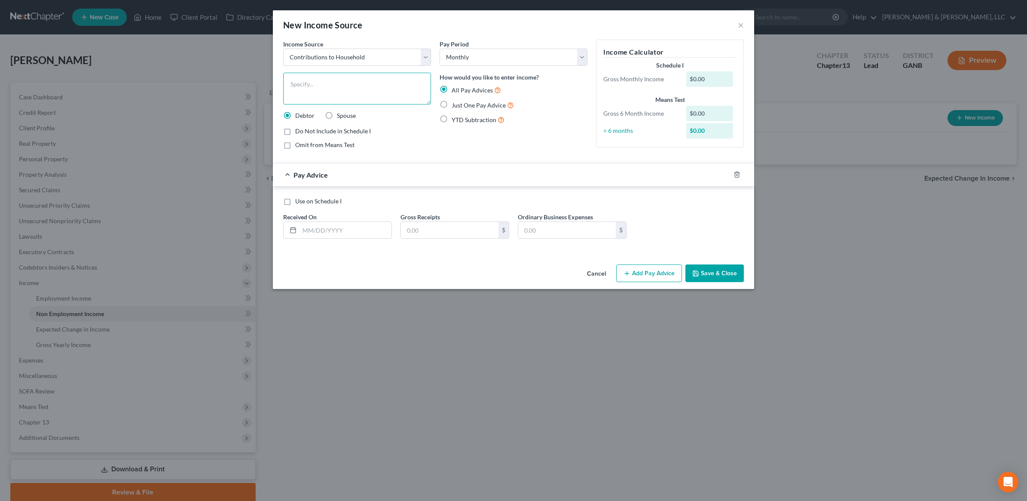
click at [343, 77] on textarea at bounding box center [357, 89] width 148 height 32
type textarea "Roommate's Contribution ($500 plus 1/2 utilities)"
click at [322, 143] on span "Omit from Means Test" at bounding box center [324, 144] width 59 height 7
click at [304, 143] on input "Omit from Means Test" at bounding box center [302, 143] width 6 height 6
checkbox input "true"
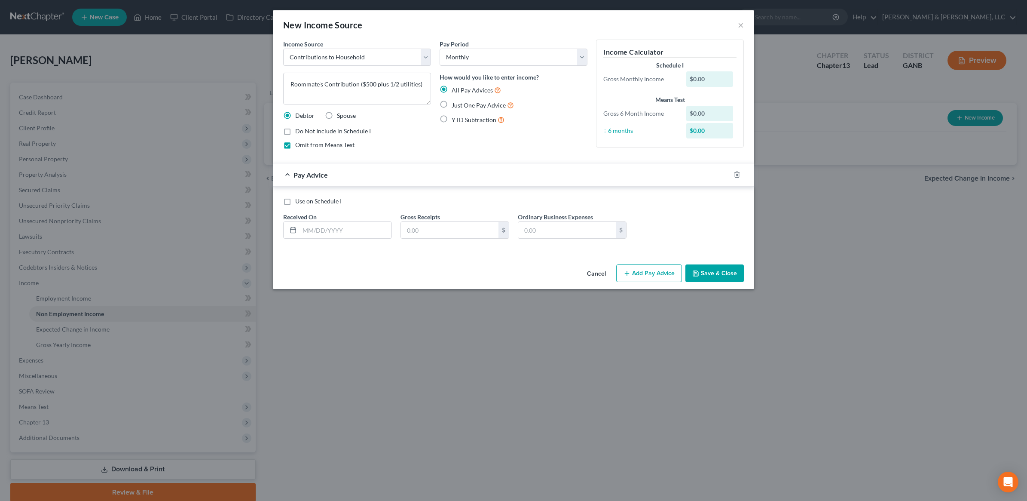
click at [475, 102] on span "Just One Pay Advice" at bounding box center [479, 104] width 54 height 7
click at [461, 102] on input "Just One Pay Advice" at bounding box center [458, 103] width 6 height 6
radio input "true"
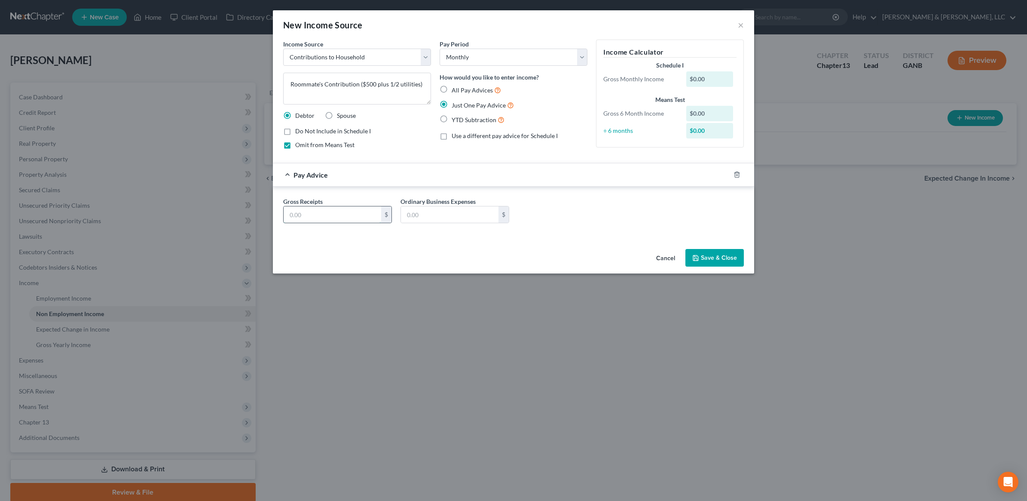
click at [365, 215] on input "text" at bounding box center [333, 214] width 98 height 16
drag, startPoint x: 423, startPoint y: 84, endPoint x: 362, endPoint y: 88, distance: 61.2
click at [362, 88] on textarea "Roommate's Contribution ($500 plus 1/2 utilities)" at bounding box center [357, 89] width 148 height 32
type textarea "Roommate's Contribution"
click at [340, 215] on input "text" at bounding box center [333, 214] width 98 height 16
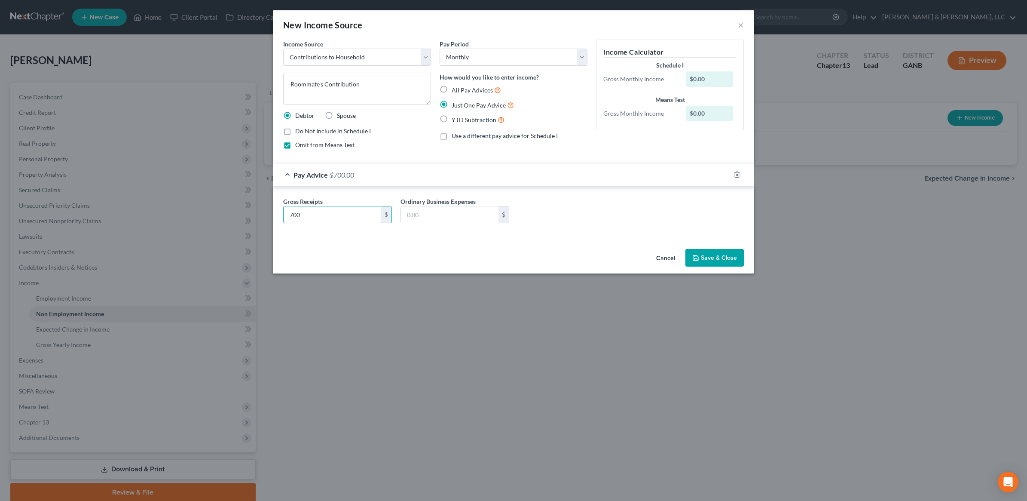
type input "700"
click at [641, 159] on form "Income Source * Select Unemployment Disability (from employer) Pension Retireme…" at bounding box center [513, 138] width 461 height 197
click at [726, 259] on button "Save & Close" at bounding box center [714, 258] width 58 height 18
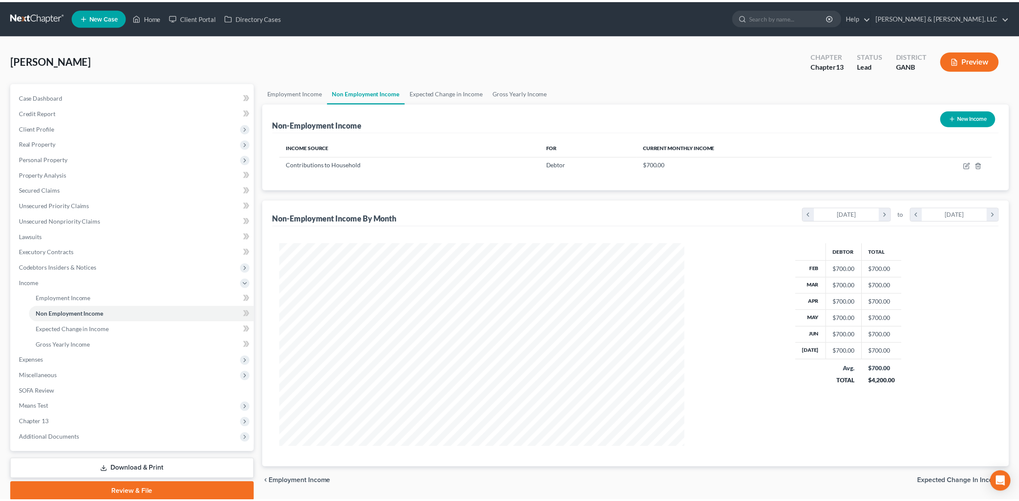
scroll to position [429415, 429194]
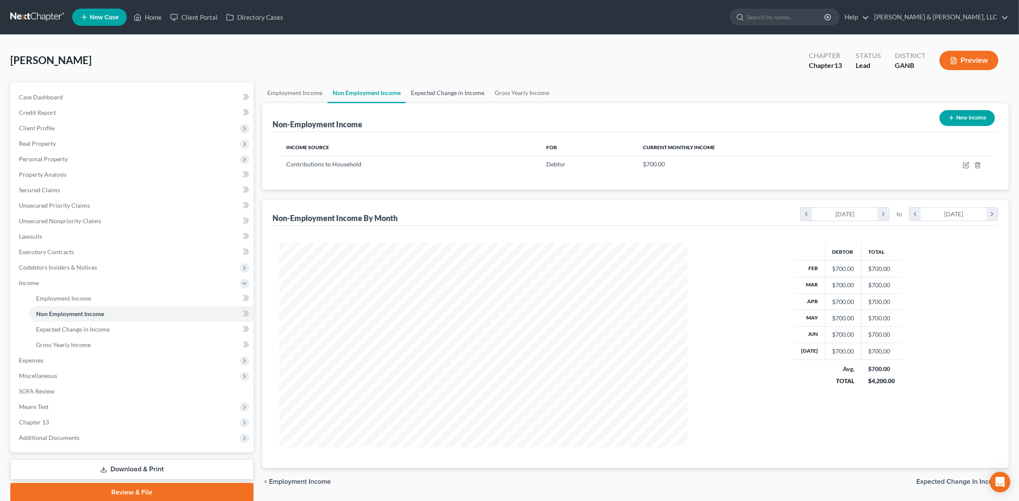
click at [452, 87] on link "Expected Change in Income" at bounding box center [448, 92] width 84 height 21
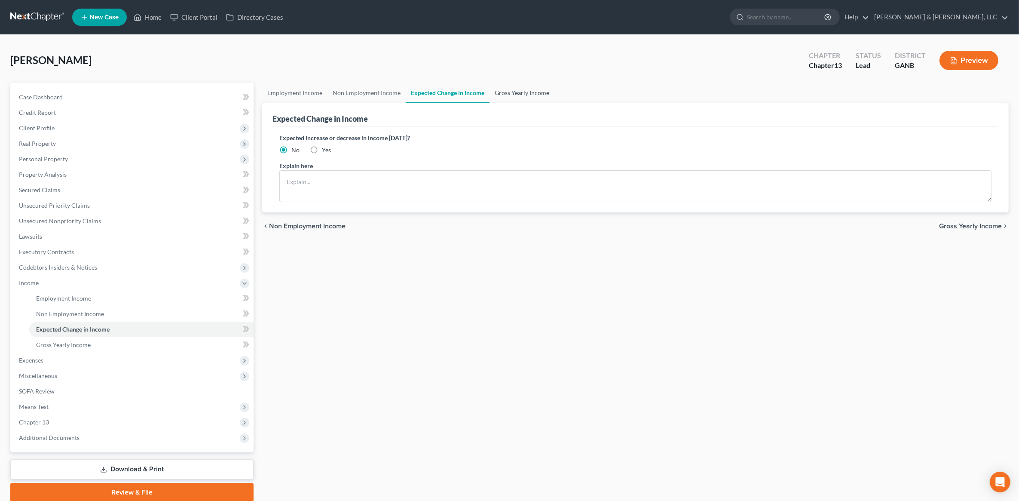
click at [490, 91] on link "Gross Yearly Income" at bounding box center [521, 92] width 65 height 21
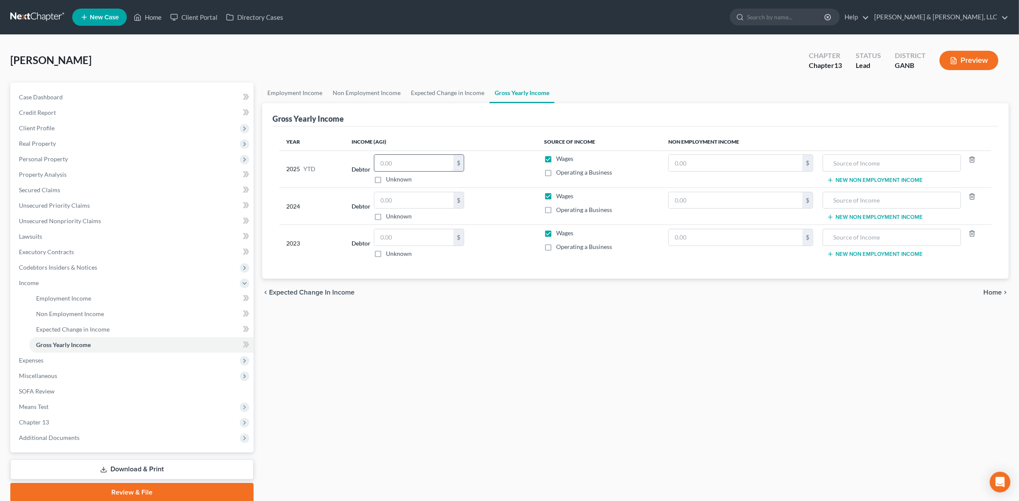
click at [415, 156] on input "text" at bounding box center [413, 163] width 79 height 16
type input "19,976"
click at [417, 194] on input "text" at bounding box center [413, 200] width 79 height 16
type input "32,059"
click at [415, 229] on input "text" at bounding box center [413, 237] width 79 height 16
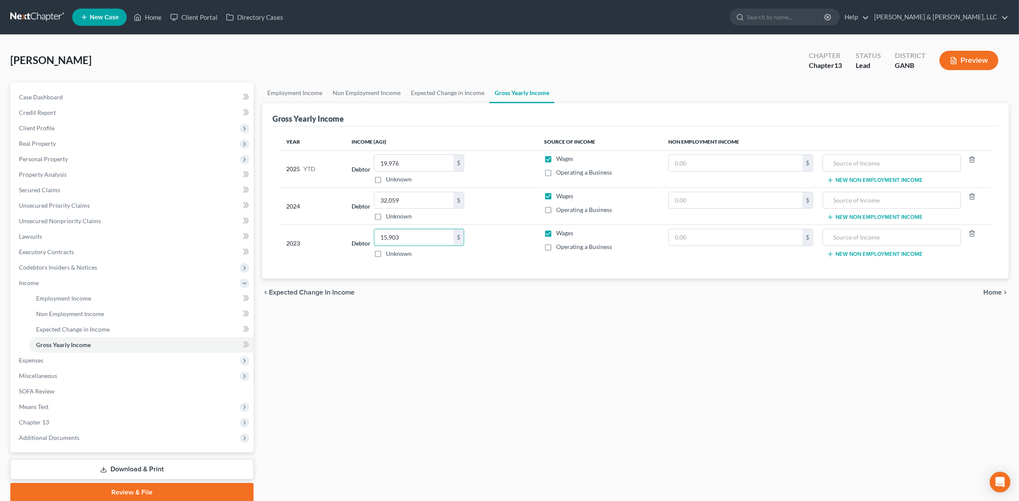
type input "15,903"
click at [588, 352] on div "Employment Income Non Employment Income Expected Change in Income Gross Yearly …" at bounding box center [635, 291] width 755 height 419
click at [568, 209] on span "Operating a Business" at bounding box center [584, 209] width 56 height 7
click at [565, 209] on input "Operating a Business" at bounding box center [562, 208] width 6 height 6
checkbox input "true"
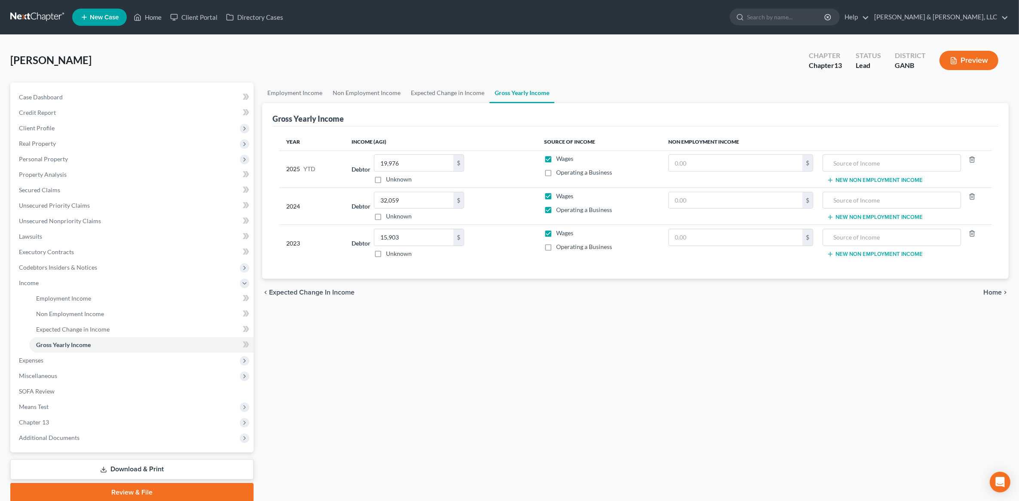
click at [562, 247] on span "Operating a Business" at bounding box center [584, 246] width 56 height 7
click at [562, 247] on input "Operating a Business" at bounding box center [562, 245] width 6 height 6
checkbox input "true"
click at [989, 291] on span "Home" at bounding box center [992, 292] width 18 height 7
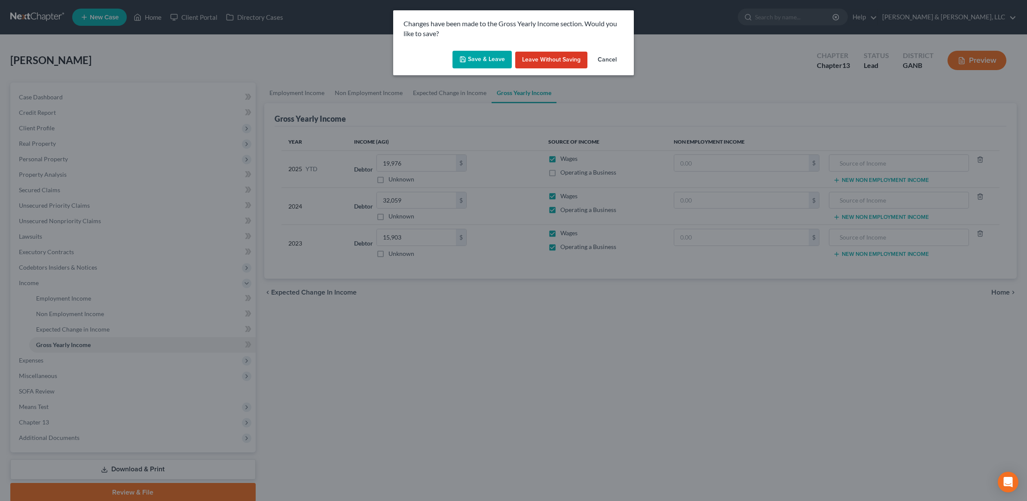
click at [553, 64] on button "Leave without Saving" at bounding box center [551, 60] width 72 height 17
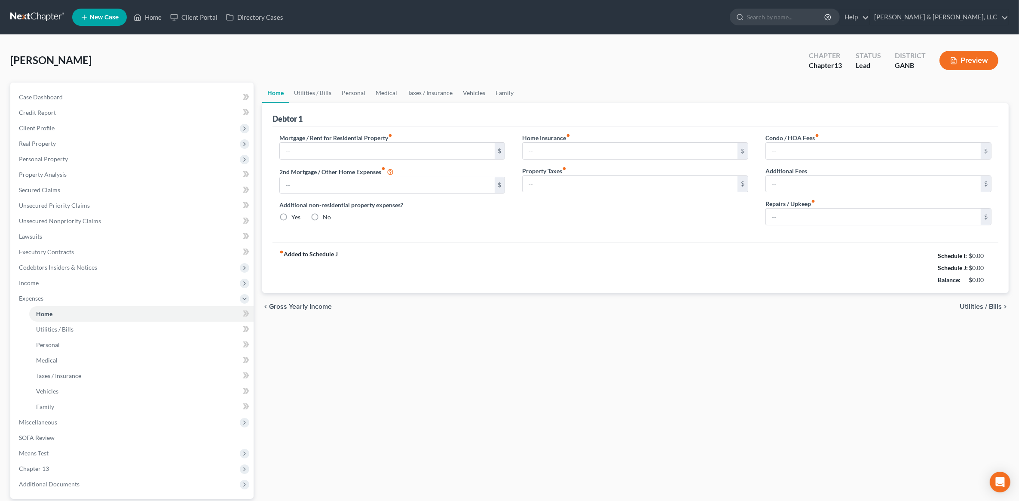
type input "0.00"
radio input "true"
type input "0.00"
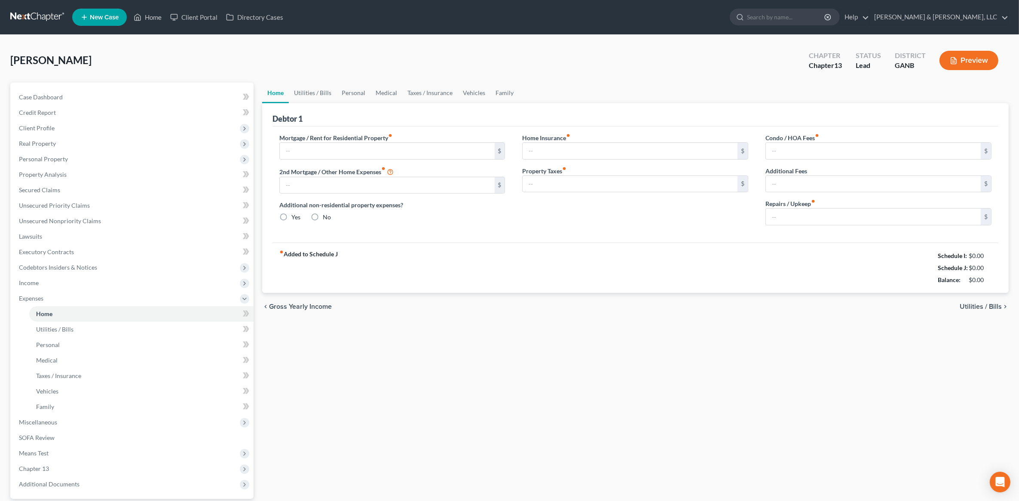
type input "0.00"
click at [305, 307] on span "Gross Yearly Income" at bounding box center [300, 306] width 63 height 7
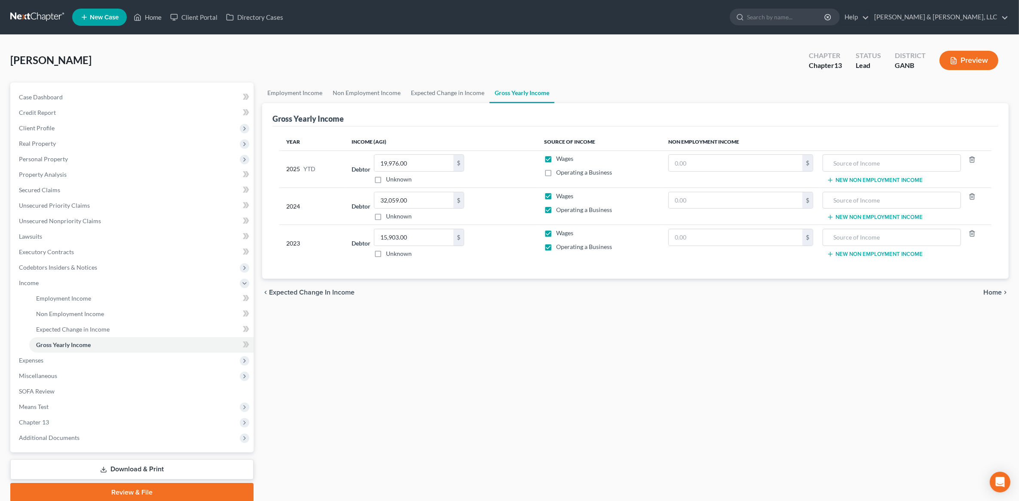
click at [997, 293] on span "Home" at bounding box center [992, 292] width 18 height 7
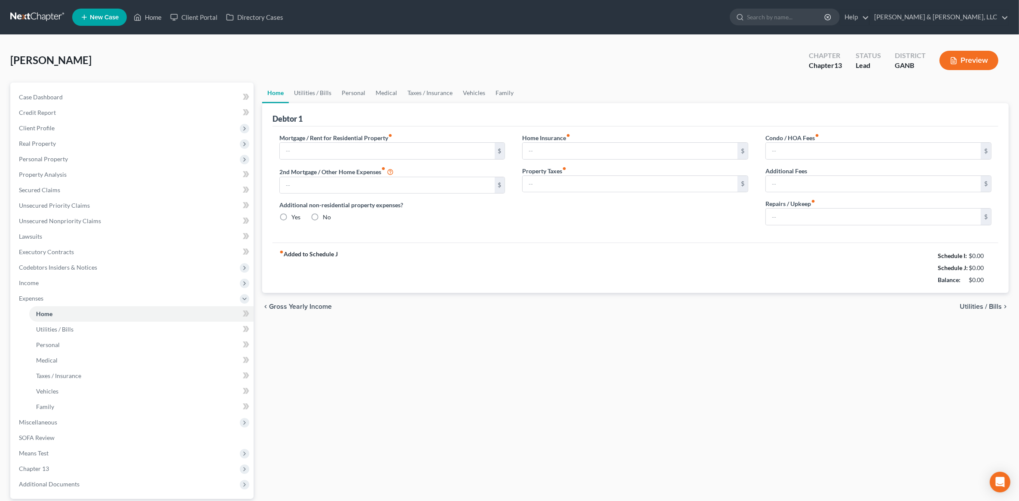
type input "0.00"
radio input "true"
type input "0.00"
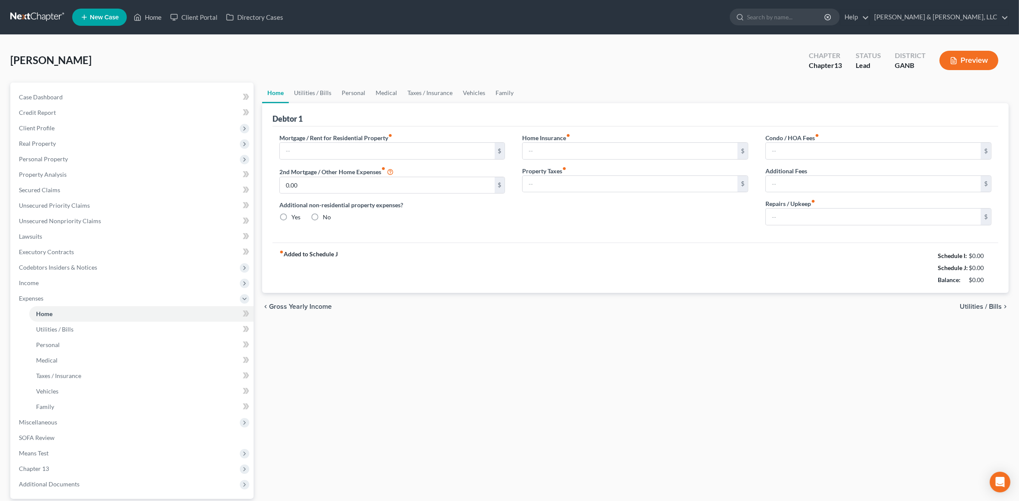
type input "0.00"
click at [93, 419] on span "Miscellaneous" at bounding box center [132, 421] width 241 height 15
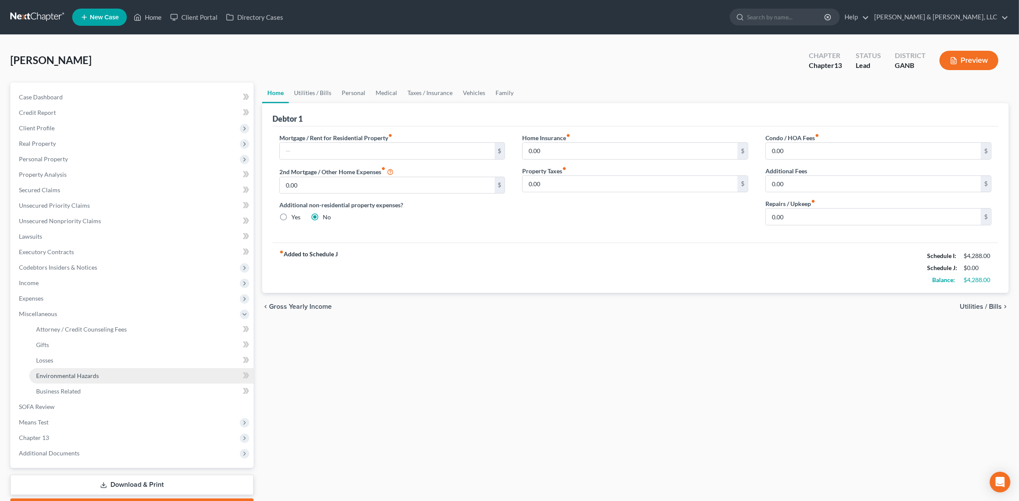
scroll to position [48, 0]
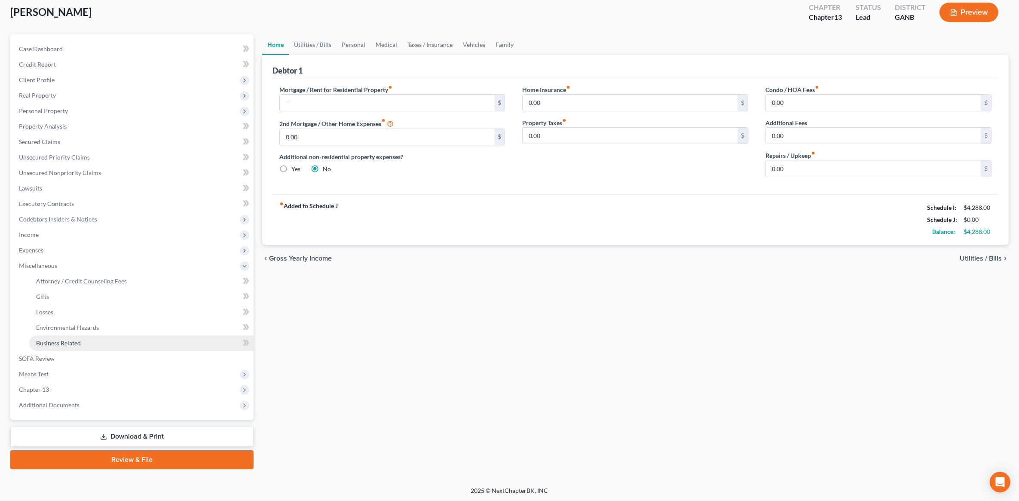
click at [104, 340] on link "Business Related" at bounding box center [141, 342] width 224 height 15
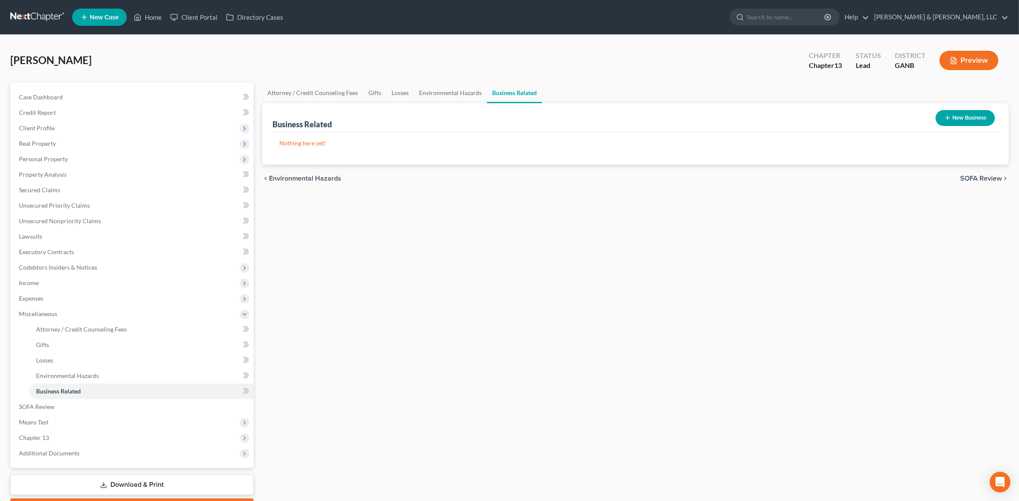
click at [967, 113] on button "New Business" at bounding box center [964, 118] width 59 height 16
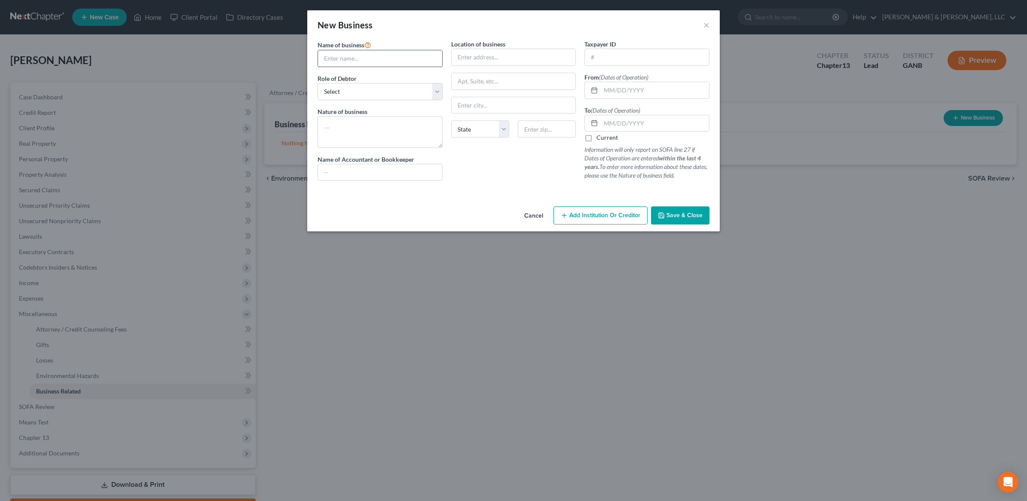
click at [336, 58] on input "text" at bounding box center [380, 58] width 124 height 16
type input "Uber / Gig Work"
click at [378, 95] on select "Select A member of a limited liability company (LLC) or limited liability partn…" at bounding box center [379, 91] width 125 height 17
select select "sole_proprietor"
click at [317, 83] on select "Select A member of a limited liability company (LLC) or limited liability partn…" at bounding box center [379, 91] width 125 height 17
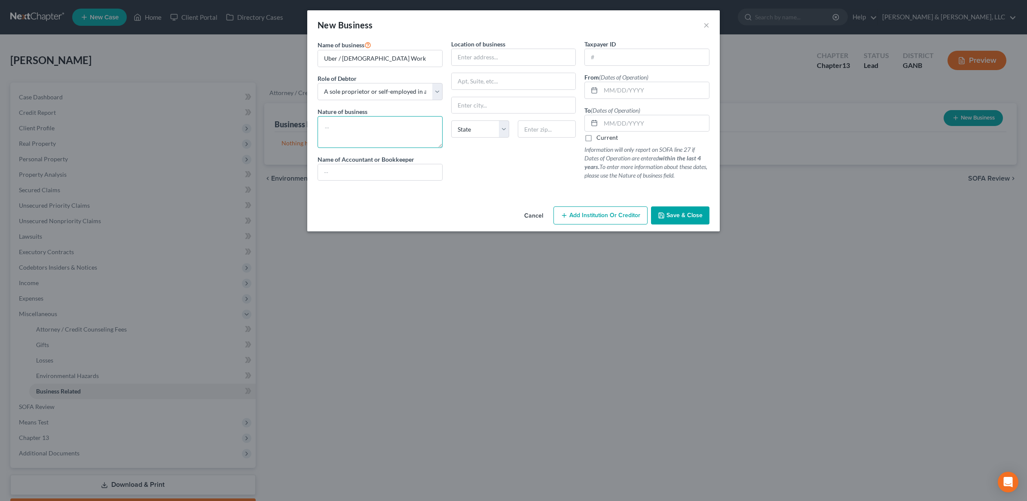
click at [359, 137] on textarea at bounding box center [379, 132] width 125 height 32
drag, startPoint x: 377, startPoint y: 58, endPoint x: 293, endPoint y: 49, distance: 84.2
click at [293, 49] on div "New Business × Name of business * Uber / Gig Work Role of Debtor * Select A mem…" at bounding box center [513, 250] width 1027 height 501
click at [394, 127] on textarea at bounding box center [379, 132] width 125 height 32
paste textarea "Uber / Gig Work"
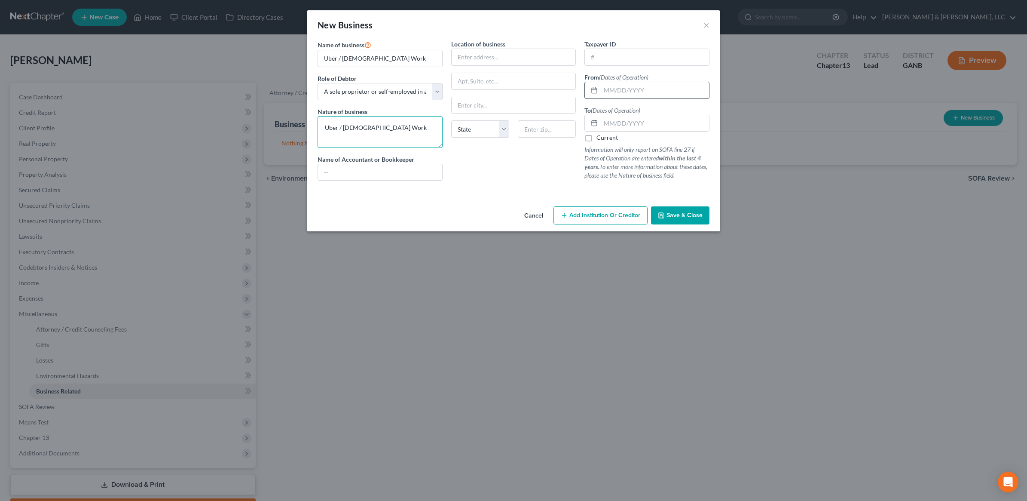
type textarea "Uber / Gig Work"
click at [653, 86] on input "text" at bounding box center [655, 90] width 108 height 16
type input "05/01/2023"
type input "02/01/2024"
click at [519, 58] on input "text" at bounding box center [514, 57] width 124 height 16
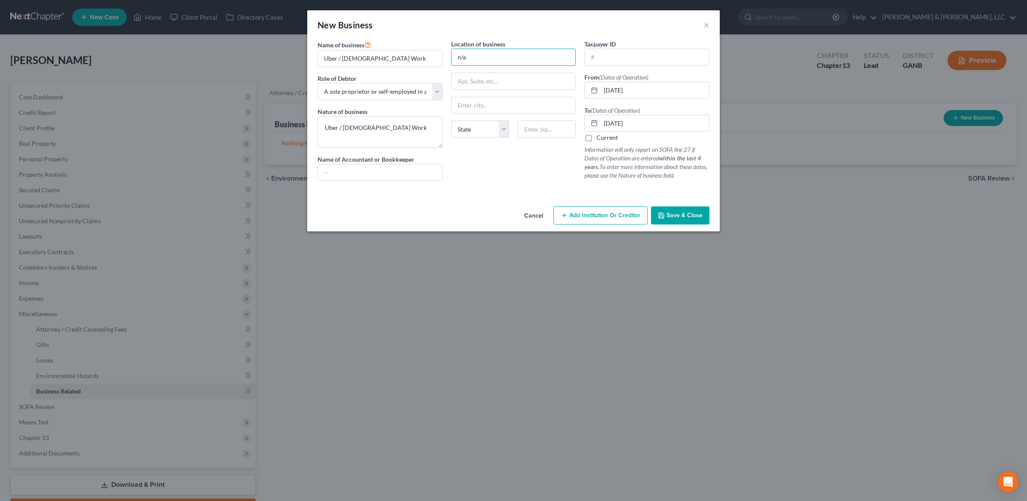
type input "n/a"
click at [683, 219] on span "Save & Close" at bounding box center [684, 214] width 36 height 7
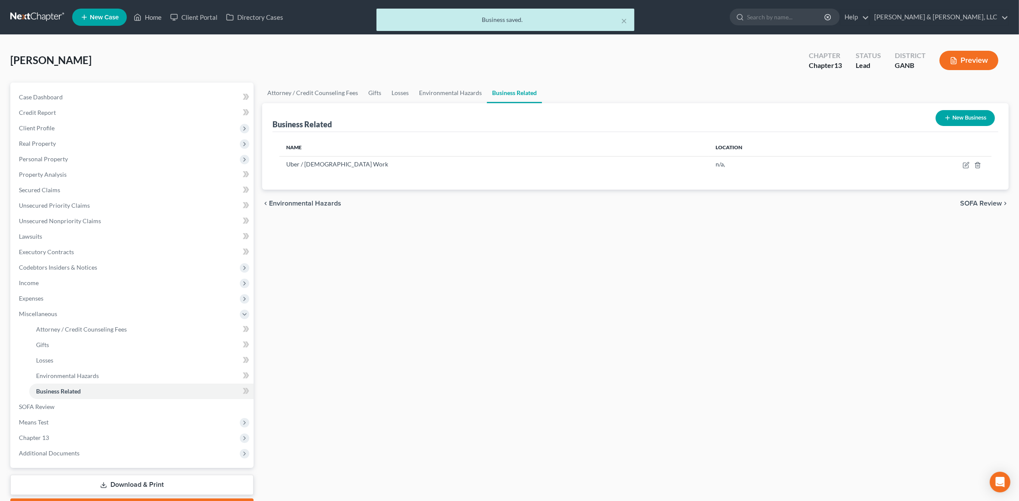
click at [969, 55] on button "Preview" at bounding box center [968, 60] width 59 height 19
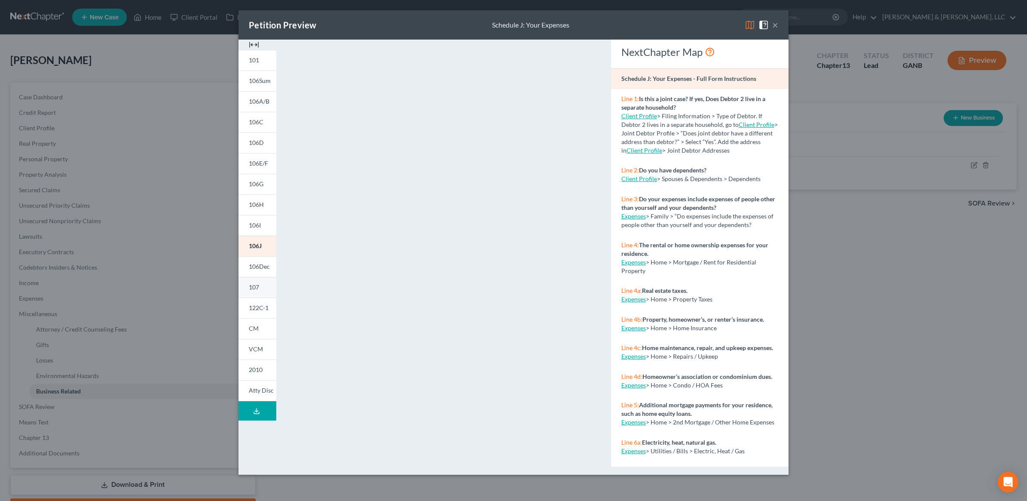
click at [258, 286] on span "107" at bounding box center [254, 286] width 10 height 7
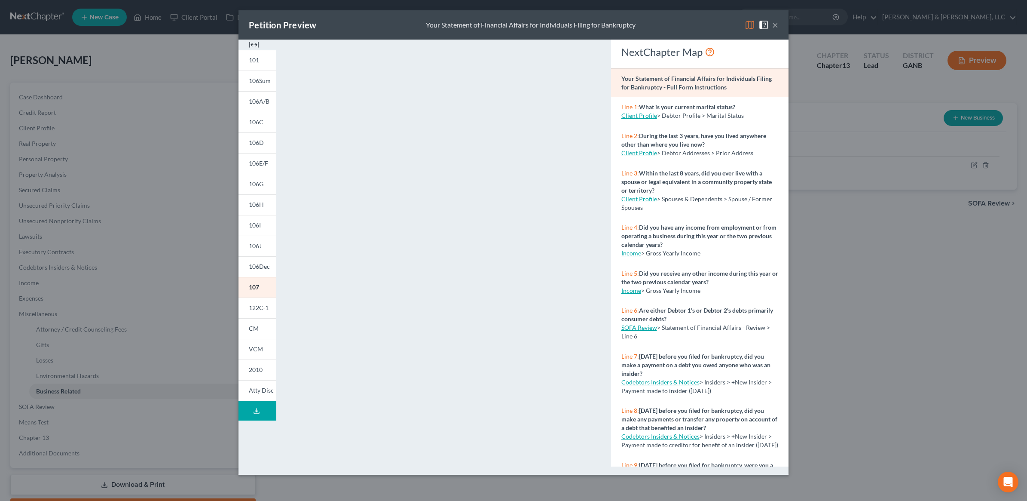
click at [776, 21] on button "×" at bounding box center [775, 25] width 6 height 10
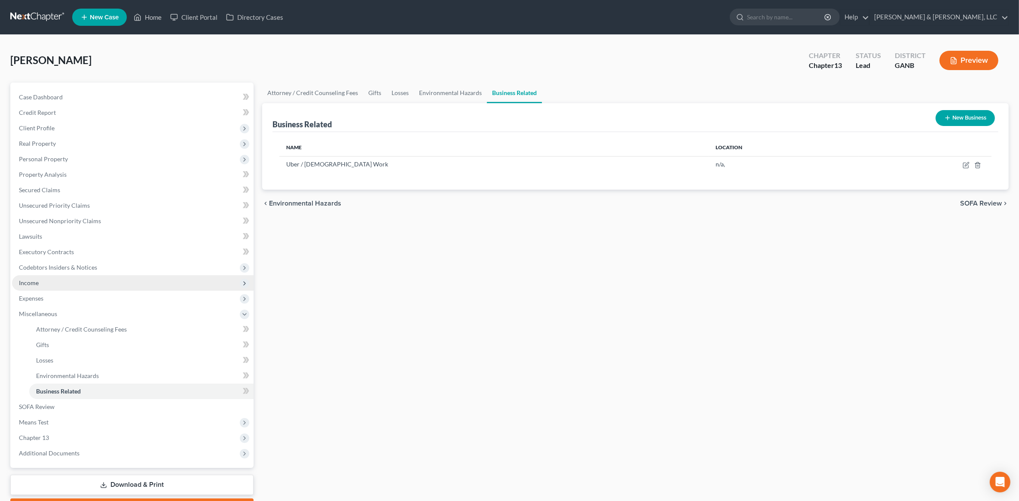
click at [117, 281] on span "Income" at bounding box center [132, 282] width 241 height 15
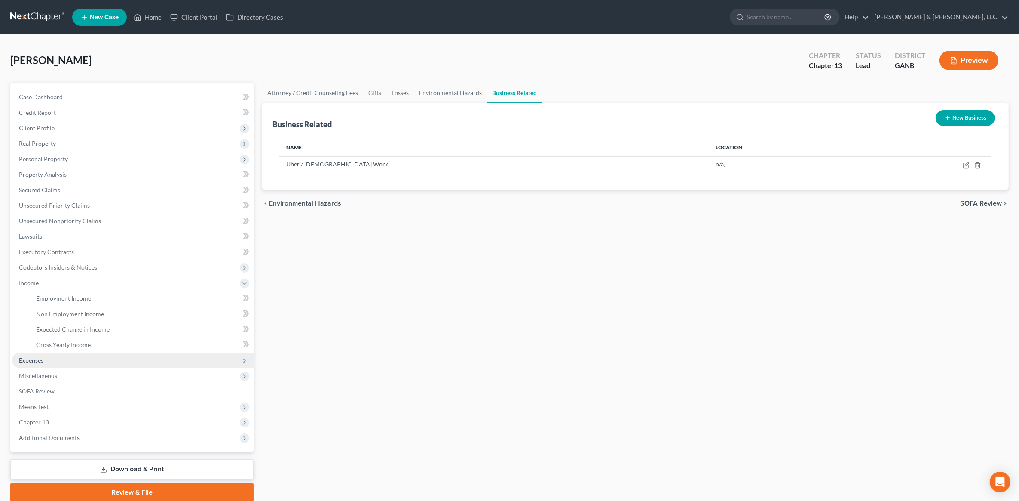
click at [75, 363] on span "Expenses" at bounding box center [132, 359] width 241 height 15
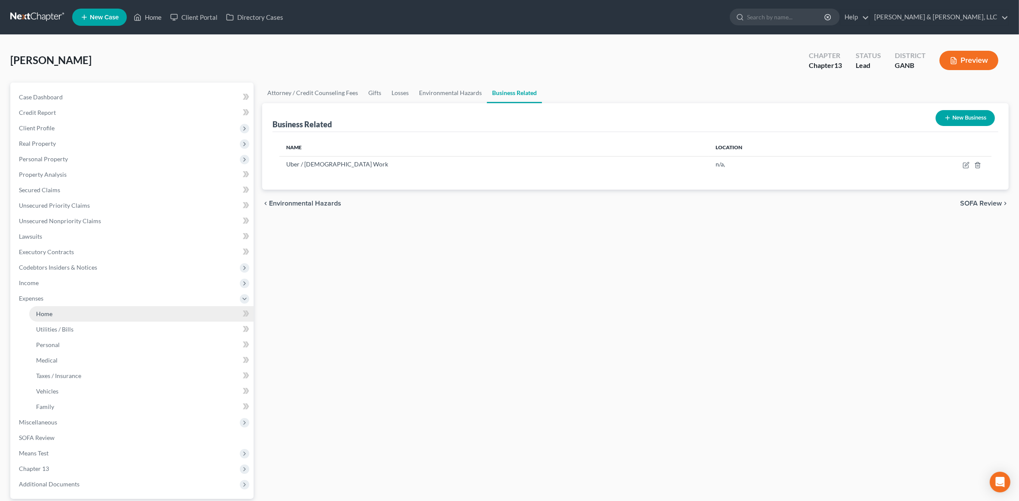
click at [91, 313] on link "Home" at bounding box center [141, 313] width 224 height 15
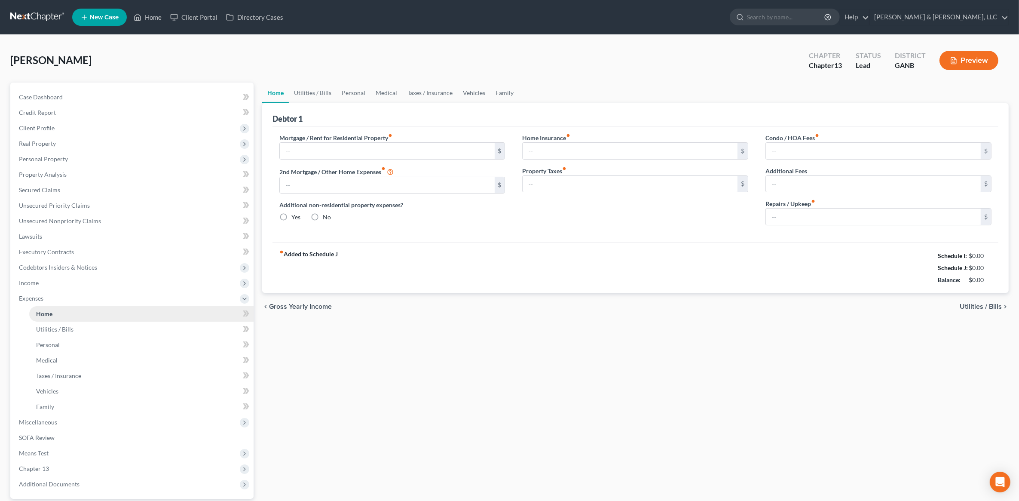
type input "0.00"
radio input "true"
type input "0.00"
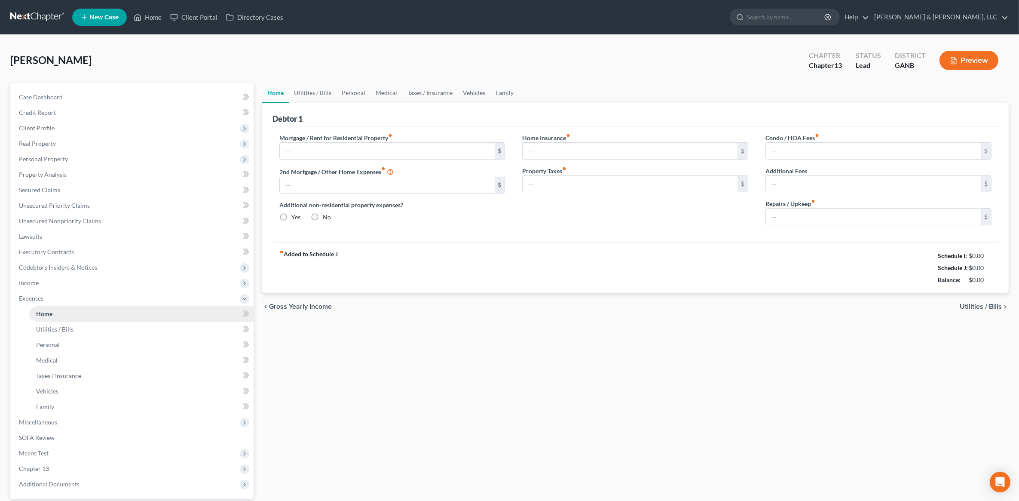
type input "0.00"
click at [306, 147] on input "text" at bounding box center [387, 151] width 215 height 16
type input "1,000"
click at [617, 434] on div "Home Utilities / Bills Personal Medical Taxes / Insurance Vehicles Family Debto…" at bounding box center [635, 314] width 755 height 465
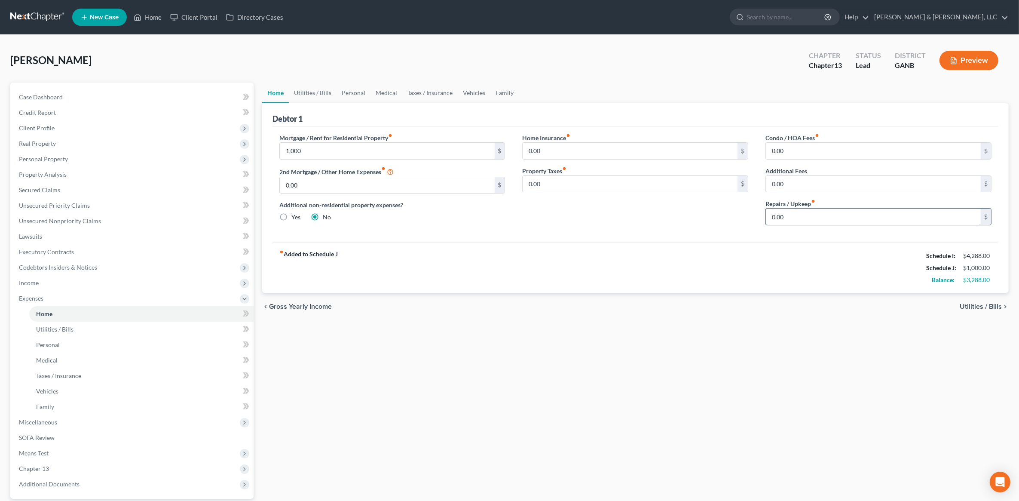
click at [858, 216] on input "0.00" at bounding box center [873, 216] width 215 height 16
type input "100"
click at [995, 306] on span "Utilities / Bills" at bounding box center [980, 306] width 42 height 7
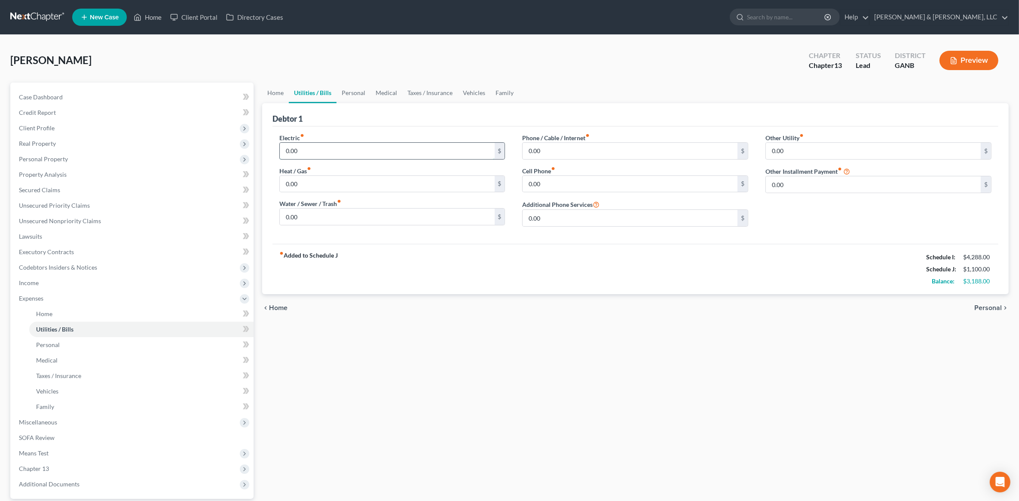
click at [319, 158] on input "0.00" at bounding box center [387, 151] width 215 height 16
type input "200"
click at [333, 223] on input "0.00" at bounding box center [387, 216] width 215 height 16
type input "33"
click at [564, 151] on input "0.00" at bounding box center [629, 151] width 215 height 16
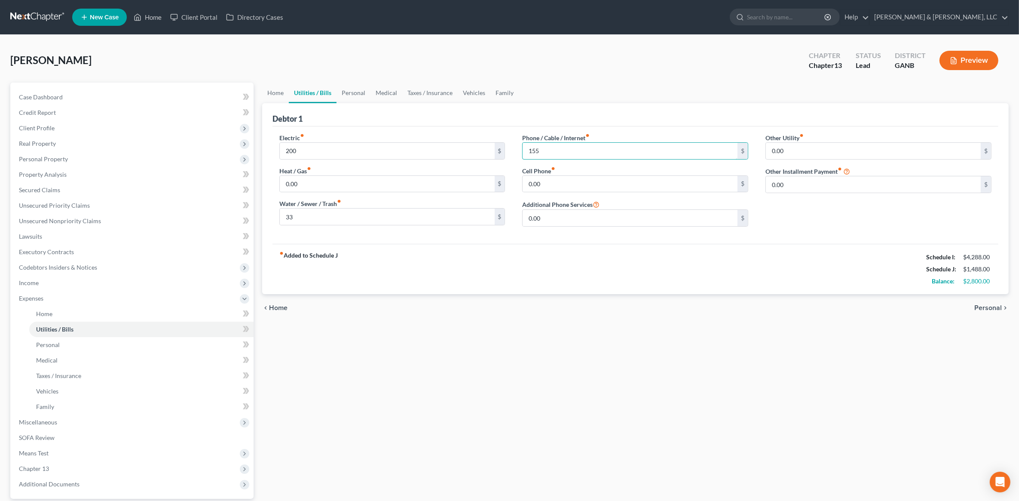
type input "155"
click at [662, 386] on div "Home Utilities / Bills Personal Medical Taxes / Insurance Vehicles Family Debto…" at bounding box center [635, 314] width 755 height 465
click at [52, 281] on span "Income" at bounding box center [132, 282] width 241 height 15
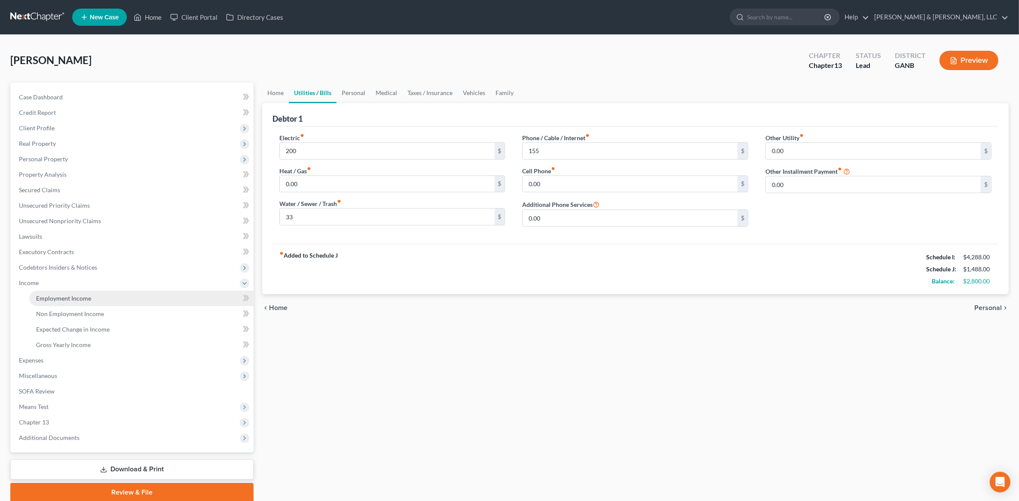
click at [65, 294] on span "Employment Income" at bounding box center [63, 297] width 55 height 7
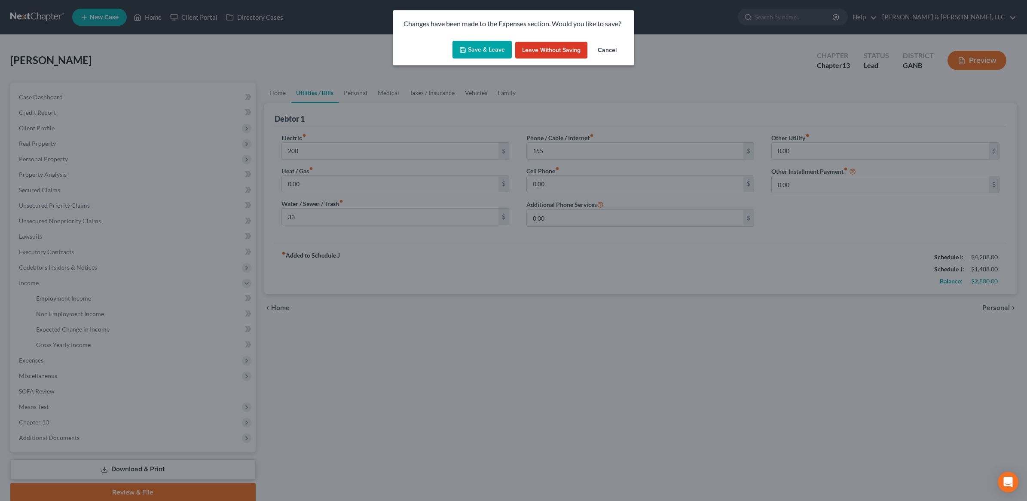
click at [497, 50] on button "Save & Leave" at bounding box center [481, 50] width 59 height 18
type input "200.00"
type input "33.00"
type input "155.00"
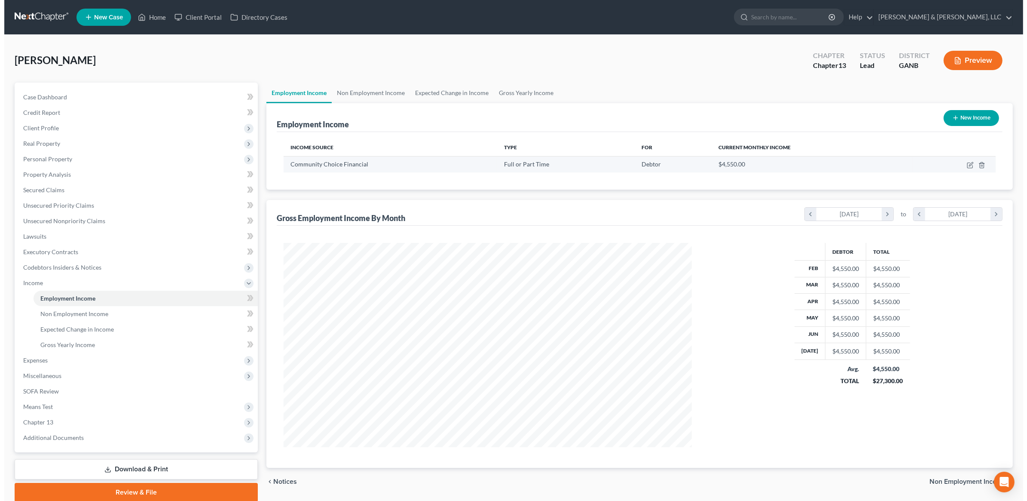
scroll to position [204, 425]
click at [965, 164] on icon "button" at bounding box center [965, 165] width 7 height 7
select select "0"
select select "36"
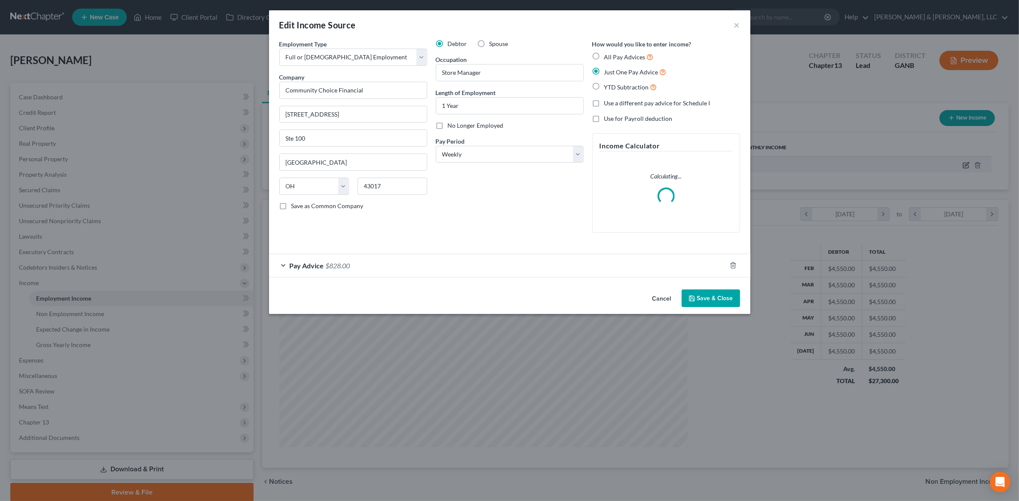
scroll to position [205, 428]
click at [494, 156] on select "Select Monthly Twice Monthly Every Other Week Weekly" at bounding box center [514, 154] width 148 height 17
select select "2"
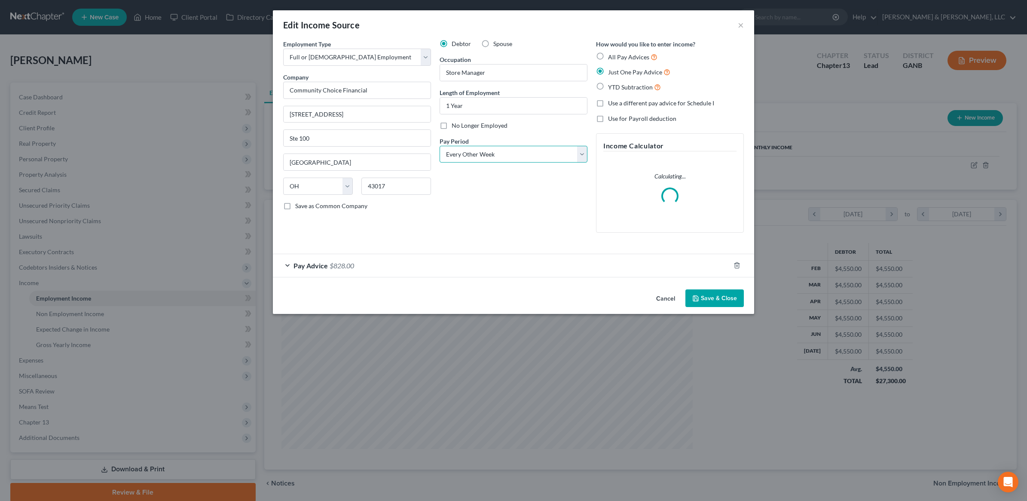
click at [440, 146] on select "Select Monthly Twice Monthly Every Other Week Weekly" at bounding box center [514, 154] width 148 height 17
click at [725, 296] on button "Save & Close" at bounding box center [714, 298] width 58 height 18
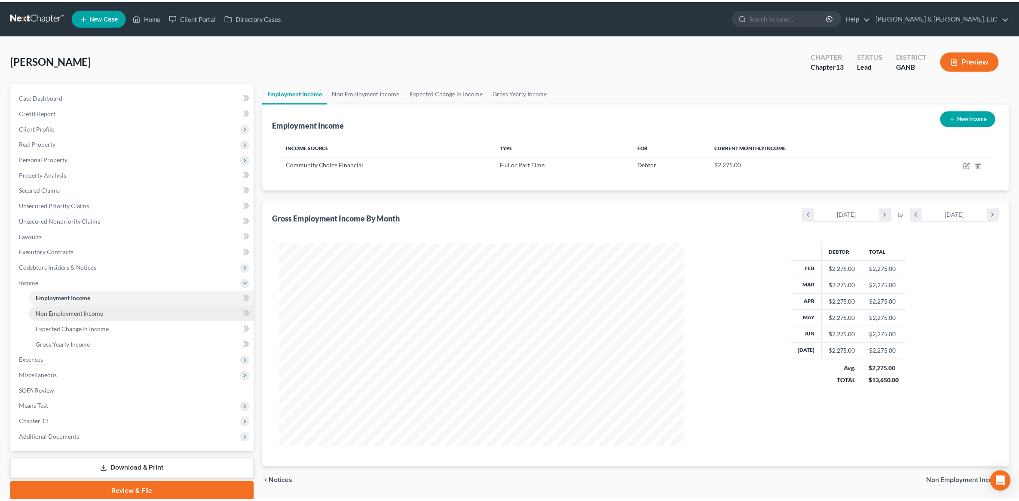
scroll to position [429415, 429194]
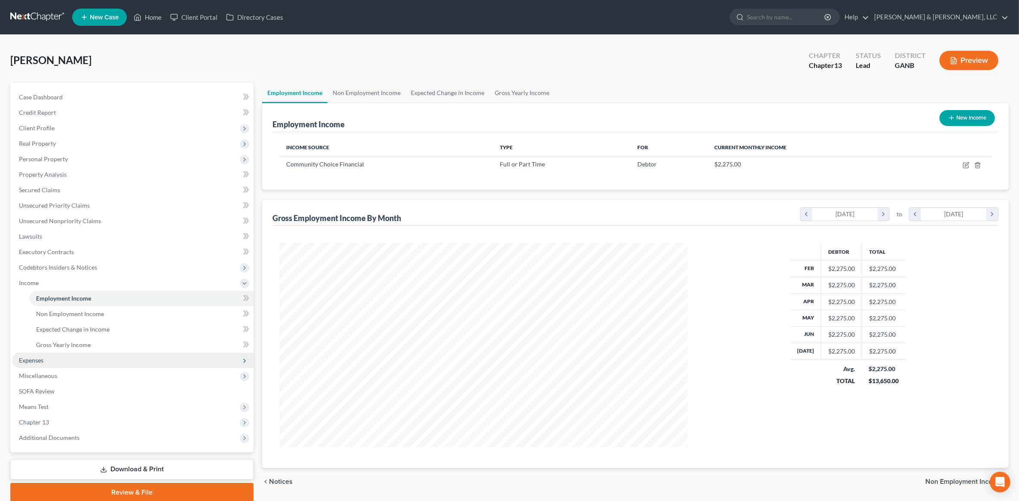
click at [80, 360] on span "Expenses" at bounding box center [132, 359] width 241 height 15
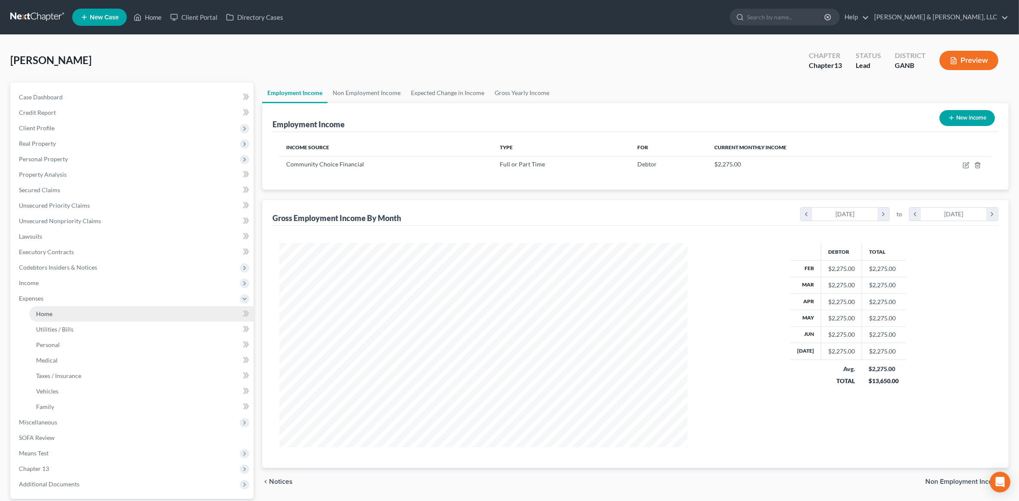
click at [73, 313] on link "Home" at bounding box center [141, 313] width 224 height 15
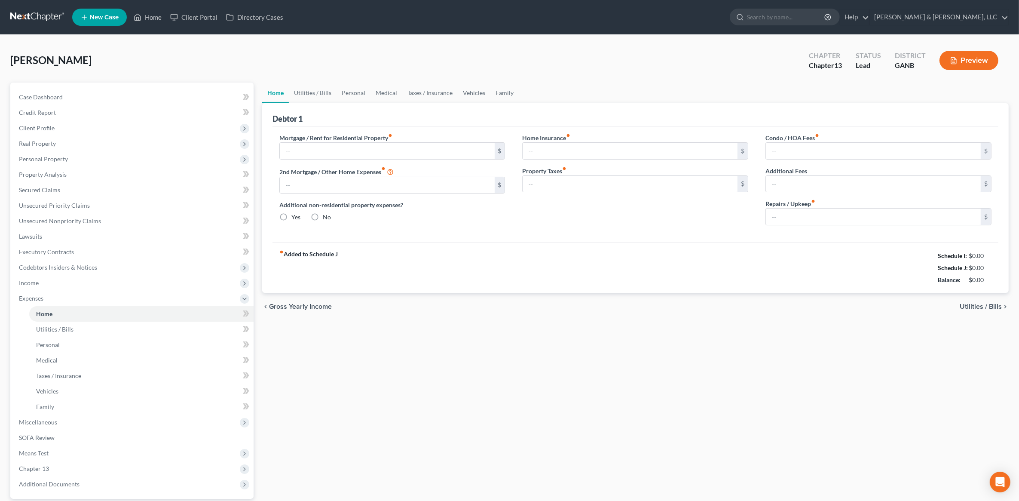
type input "1,000.00"
type input "0.00"
radio input "true"
type input "0.00"
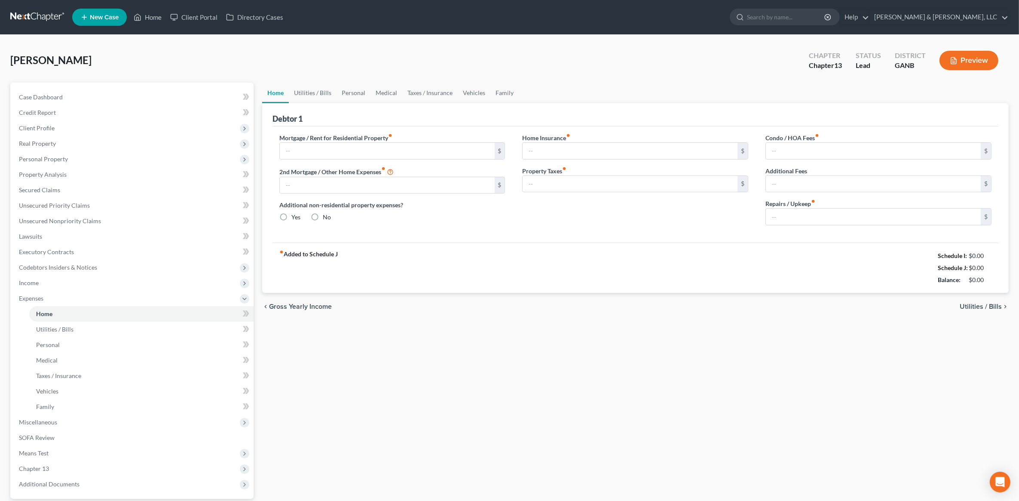
type input "0.00"
type input "100.00"
click at [313, 99] on link "Utilities / Bills" at bounding box center [313, 92] width 48 height 21
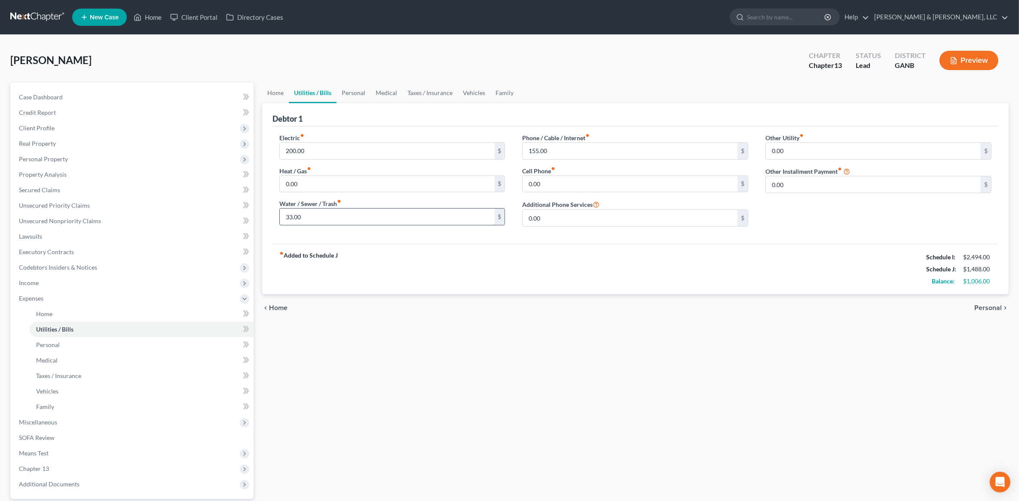
click at [318, 215] on input "33.00" at bounding box center [387, 216] width 215 height 16
type input "34"
click at [599, 152] on input "155.00" at bounding box center [629, 151] width 215 height 16
type input "150"
click at [674, 363] on div "Home Utilities / Bills Personal Medical Taxes / Insurance Vehicles Family Debto…" at bounding box center [635, 314] width 755 height 465
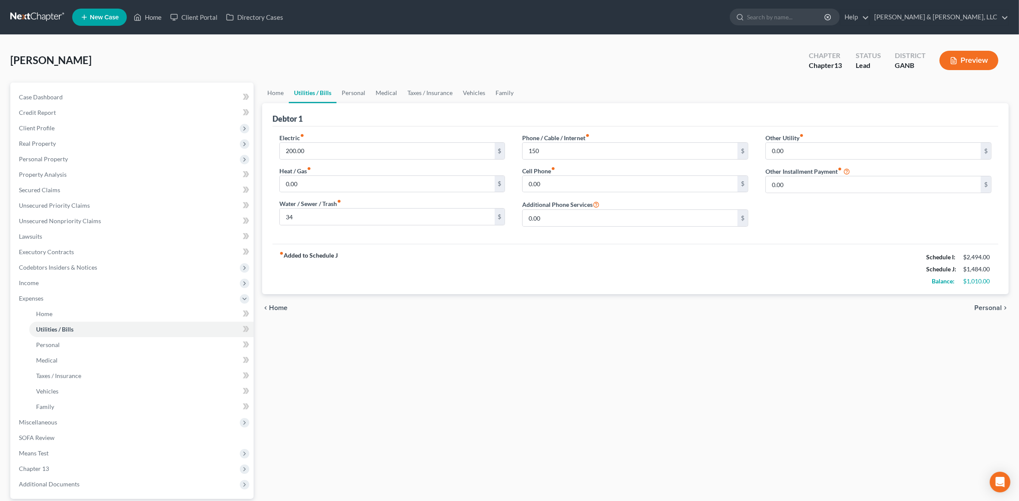
click at [986, 311] on span "Personal" at bounding box center [987, 307] width 27 height 7
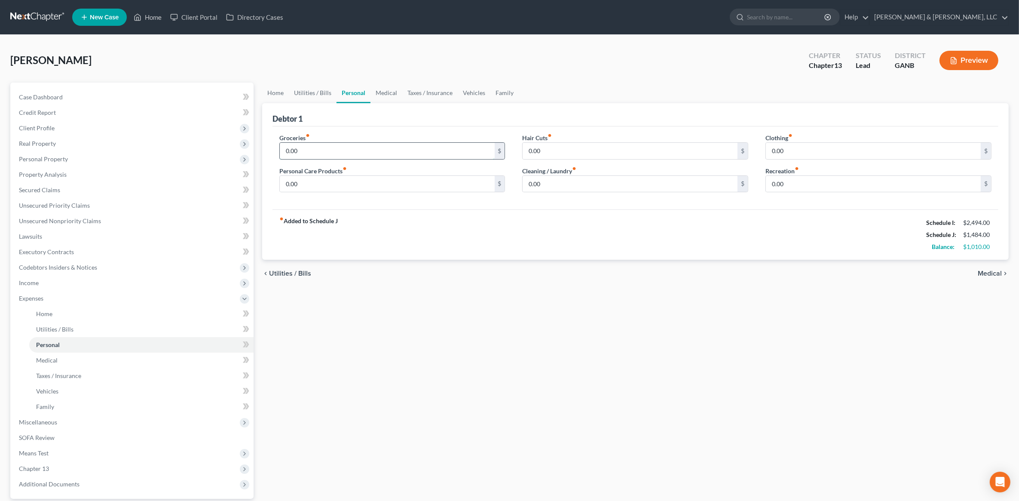
click at [359, 152] on input "0.00" at bounding box center [387, 151] width 215 height 16
type input "300"
click at [817, 147] on input "0.00" at bounding box center [873, 151] width 215 height 16
type input "50"
click at [702, 349] on div "Home Utilities / Bills Personal Medical Taxes / Insurance Vehicles Family Debto…" at bounding box center [635, 314] width 755 height 465
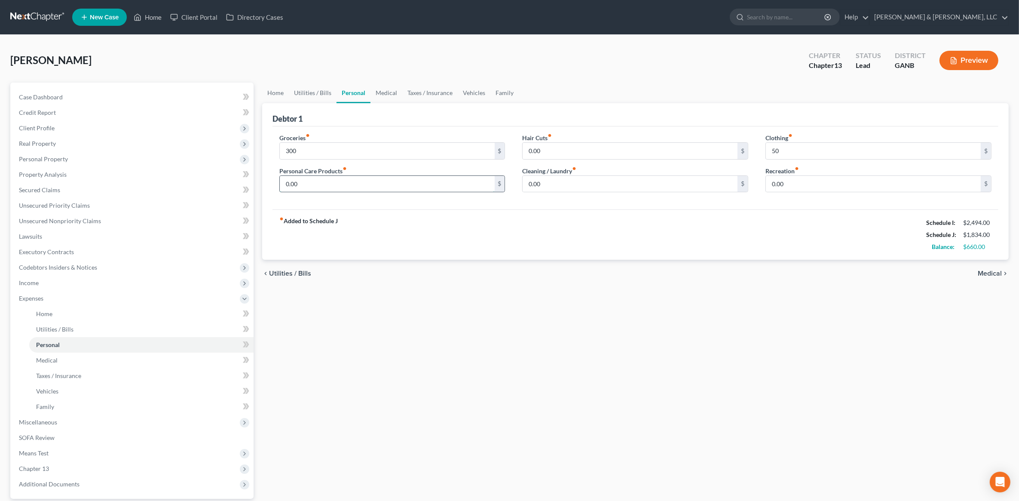
click at [370, 185] on input "0.00" at bounding box center [387, 184] width 215 height 16
type input "30"
drag, startPoint x: 475, startPoint y: 340, endPoint x: 391, endPoint y: 153, distance: 205.2
click at [475, 340] on div "Home Utilities / Bills Personal Medical Taxes / Insurance Vehicles Family Debto…" at bounding box center [635, 314] width 755 height 465
click at [810, 157] on input "50" at bounding box center [873, 151] width 215 height 16
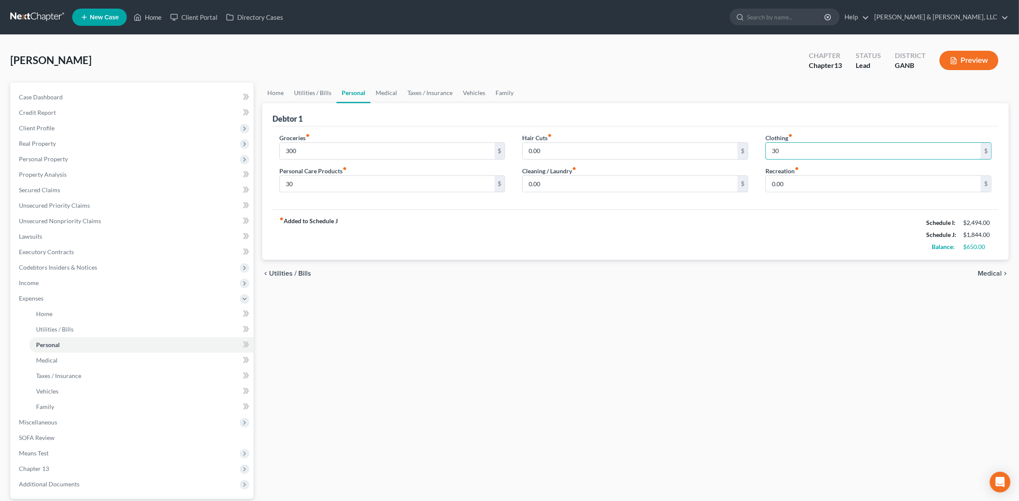
type input "30"
click at [682, 323] on div "Home Utilities / Bills Personal Medical Taxes / Insurance Vehicles Family Debto…" at bounding box center [635, 314] width 755 height 465
click at [396, 92] on link "Medical" at bounding box center [386, 92] width 32 height 21
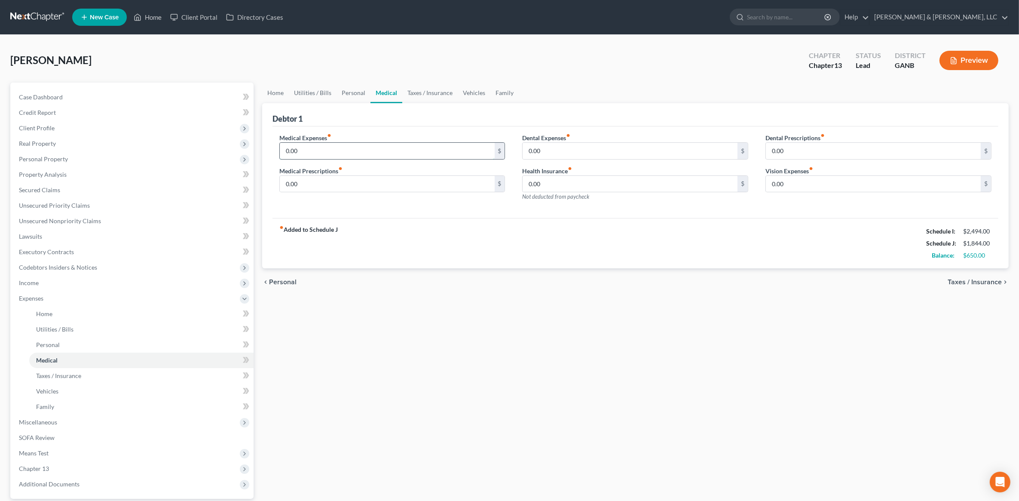
click at [349, 149] on input "0.00" at bounding box center [387, 151] width 215 height 16
type input "50"
click at [530, 413] on div "Home Utilities / Bills Personal Medical Taxes / Insurance Vehicles Family Debto…" at bounding box center [635, 314] width 755 height 465
click at [471, 94] on link "Vehicles" at bounding box center [474, 92] width 33 height 21
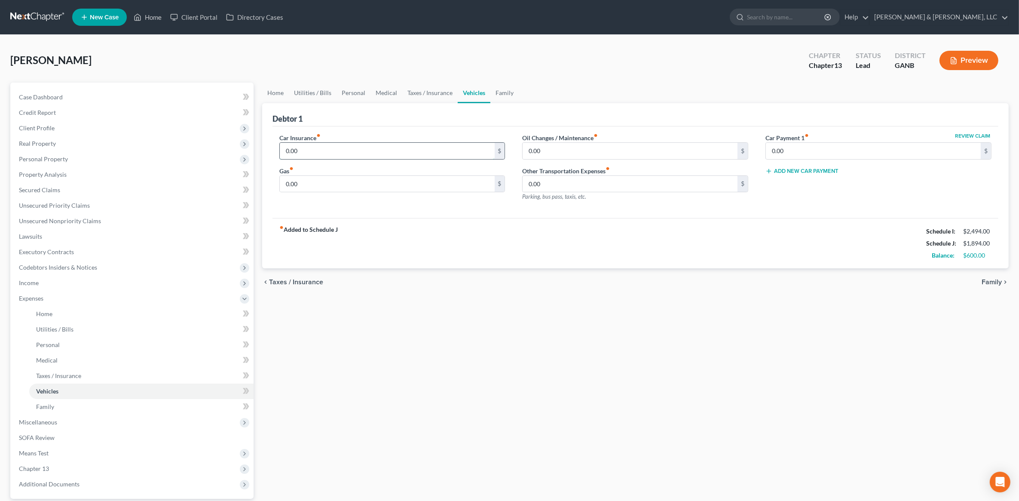
click at [321, 147] on input "0.00" at bounding box center [387, 151] width 215 height 16
type input "220"
click at [566, 385] on div "Home Utilities / Bills Personal Medical Taxes / Insurance Vehicles Family Debto…" at bounding box center [635, 314] width 755 height 465
click at [356, 187] on input "0.00" at bounding box center [387, 184] width 215 height 16
type input "200"
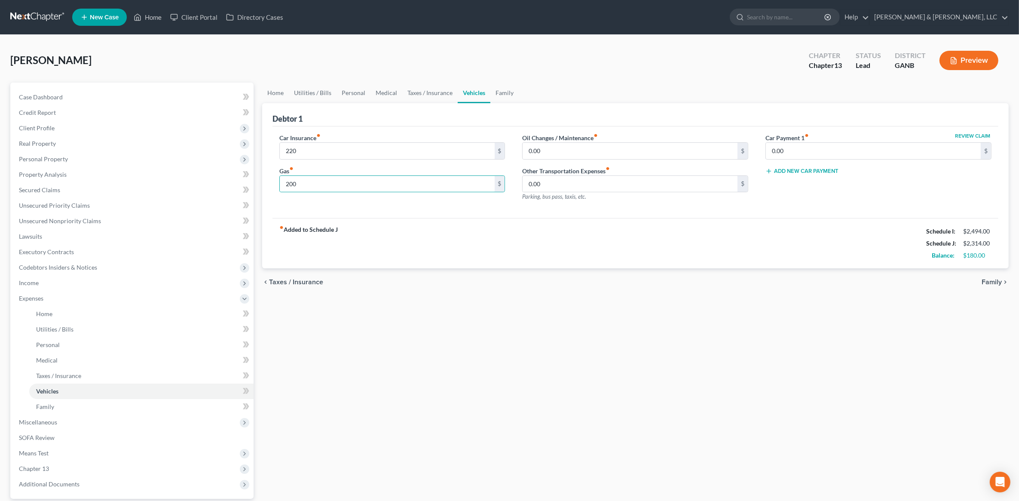
click at [544, 381] on div "Home Utilities / Bills Personal Medical Taxes / Insurance Vehicles Family Debto…" at bounding box center [635, 314] width 755 height 465
click at [281, 92] on link "Home" at bounding box center [275, 92] width 27 height 21
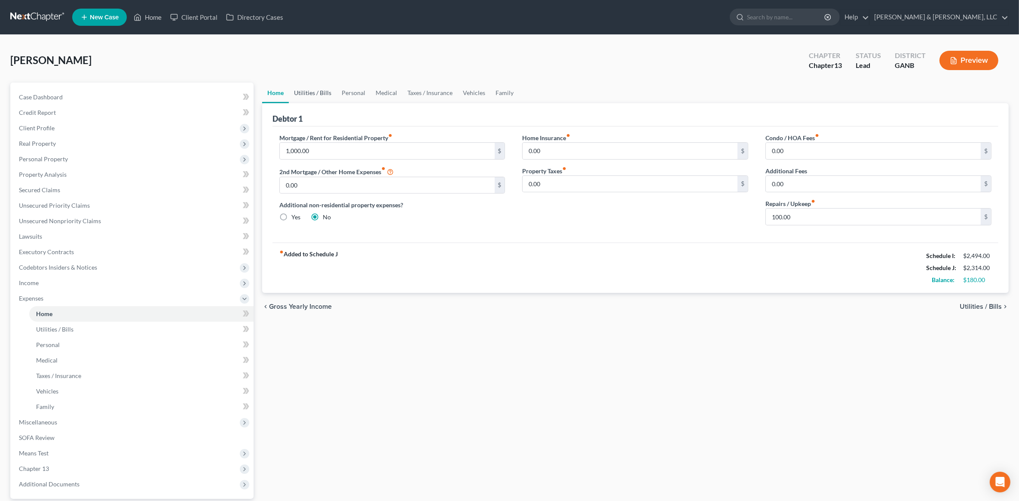
click at [311, 92] on link "Utilities / Bills" at bounding box center [313, 92] width 48 height 21
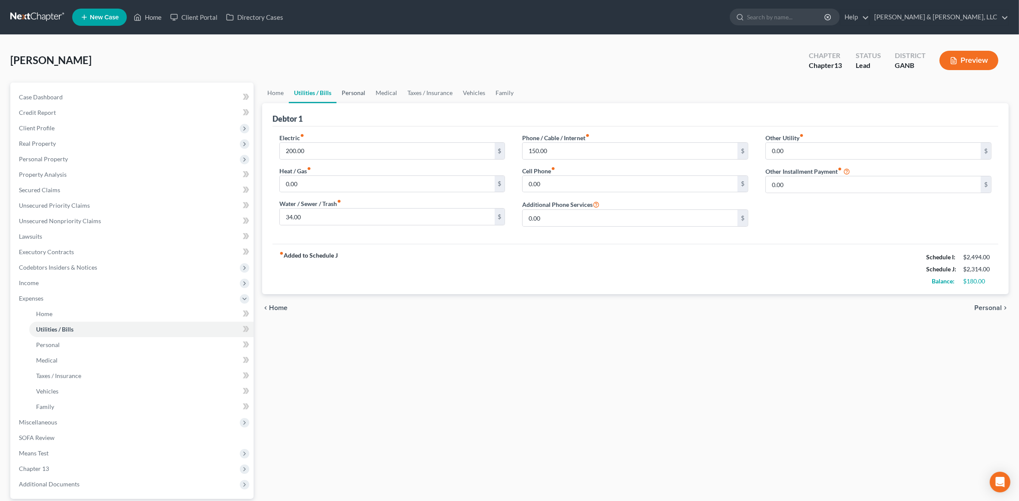
click at [353, 91] on link "Personal" at bounding box center [353, 92] width 34 height 21
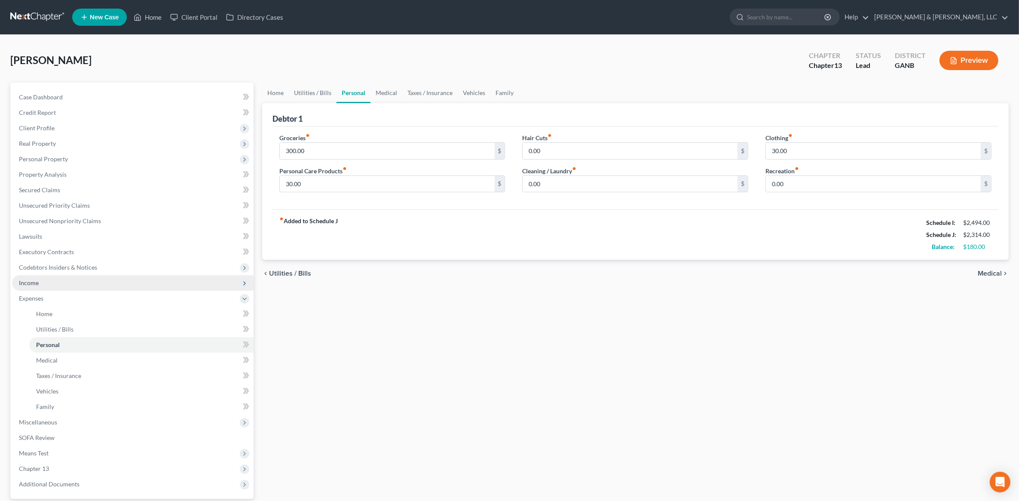
click at [106, 281] on span "Income" at bounding box center [132, 282] width 241 height 15
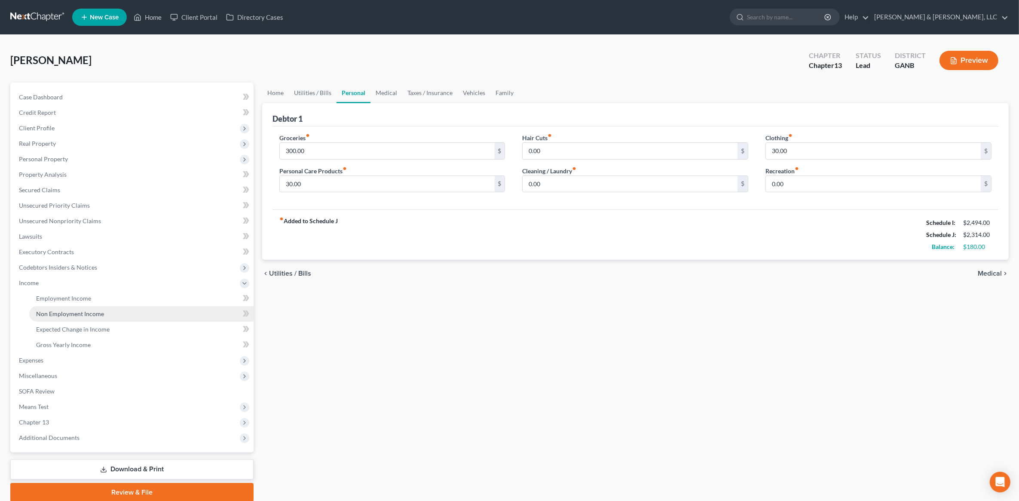
click at [95, 314] on span "Non Employment Income" at bounding box center [70, 313] width 68 height 7
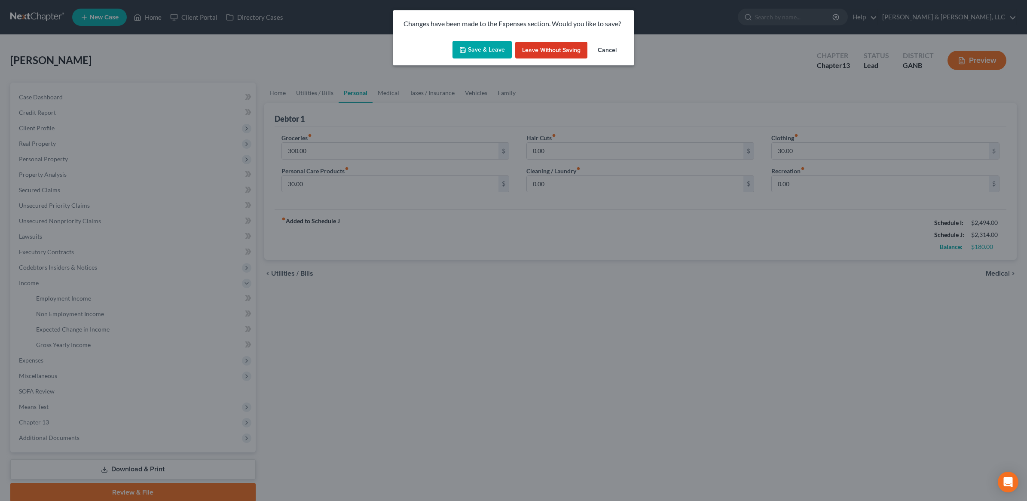
click at [475, 49] on button "Save & Leave" at bounding box center [481, 50] width 59 height 18
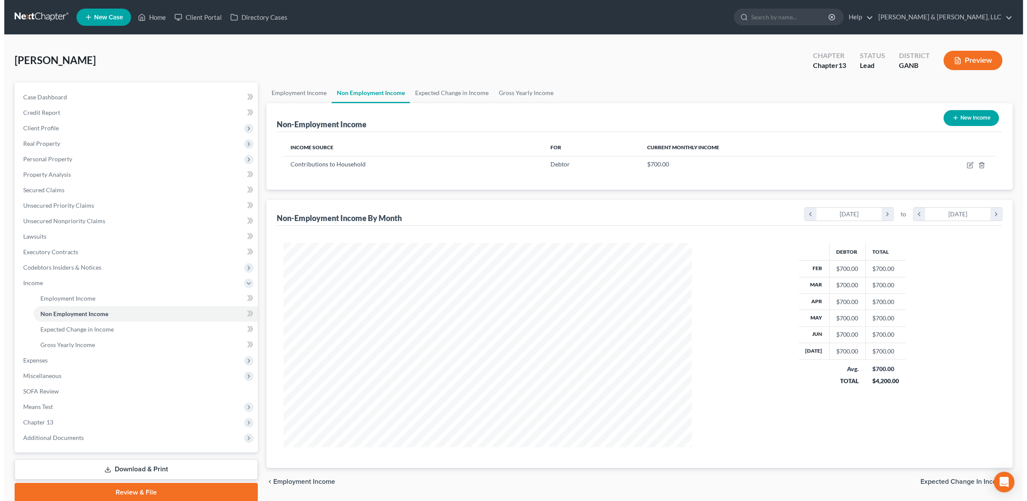
scroll to position [204, 425]
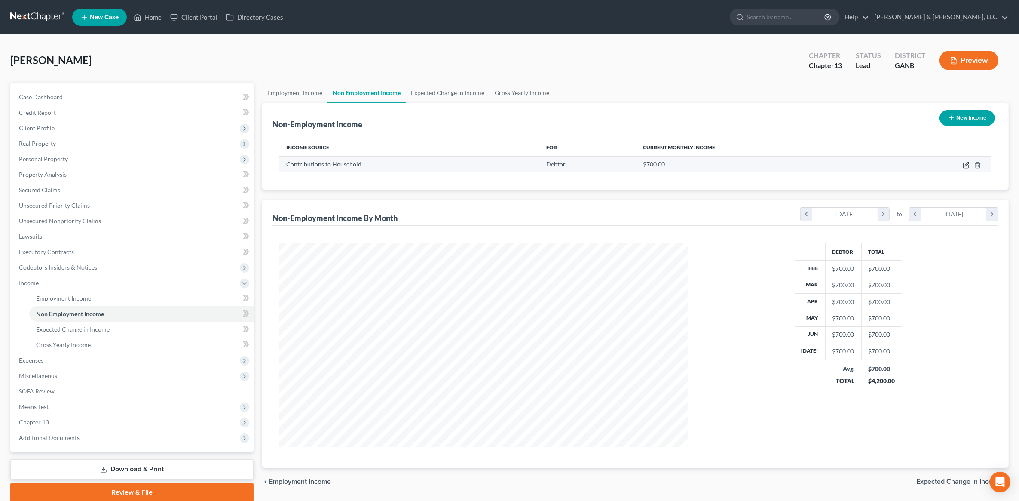
click at [967, 165] on icon "button" at bounding box center [965, 165] width 7 height 7
select select "8"
select select "0"
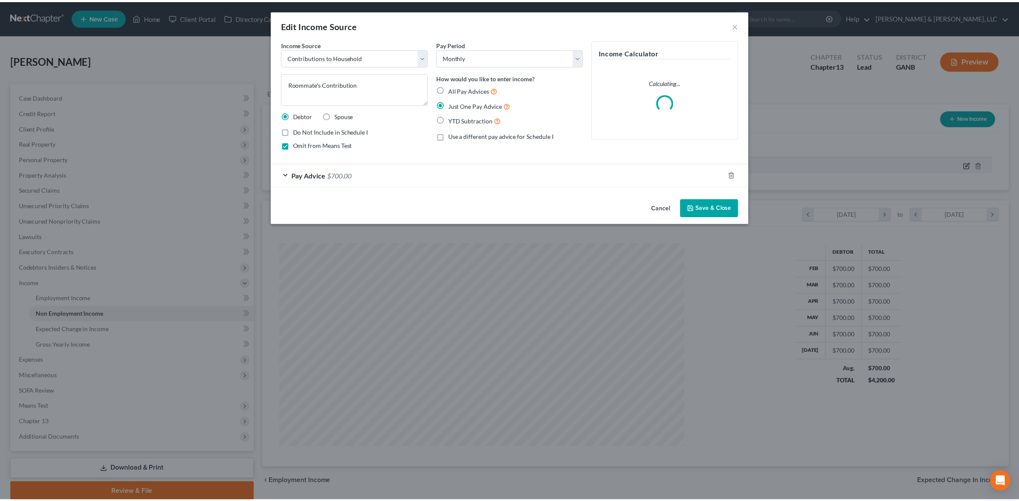
scroll to position [205, 428]
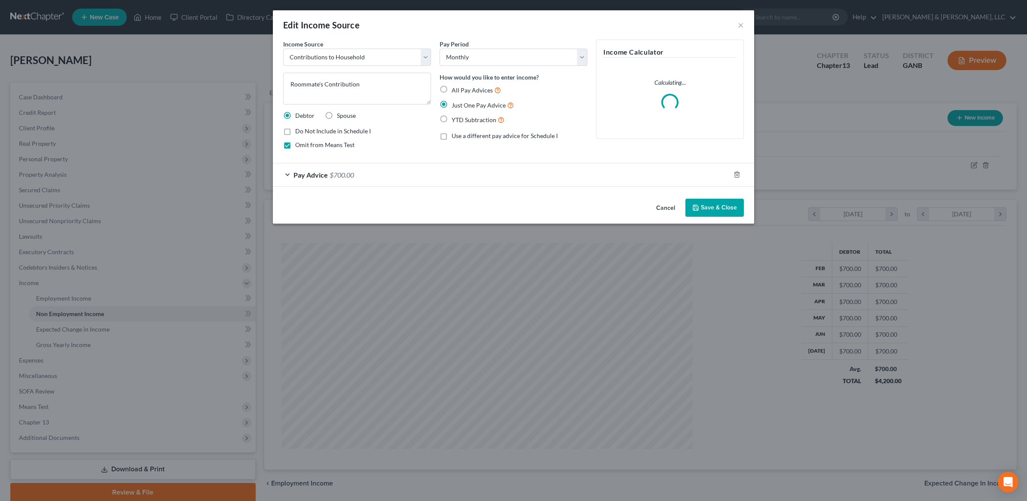
click at [372, 176] on div "Pay Advice $700.00" at bounding box center [501, 174] width 457 height 23
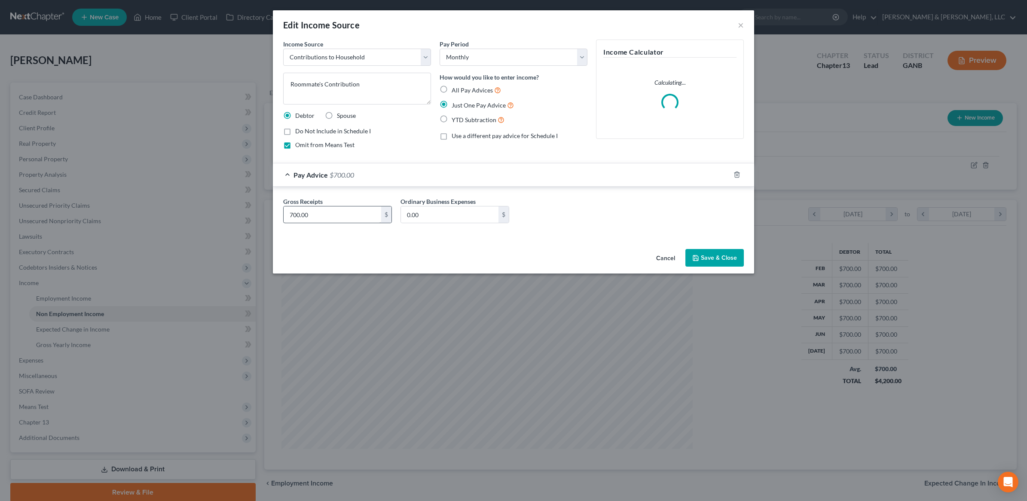
click at [349, 223] on div "Gross Receipts 700.00 $ Ordinary Business Expenses 0.00 $" at bounding box center [513, 213] width 469 height 33
click at [349, 221] on input "700.00" at bounding box center [333, 214] width 98 height 16
type input "800"
click at [718, 255] on button "Save & Close" at bounding box center [714, 258] width 58 height 18
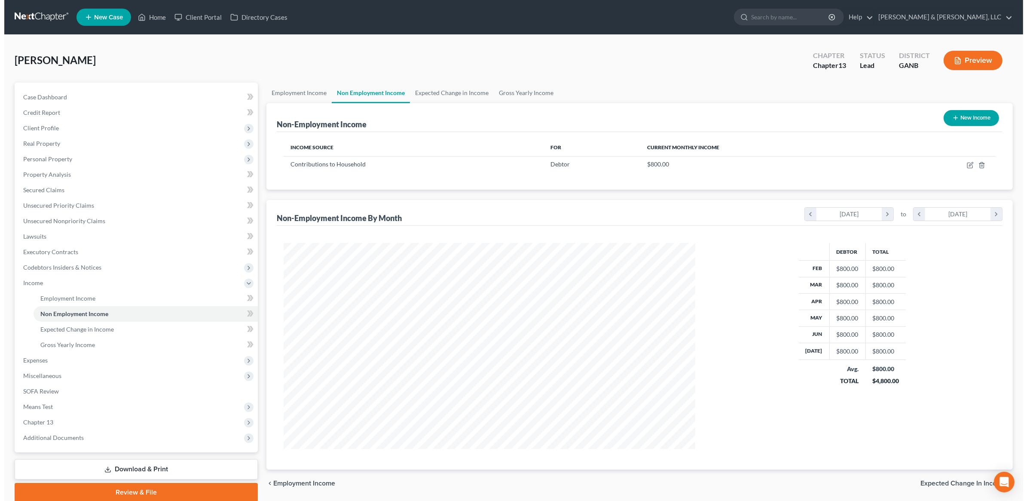
scroll to position [429415, 429194]
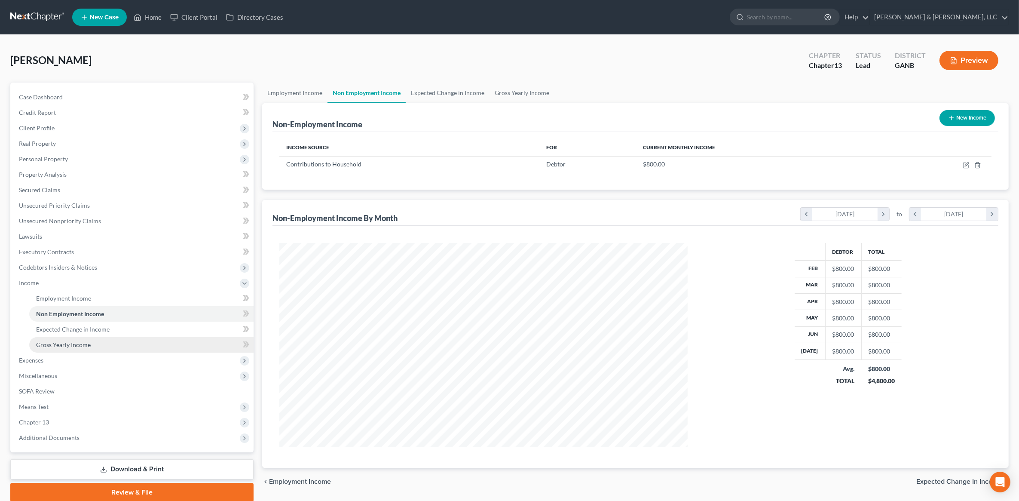
click at [67, 344] on span "Gross Yearly Income" at bounding box center [63, 344] width 55 height 7
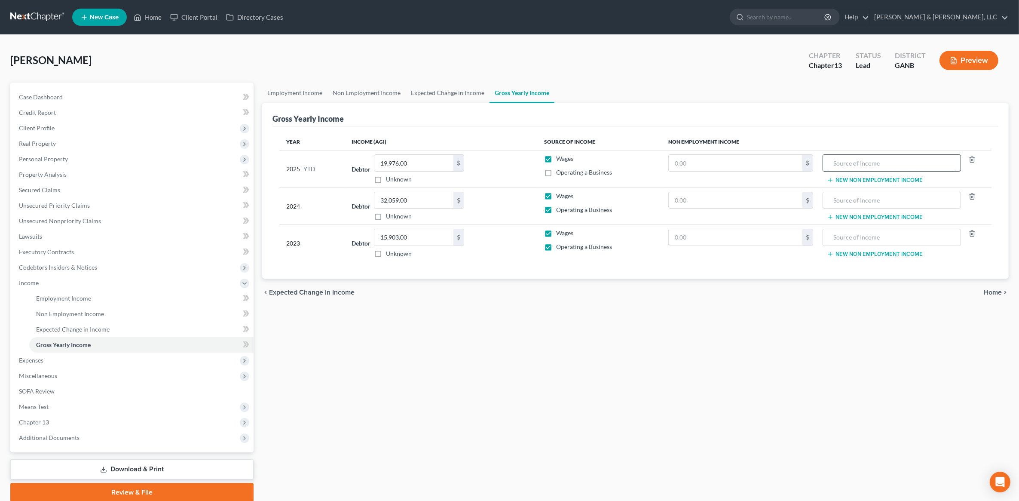
click at [864, 163] on input "text" at bounding box center [891, 163] width 129 height 16
drag, startPoint x: 920, startPoint y: 168, endPoint x: 769, endPoint y: 172, distance: 150.4
click at [769, 172] on tr "2025 YTD Debtor 19,976.00 $ Unknown Balance Undetermined 19,976.00 $ Unknown Wa…" at bounding box center [635, 168] width 712 height 37
type input "Roommate's Contribution"
click at [769, 168] on input "text" at bounding box center [735, 163] width 134 height 16
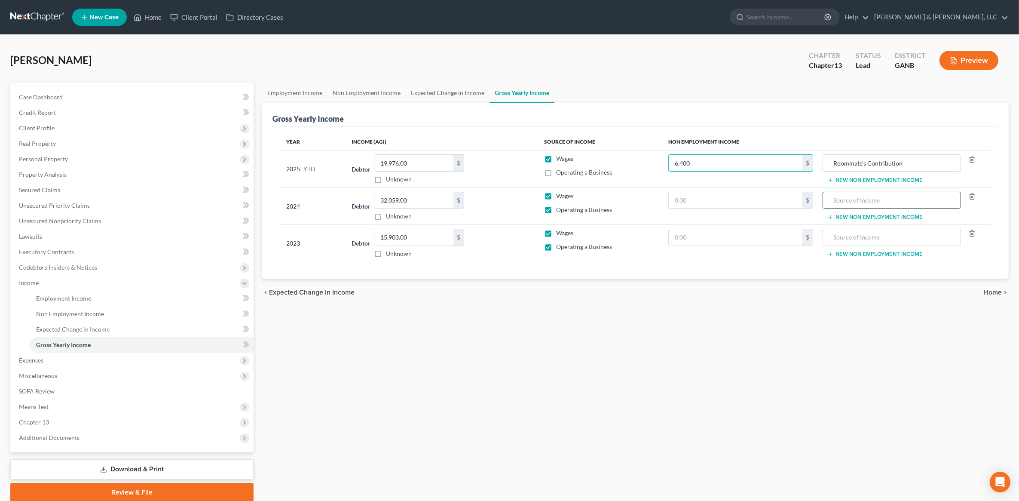
type input "6,400"
click at [888, 203] on input "text" at bounding box center [891, 200] width 129 height 16
paste input "Roommate's Contribution"
type input "Roommate's Contribution"
click at [876, 240] on input "text" at bounding box center [891, 237] width 129 height 16
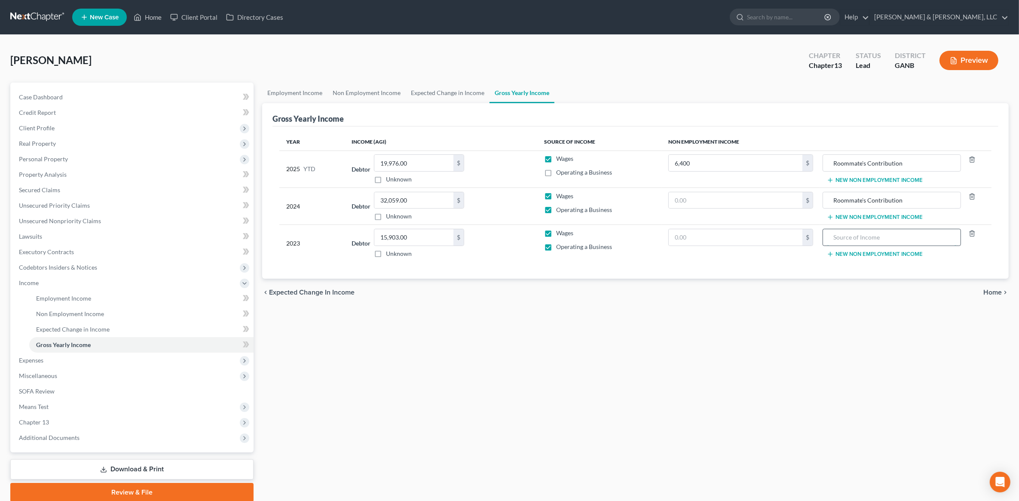
paste input "Roommate's Contribution"
type input "Roommate's Contribution"
click at [726, 203] on input "text" at bounding box center [735, 200] width 134 height 16
type input "9,600"
click at [708, 241] on input "text" at bounding box center [735, 237] width 134 height 16
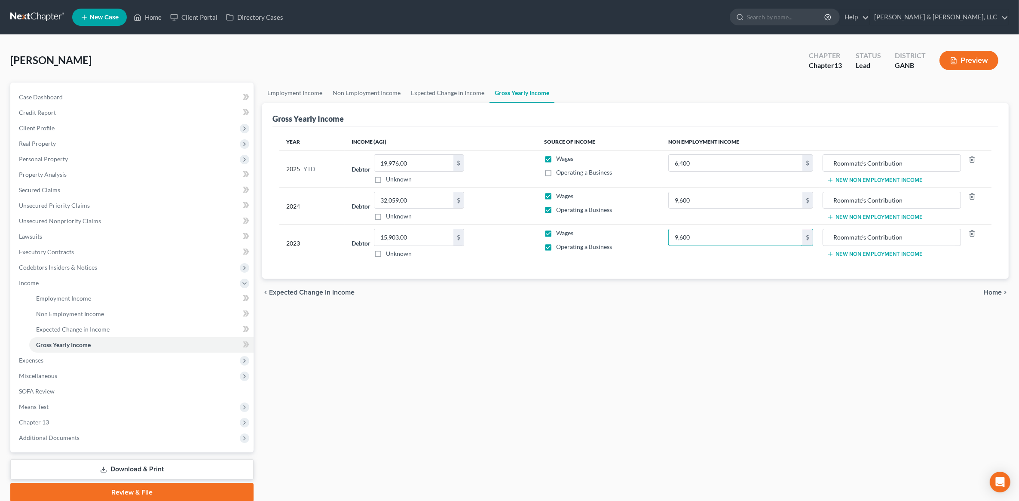
type input "9,600"
click at [665, 370] on div "Employment Income Non Employment Income Expected Change in Income Gross Yearly …" at bounding box center [635, 291] width 755 height 419
click at [58, 362] on span "Expenses" at bounding box center [132, 359] width 241 height 15
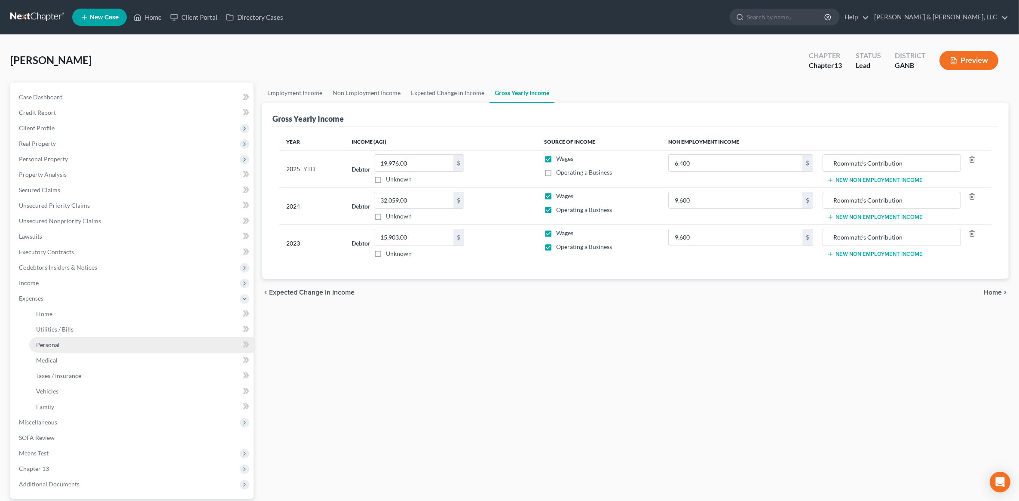
click at [70, 345] on link "Personal" at bounding box center [141, 344] width 224 height 15
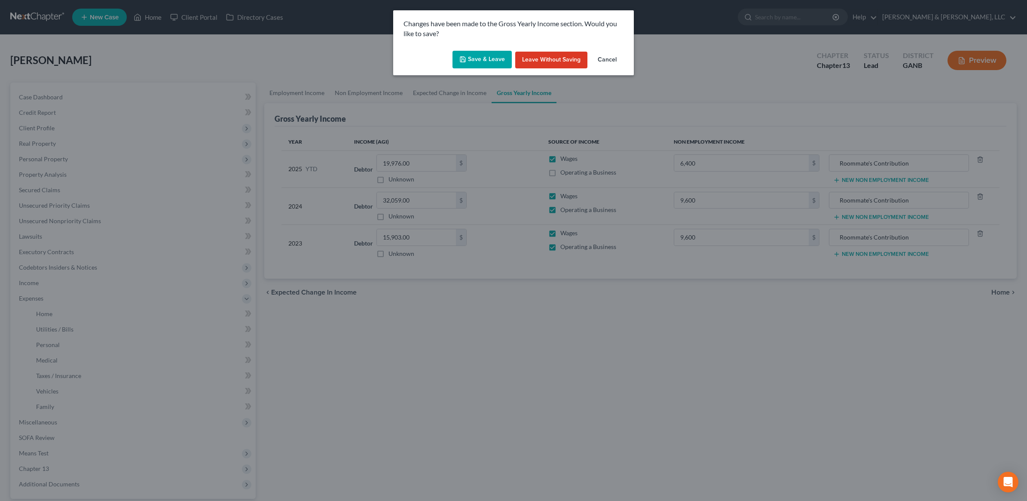
click at [489, 56] on button "Save & Leave" at bounding box center [481, 60] width 59 height 18
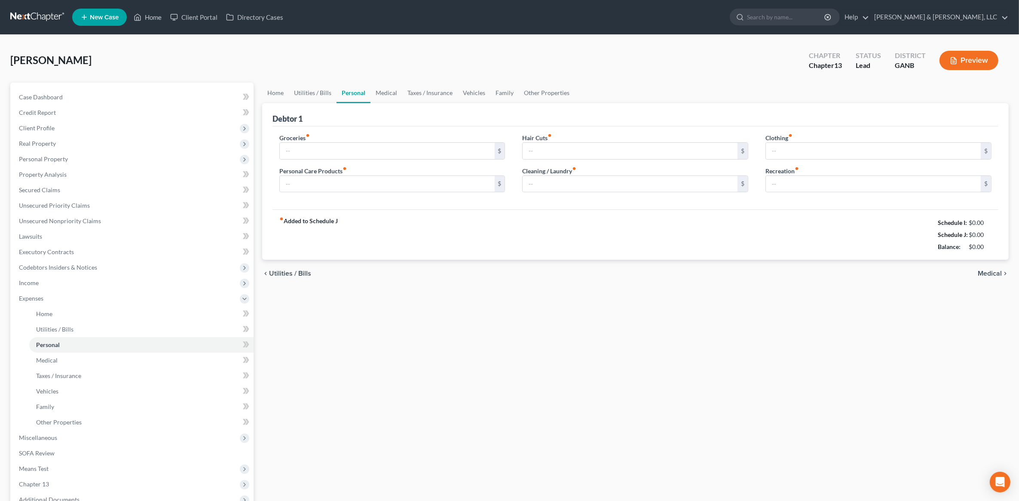
type input "300.00"
type input "30.00"
type input "0.00"
type input "30.00"
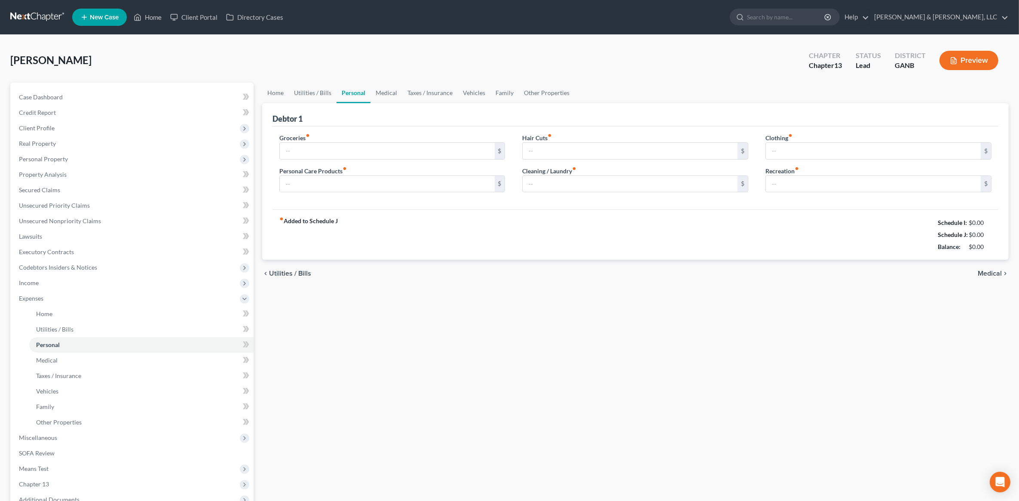
type input "0.00"
click at [277, 91] on link "Home" at bounding box center [275, 92] width 27 height 21
type input "300.00"
type input "30.00"
type input "0.00"
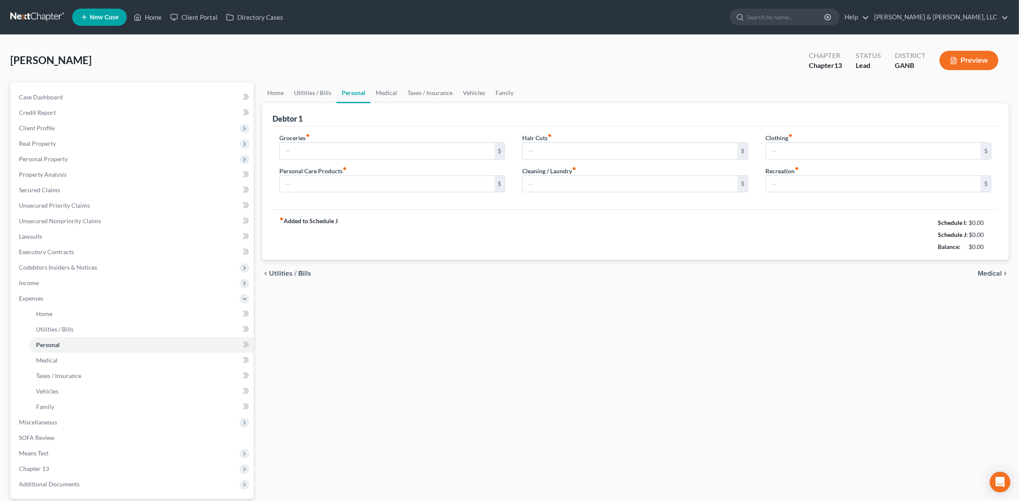
type input "0.00"
type input "30.00"
type input "0.00"
click at [276, 93] on link "Home" at bounding box center [275, 92] width 27 height 21
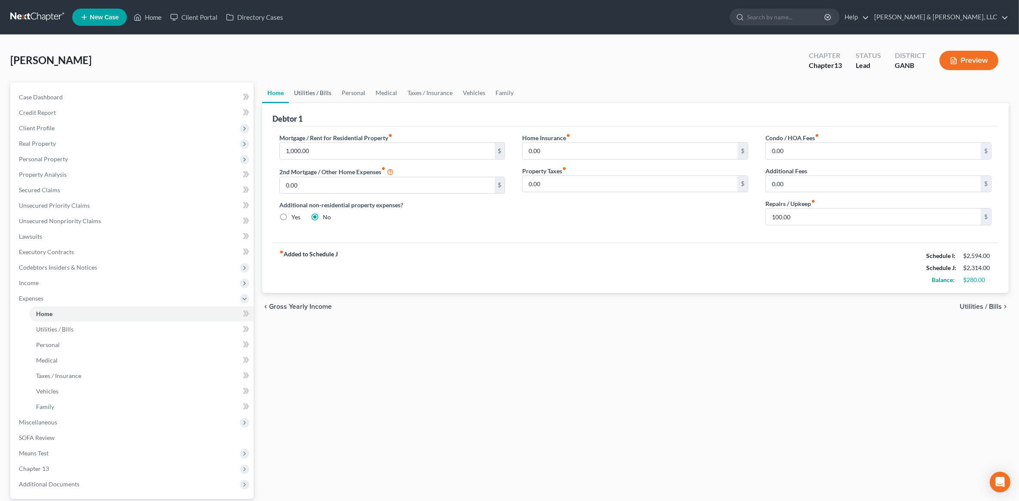
click at [297, 93] on link "Utilities / Bills" at bounding box center [313, 92] width 48 height 21
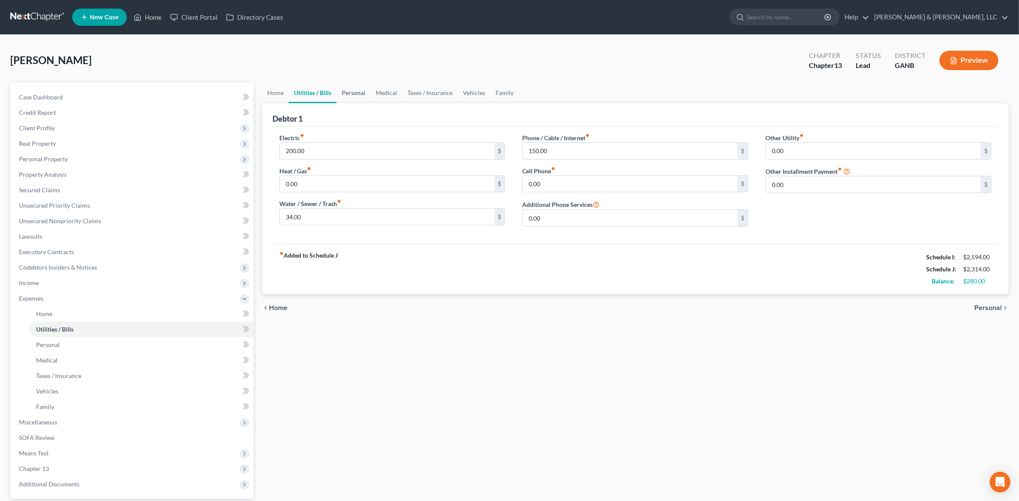
click at [361, 93] on link "Personal" at bounding box center [353, 92] width 34 height 21
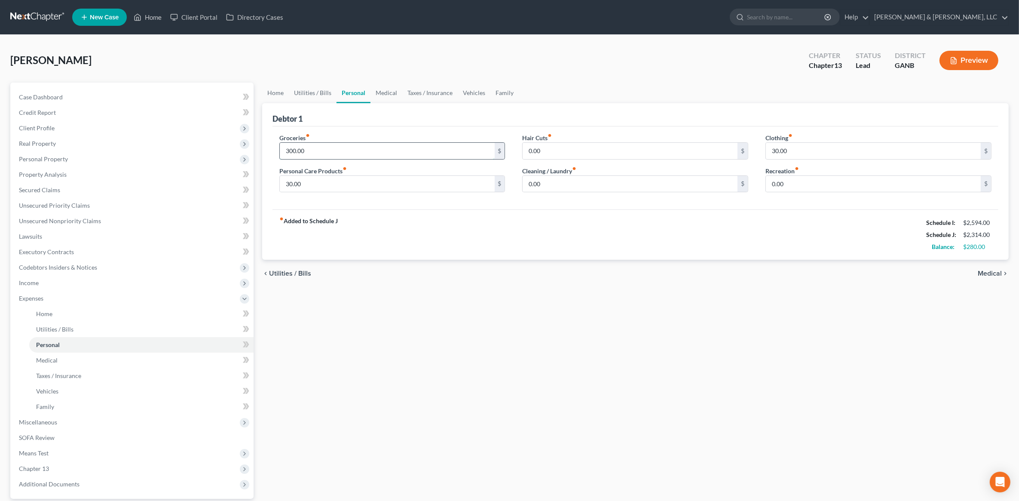
click at [364, 152] on input "300.00" at bounding box center [387, 151] width 215 height 16
type input "250"
click at [510, 338] on div "Home Utilities / Bills Personal Medical Taxes / Insurance Vehicles Family Debto…" at bounding box center [635, 314] width 755 height 465
click at [394, 91] on link "Medical" at bounding box center [386, 92] width 32 height 21
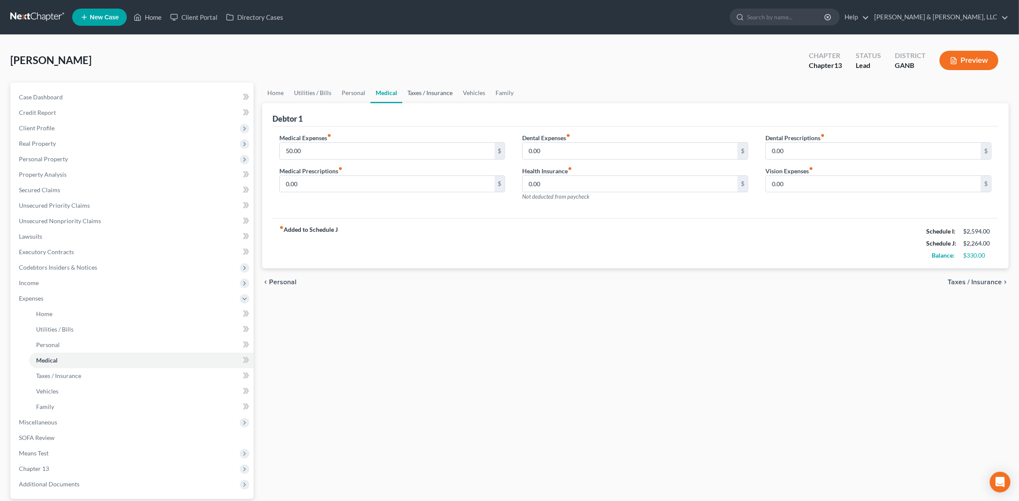
click at [415, 97] on link "Taxes / Insurance" at bounding box center [429, 92] width 55 height 21
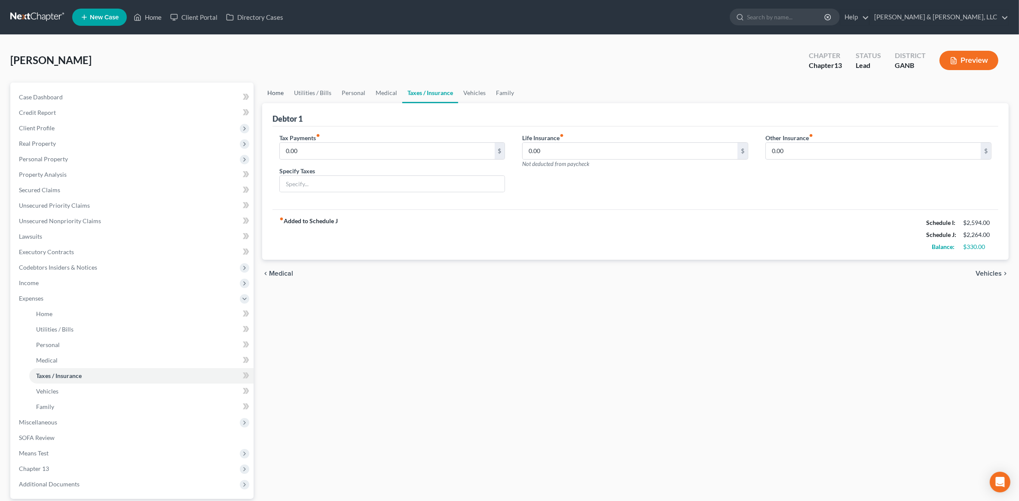
click at [269, 87] on link "Home" at bounding box center [275, 92] width 27 height 21
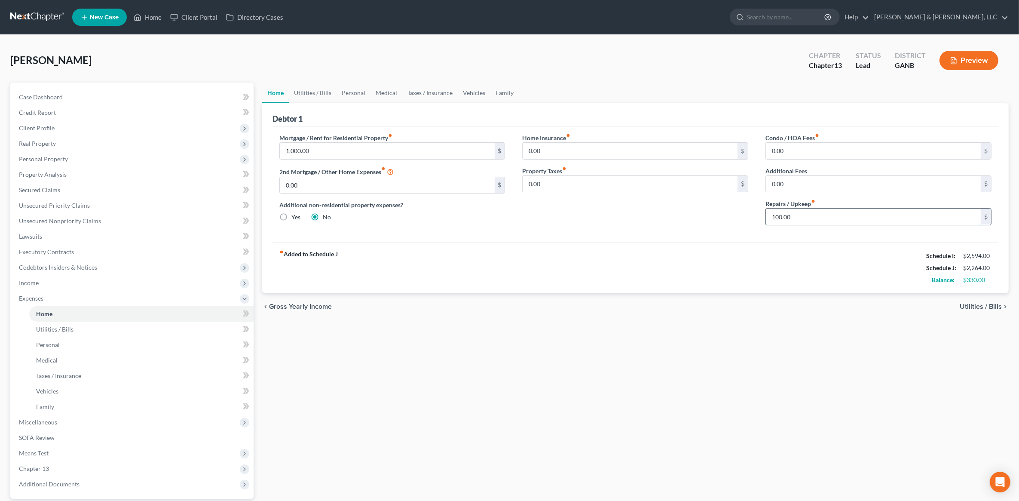
click at [860, 222] on input "100.00" at bounding box center [873, 216] width 215 height 16
type input "50"
click at [587, 362] on div "Home Utilities / Bills Personal Medical Taxes / Insurance Vehicles Family Debto…" at bounding box center [635, 314] width 755 height 465
click at [312, 93] on link "Utilities / Bills" at bounding box center [313, 92] width 48 height 21
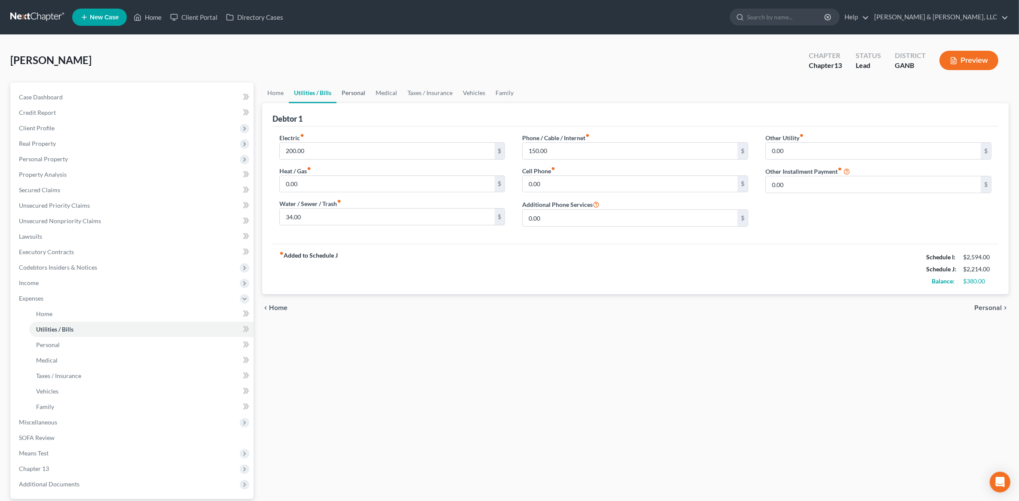
click at [353, 91] on link "Personal" at bounding box center [353, 92] width 34 height 21
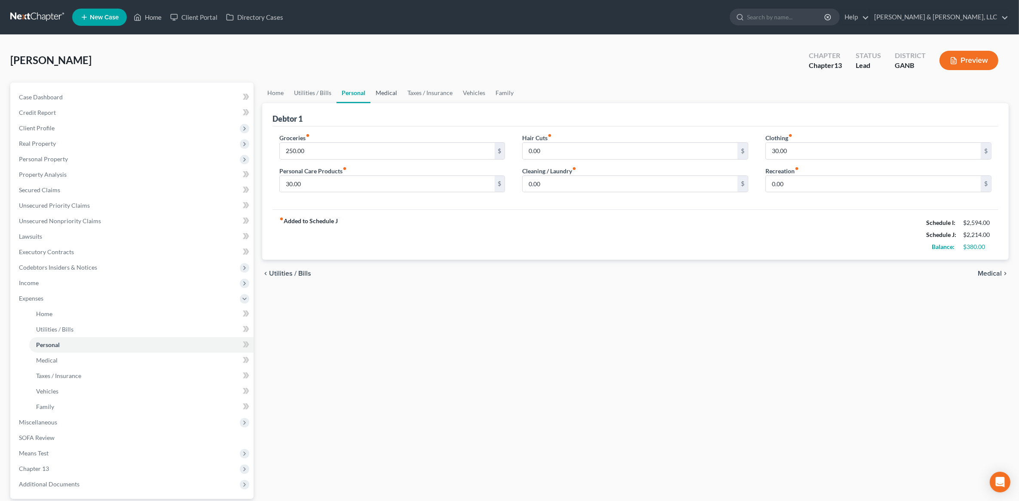
click at [385, 92] on link "Medical" at bounding box center [386, 92] width 32 height 21
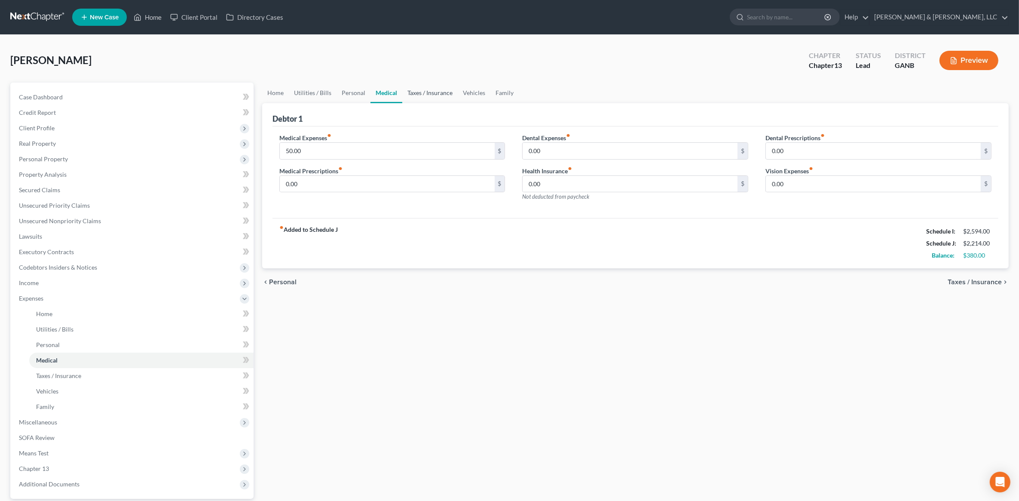
click at [442, 90] on link "Taxes / Insurance" at bounding box center [429, 92] width 55 height 21
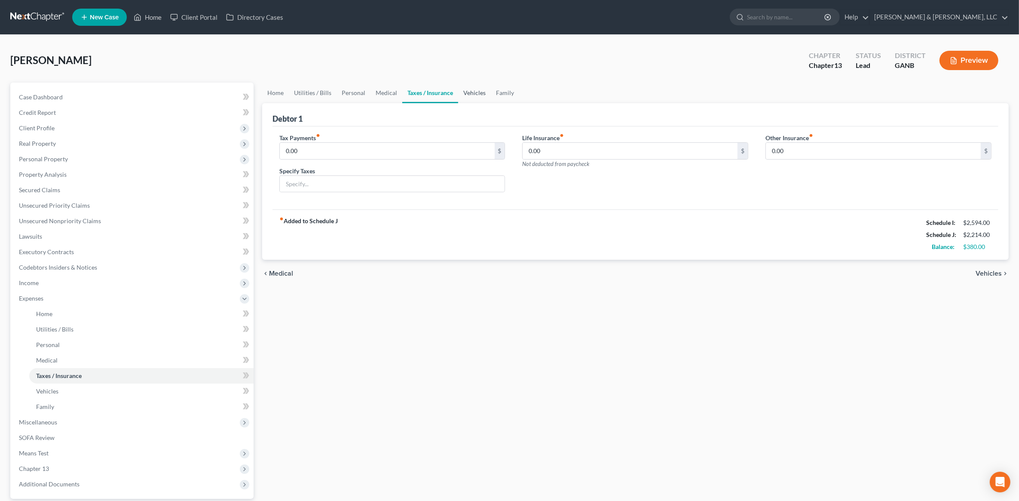
click at [476, 87] on link "Vehicles" at bounding box center [474, 92] width 33 height 21
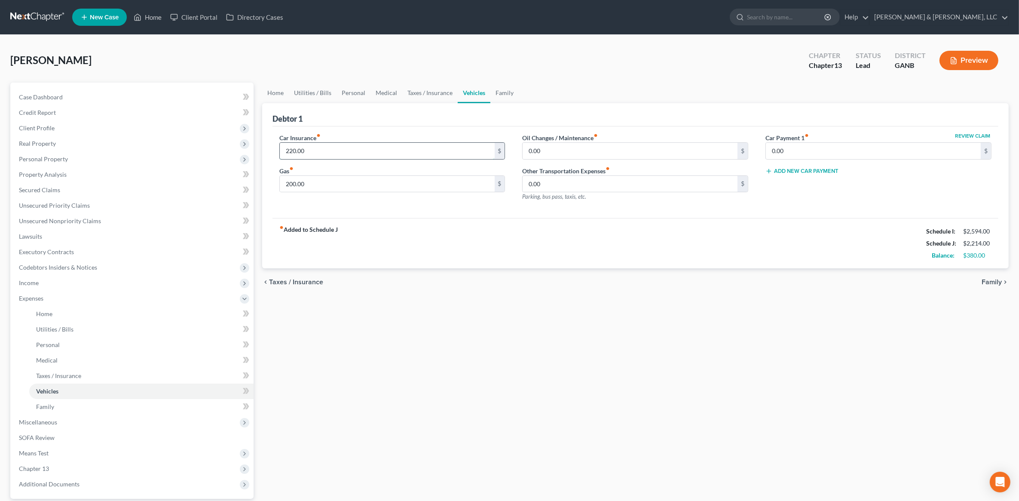
click at [353, 153] on input "220.00" at bounding box center [387, 151] width 215 height 16
click at [443, 359] on div "Home Utilities / Bills Personal Medical Taxes / Insurance Vehicles Family Debto…" at bounding box center [635, 314] width 755 height 465
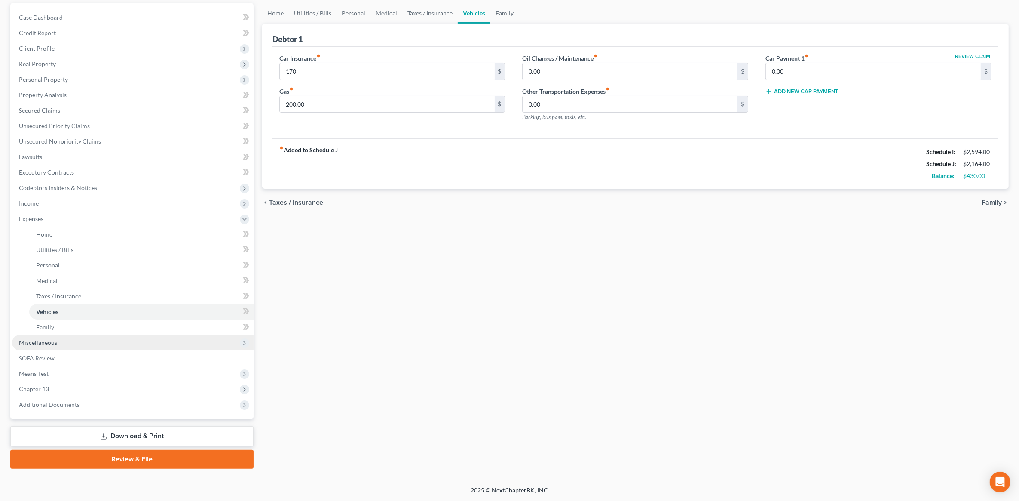
click at [101, 348] on span "Miscellaneous" at bounding box center [132, 342] width 241 height 15
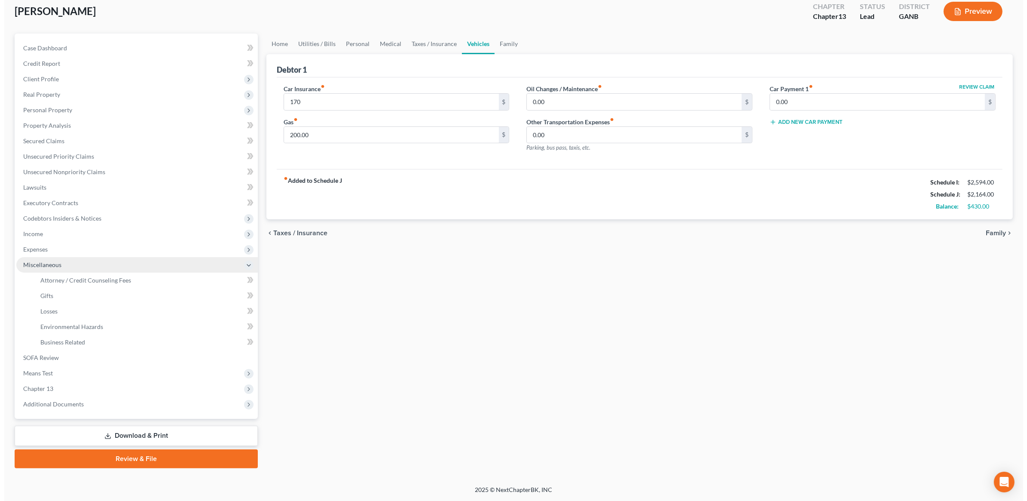
scroll to position [48, 0]
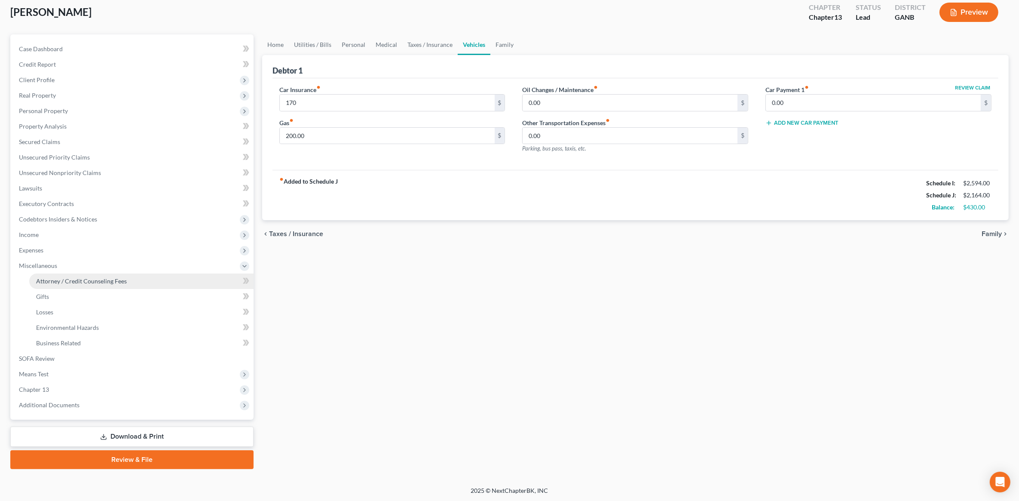
click at [101, 284] on link "Attorney / Credit Counseling Fees" at bounding box center [141, 280] width 224 height 15
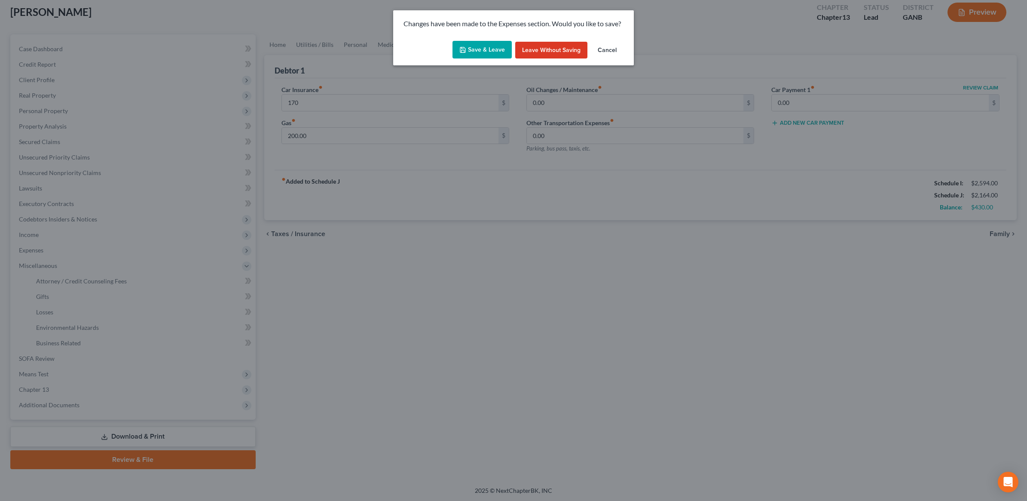
click at [496, 53] on button "Save & Leave" at bounding box center [481, 50] width 59 height 18
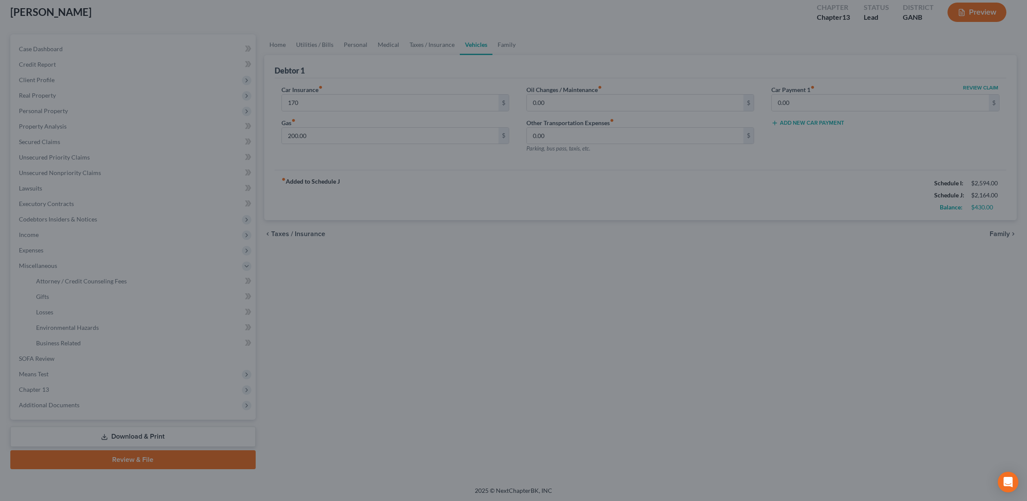
type input "170.00"
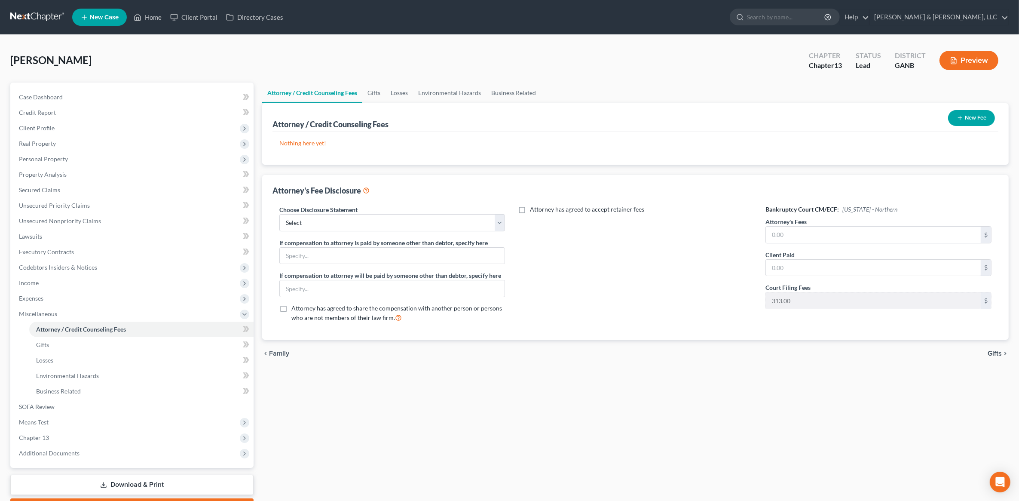
click at [407, 231] on div "Choose Disclosure Statement Select CUSTOM 13 BUSINESS 13 7 Disclosure 13 Disclo…" at bounding box center [392, 267] width 243 height 124
click at [406, 226] on select "Select CUSTOM 13 BUSINESS 13 7 Disclosure 13 Disclosure" at bounding box center [392, 222] width 226 height 17
select select "3"
click at [279, 214] on select "Select CUSTOM 13 BUSINESS 13 7 Disclosure 13 Disclosure" at bounding box center [392, 222] width 226 height 17
click at [798, 232] on input "text" at bounding box center [873, 234] width 215 height 16
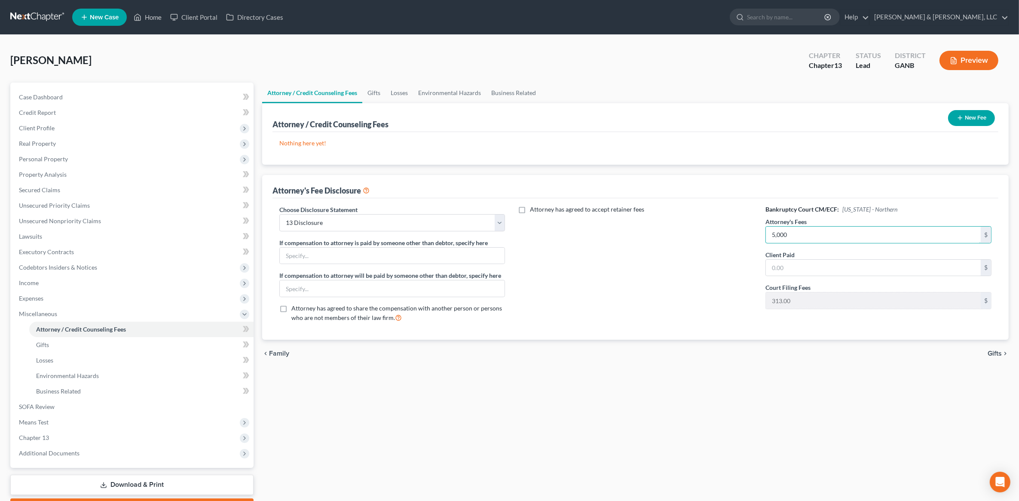
type input "5,000"
click at [839, 177] on div "Attorney's Fee Disclosure" at bounding box center [635, 186] width 726 height 23
click at [684, 180] on div "Attorney's Fee Disclosure" at bounding box center [635, 186] width 726 height 23
click at [965, 119] on button "New Fee" at bounding box center [971, 118] width 47 height 16
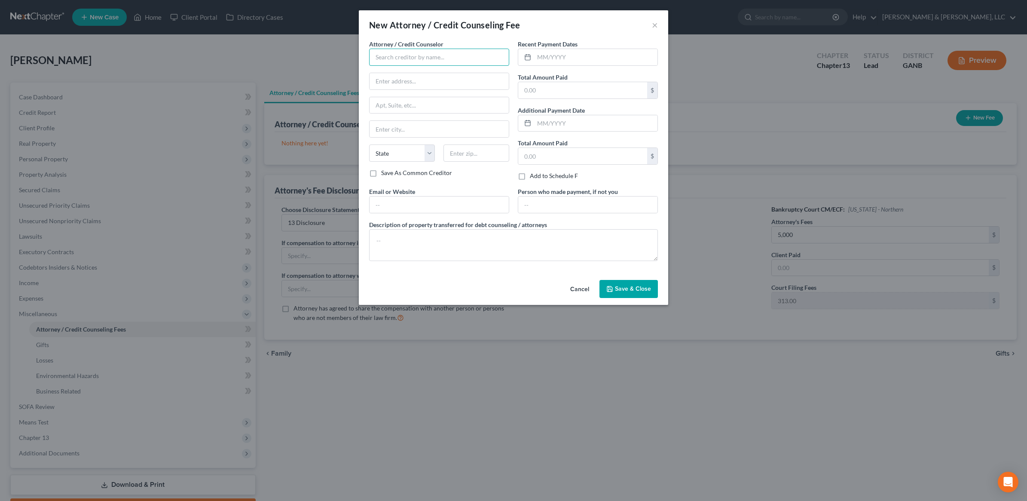
click at [463, 61] on input "text" at bounding box center [439, 57] width 140 height 17
type input "CC Advising"
click at [555, 89] on input "text" at bounding box center [582, 90] width 129 height 16
type input "10"
click at [541, 57] on input "text" at bounding box center [595, 57] width 123 height 16
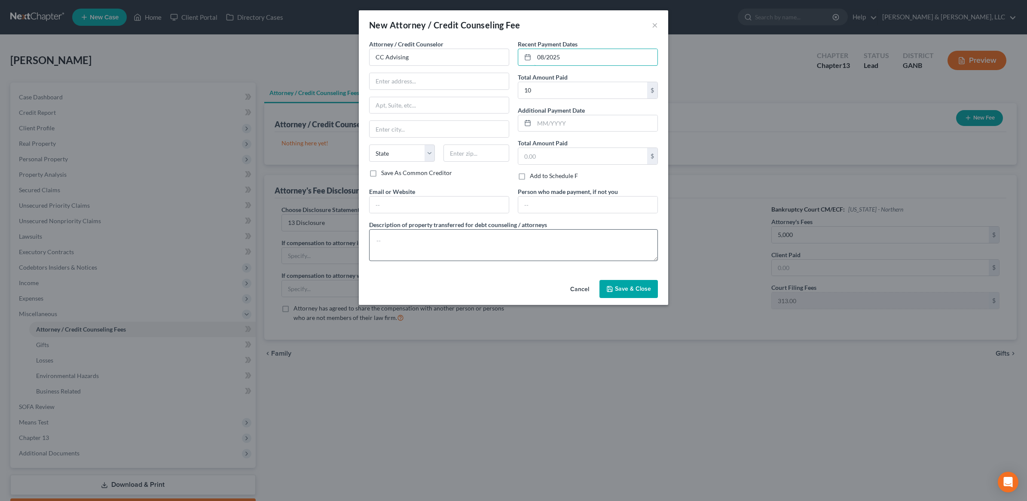
type input "08/2025"
click at [505, 245] on textarea at bounding box center [513, 245] width 289 height 32
type textarea "$10"
drag, startPoint x: 591, startPoint y: 56, endPoint x: 467, endPoint y: 74, distance: 125.1
click at [465, 63] on div "Attorney / Credit Counselor * CC Advising State AL AK AR AZ CA CO CT DE DC FL G…" at bounding box center [513, 154] width 297 height 228
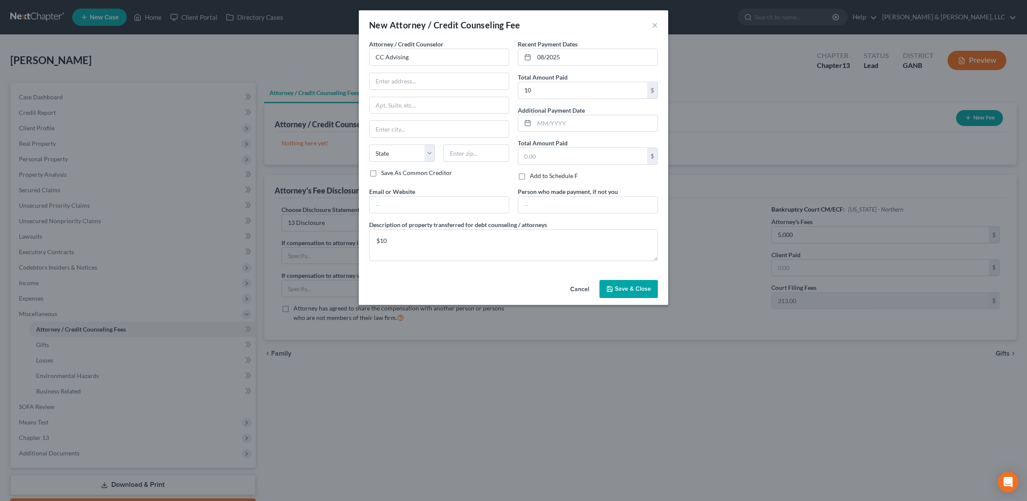
click at [630, 290] on span "Save & Close" at bounding box center [633, 288] width 36 height 7
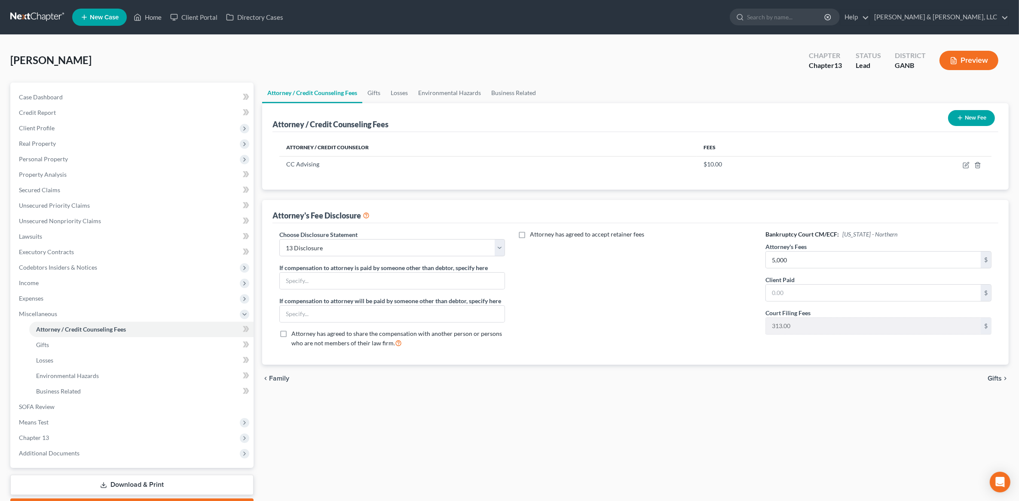
click at [982, 113] on button "New Fee" at bounding box center [971, 118] width 47 height 16
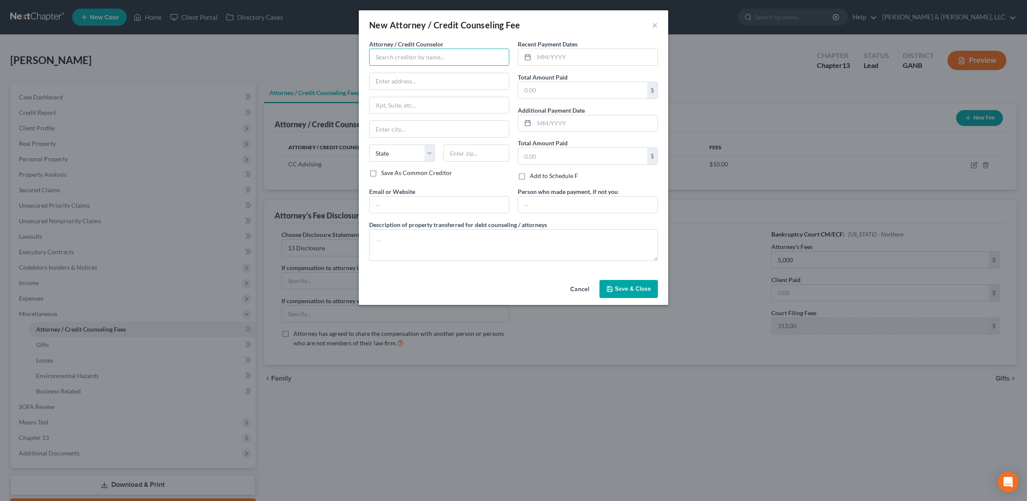
click at [424, 65] on input "text" at bounding box center [439, 57] width 140 height 17
type input "Hurtt & Johnson LLC"
click at [581, 59] on input "text" at bounding box center [595, 57] width 123 height 16
paste input "08/2025"
type input "08/2025"
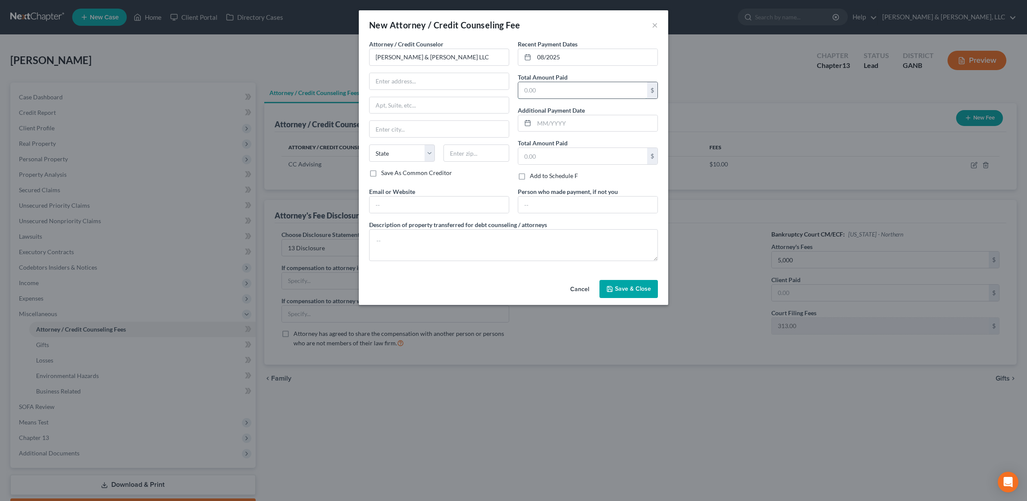
click at [550, 89] on input "text" at bounding box center [582, 90] width 129 height 16
type input "313"
click at [478, 251] on textarea at bounding box center [513, 245] width 289 height 32
type textarea "$313 court costs"
click at [647, 291] on button "Save & Close" at bounding box center [628, 289] width 58 height 18
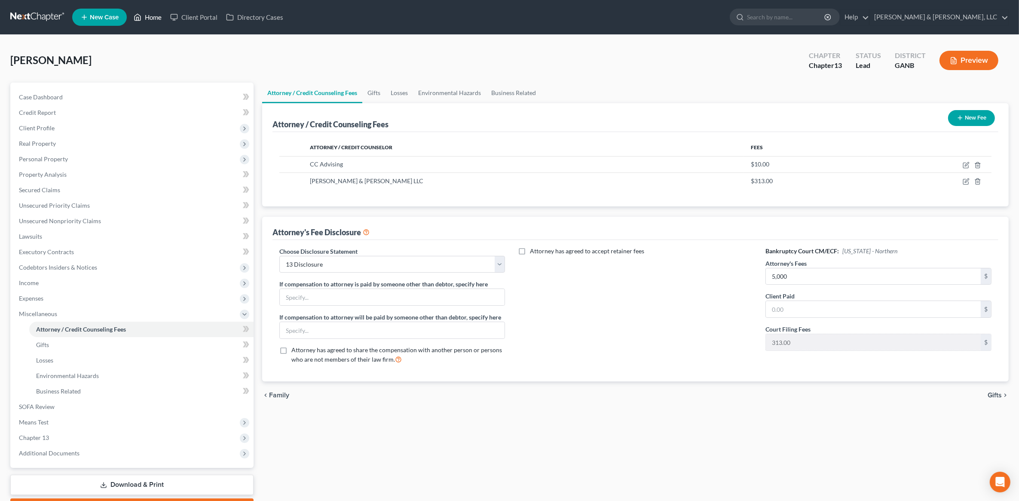
click at [143, 15] on link "Home" at bounding box center [147, 16] width 37 height 15
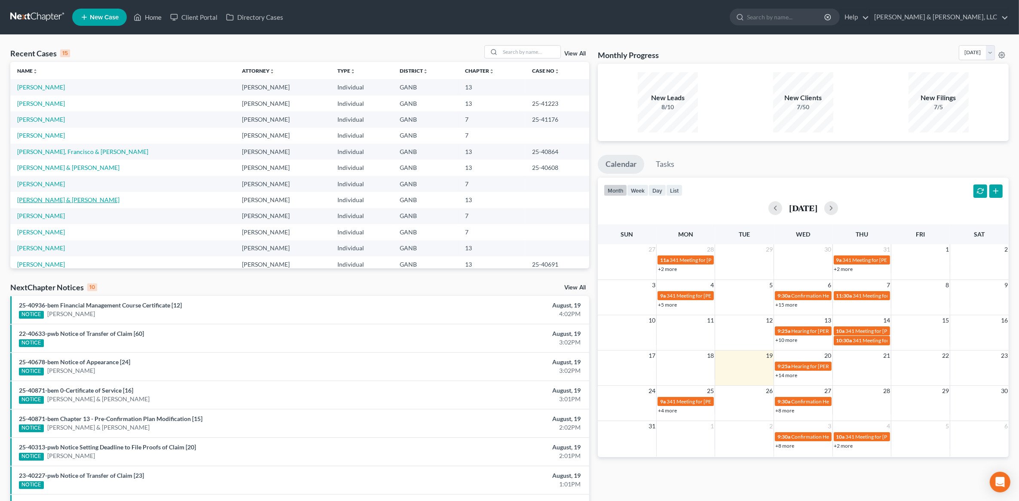
click at [58, 200] on link "[PERSON_NAME] & [PERSON_NAME]" at bounding box center [68, 199] width 102 height 7
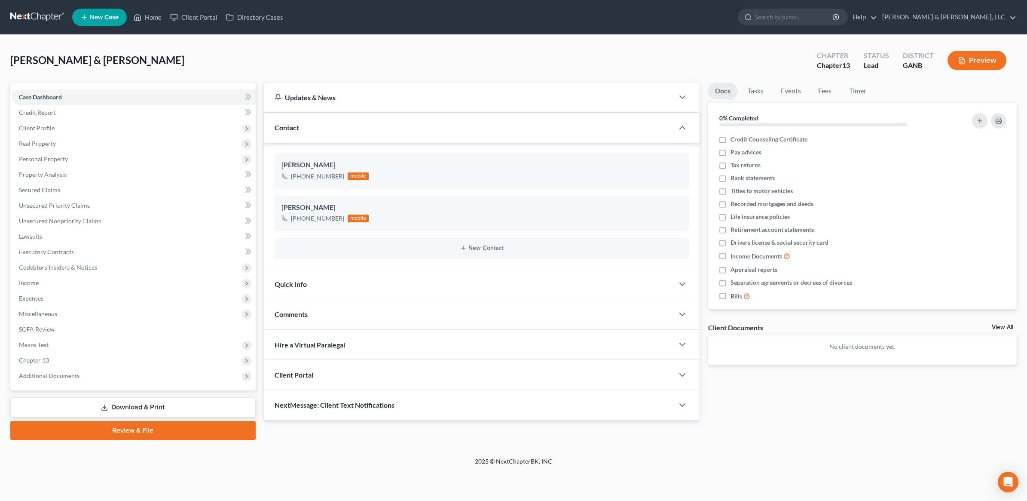
click at [177, 398] on link "Download & Print" at bounding box center [132, 407] width 245 height 20
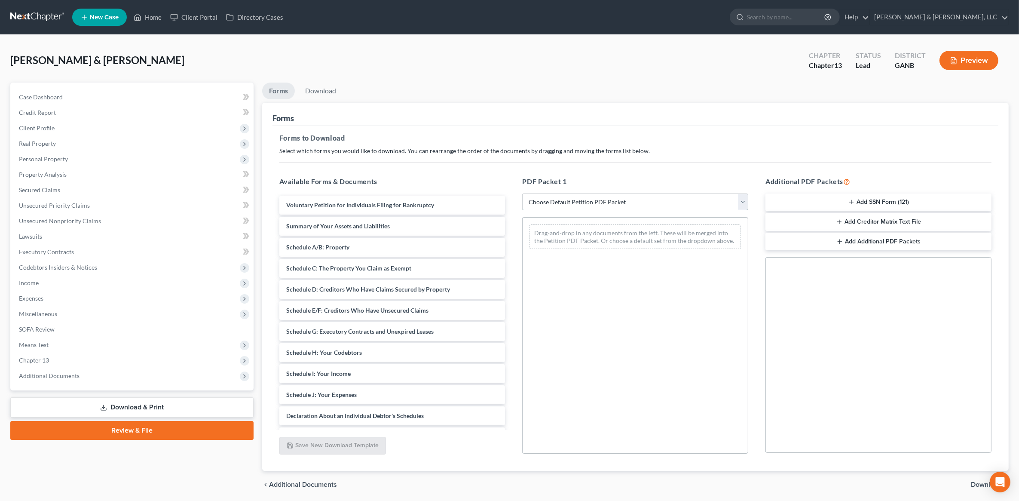
click at [618, 198] on select "Choose Default Petition PDF Packet Complete Bankruptcy Petition (all forms and …" at bounding box center [635, 201] width 226 height 17
select select "8"
click at [522, 193] on select "Choose Default Petition PDF Packet Complete Bankruptcy Petition (all forms and …" at bounding box center [635, 201] width 226 height 17
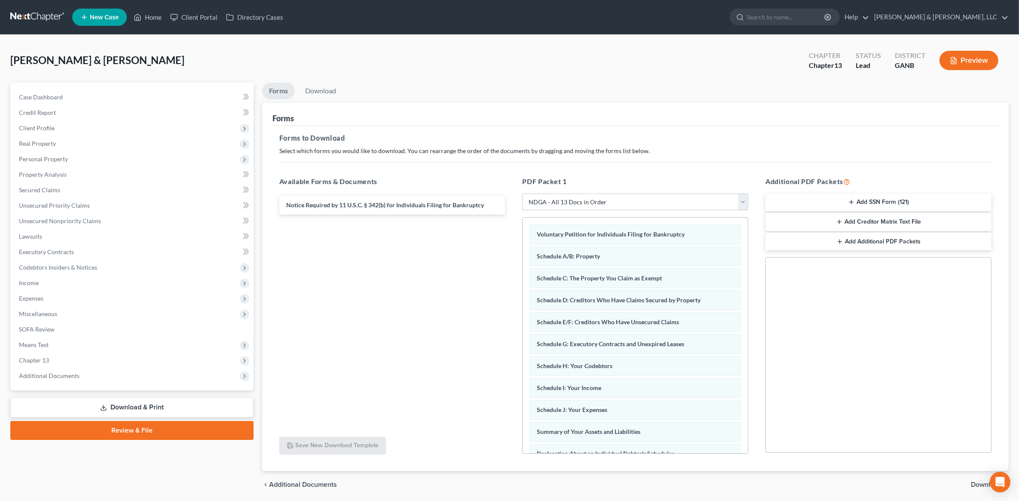
scroll to position [30, 0]
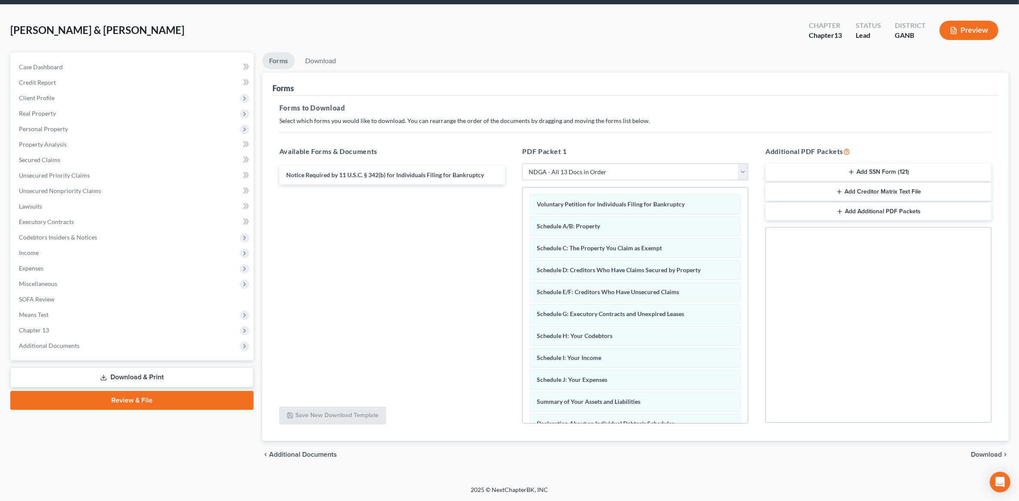
click at [982, 453] on span "Download" at bounding box center [986, 454] width 31 height 7
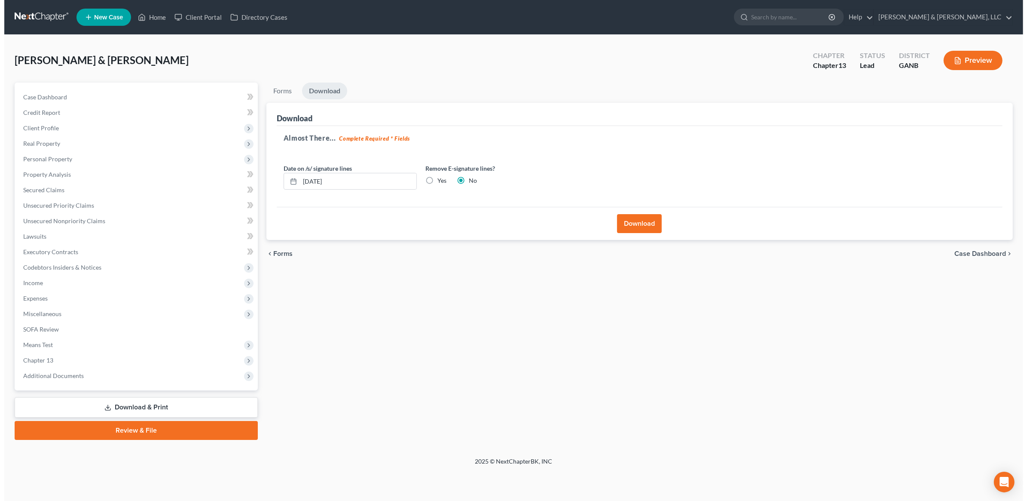
scroll to position [0, 0]
click at [649, 224] on button "Download" at bounding box center [640, 223] width 45 height 19
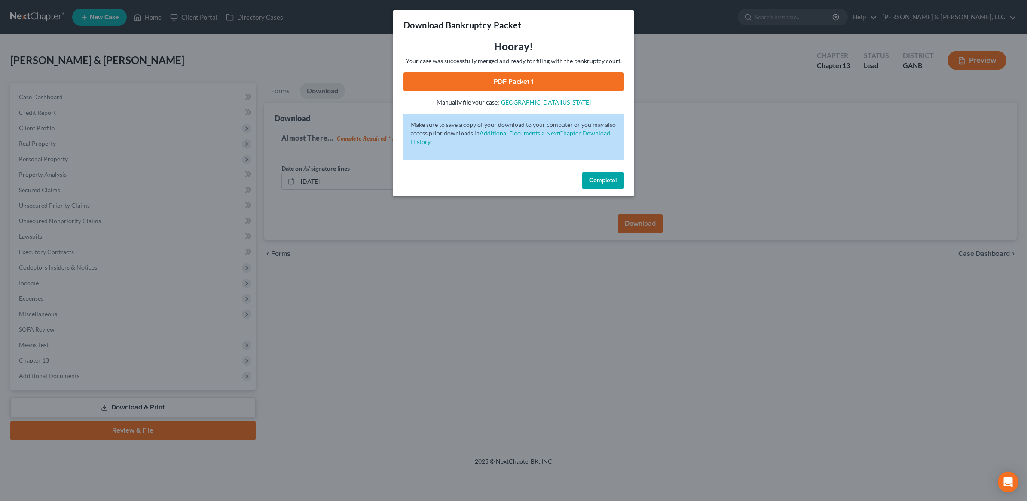
click at [531, 87] on link "PDF Packet 1" at bounding box center [513, 81] width 220 height 19
